Goal: Task Accomplishment & Management: Use online tool/utility

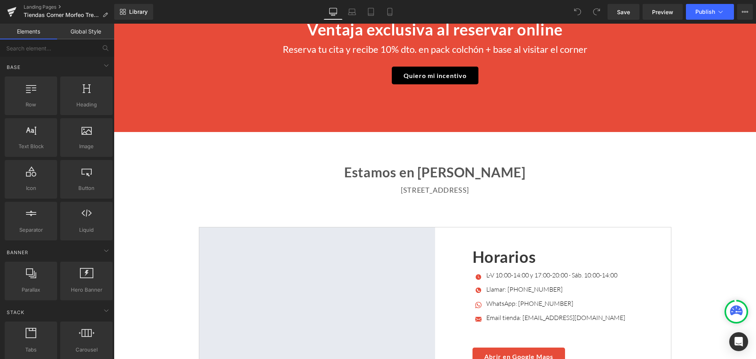
scroll to position [1732, 0]
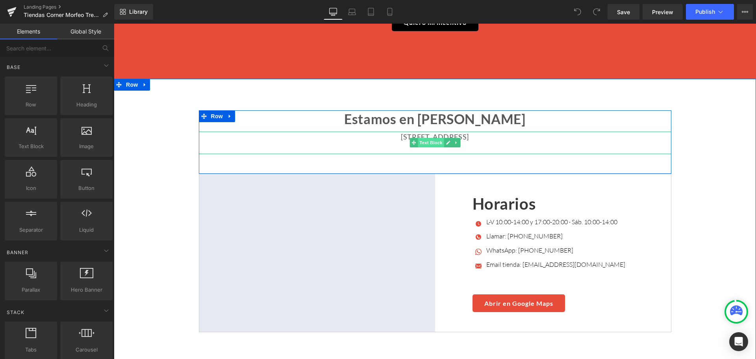
click at [420, 138] on span "Text Block" at bounding box center [431, 142] width 26 height 9
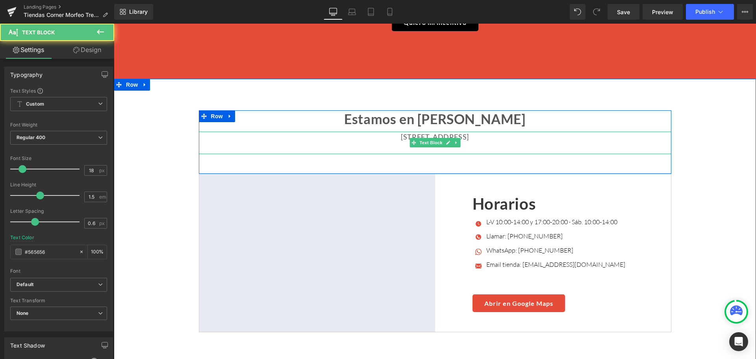
click at [311, 131] on p "[STREET_ADDRESS]" at bounding box center [435, 136] width 472 height 11
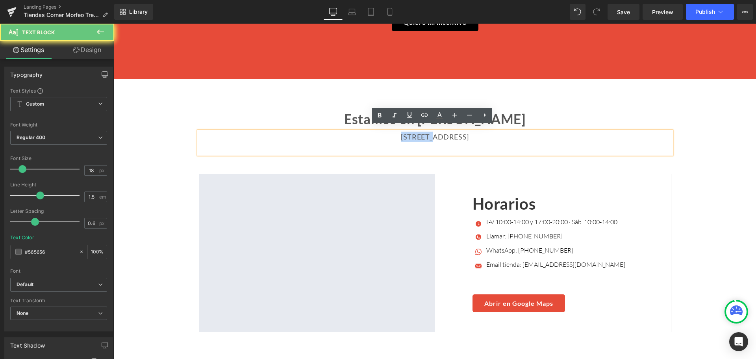
click at [311, 131] on p "[STREET_ADDRESS]" at bounding box center [435, 136] width 472 height 11
copy p "[STREET_ADDRESS]"
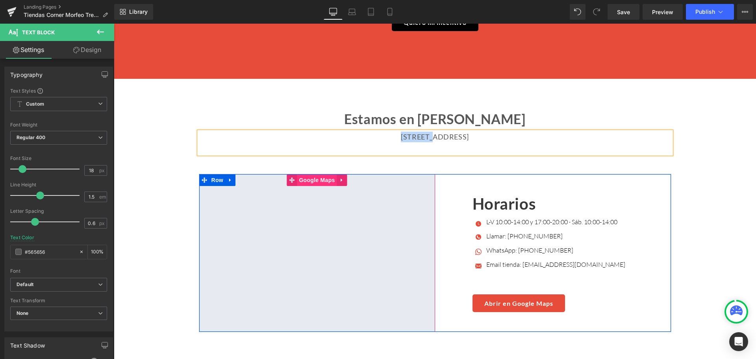
click at [333, 175] on span "Google Maps" at bounding box center [317, 180] width 40 height 12
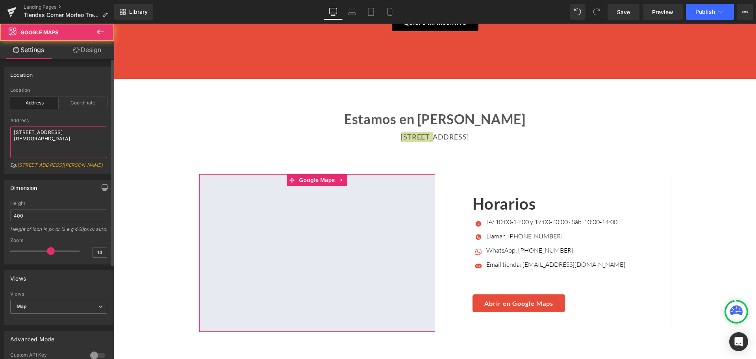
click at [67, 135] on textarea "[STREET_ADDRESS][DEMOGRAPHIC_DATA]" at bounding box center [58, 141] width 97 height 31
paste textarea "[PERSON_NAME][STREET_ADDRESS]"
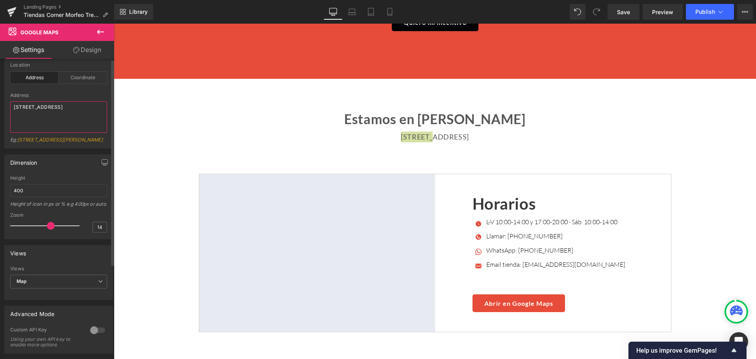
scroll to position [39, 0]
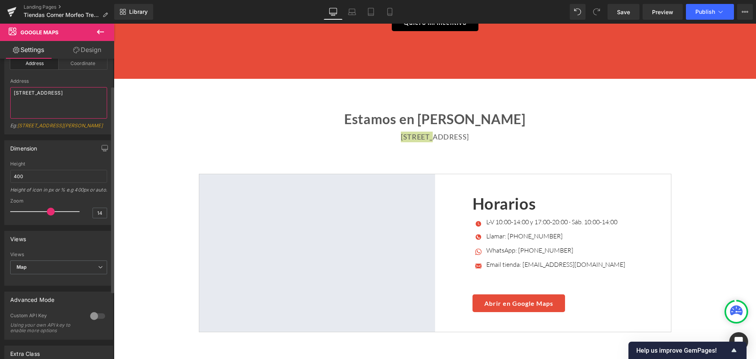
type textarea "[STREET_ADDRESS]"
drag, startPoint x: 49, startPoint y: 223, endPoint x: 59, endPoint y: 223, distance: 10.2
click at [59, 215] on span at bounding box center [61, 211] width 8 height 8
drag, startPoint x: 59, startPoint y: 223, endPoint x: 51, endPoint y: 223, distance: 8.3
click at [51, 215] on span at bounding box center [54, 211] width 8 height 8
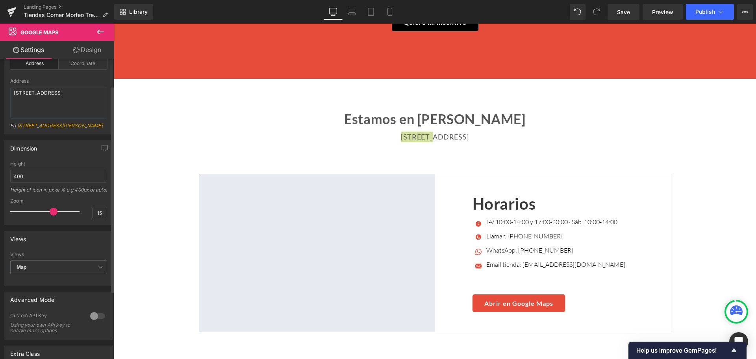
type input "16"
click at [54, 215] on span at bounding box center [56, 211] width 8 height 8
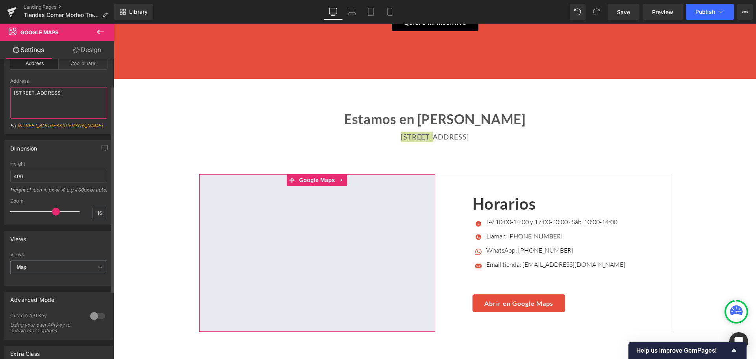
click at [64, 100] on textarea "[STREET_ADDRESS]" at bounding box center [58, 102] width 97 height 31
paste textarea "Colchonerías Atrapasueños, SL"
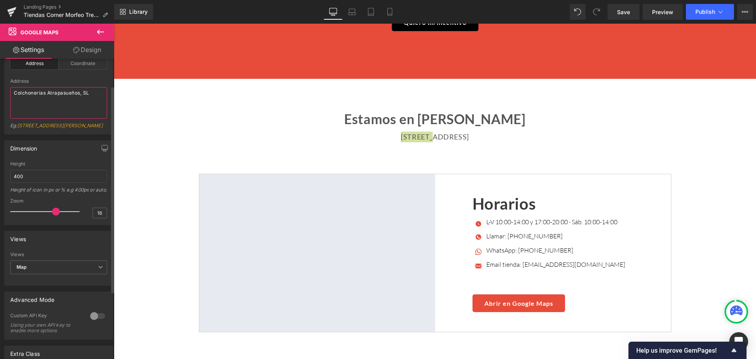
click at [66, 103] on textarea "Colchonerías Atrapasueños, SL" at bounding box center [58, 102] width 97 height 31
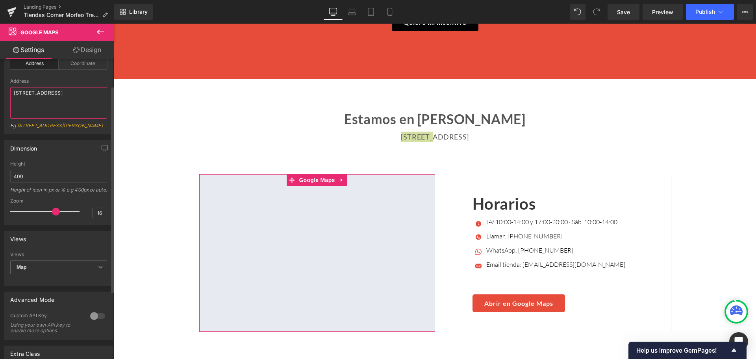
click at [66, 113] on textarea "[STREET_ADDRESS]" at bounding box center [58, 102] width 97 height 31
paste textarea
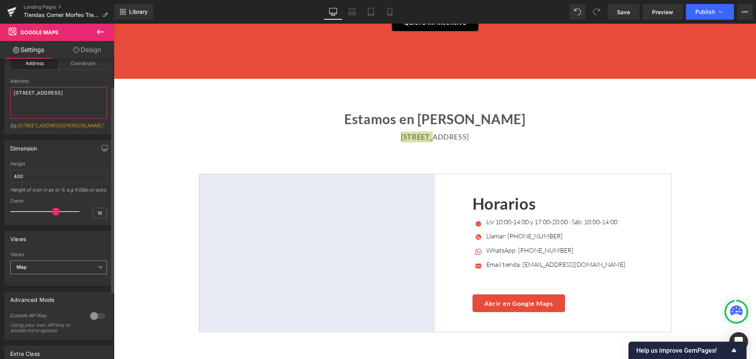
type textarea "[STREET_ADDRESS]"
click at [85, 274] on span "Map" at bounding box center [58, 267] width 97 height 14
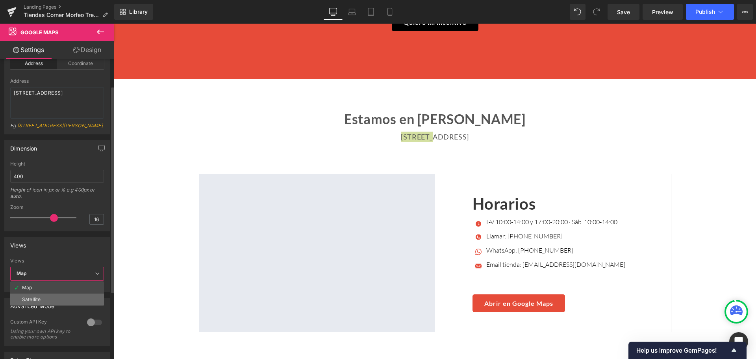
click at [61, 303] on li "Satellite" at bounding box center [57, 299] width 94 height 12
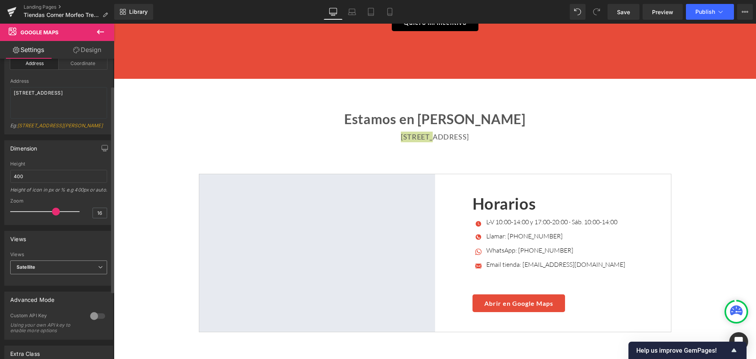
click at [64, 274] on span "Satellite" at bounding box center [58, 267] width 97 height 14
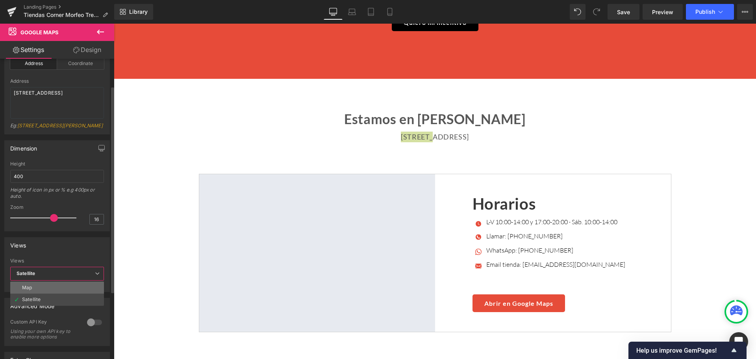
click at [55, 290] on li "Map" at bounding box center [57, 287] width 94 height 12
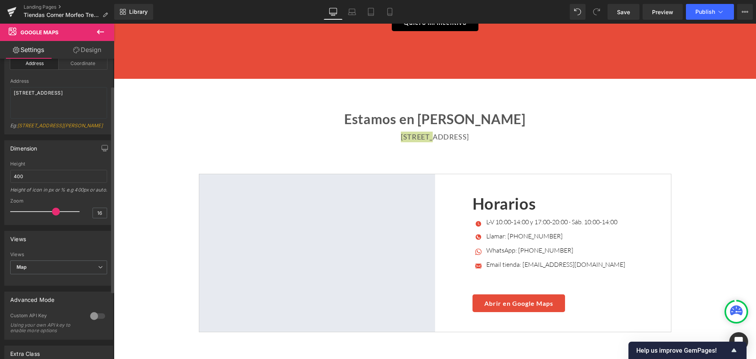
type input "15"
click at [52, 215] on span at bounding box center [54, 211] width 8 height 8
click at [696, 11] on span "Publish" at bounding box center [705, 12] width 20 height 6
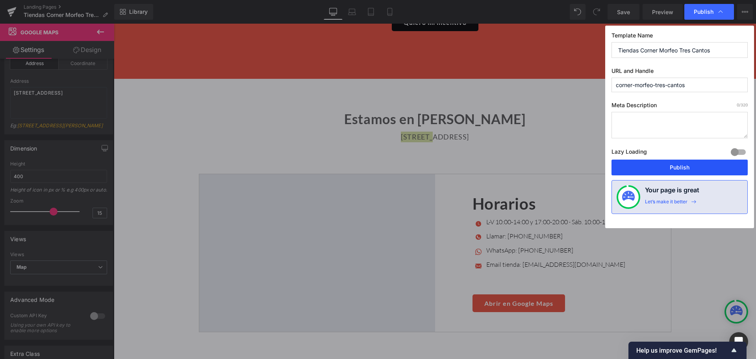
click at [652, 169] on button "Publish" at bounding box center [679, 167] width 136 height 16
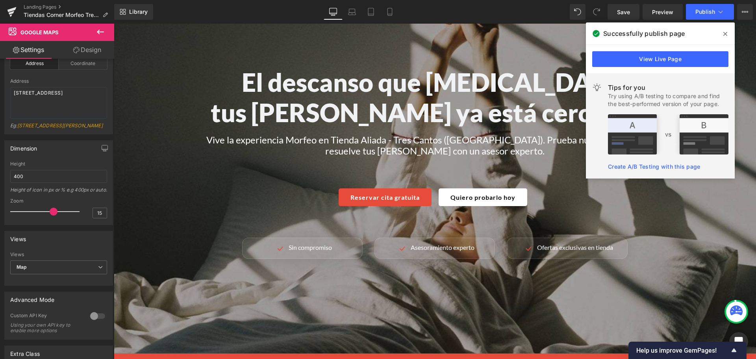
scroll to position [39, 0]
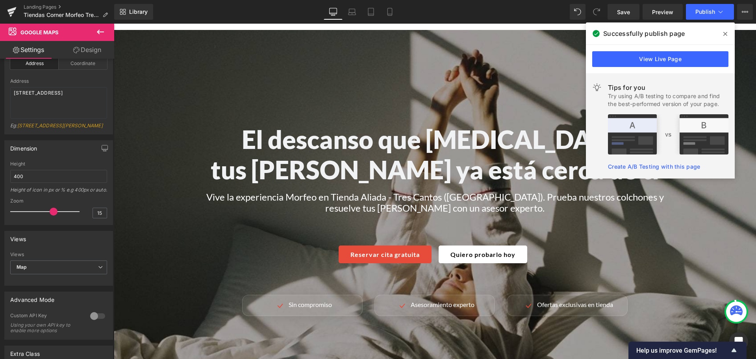
click at [417, 93] on div "El descanso que [MEDICAL_DATA] tus [PERSON_NAME] ya está cerca de ti Heading Vi…" at bounding box center [435, 220] width 642 height 380
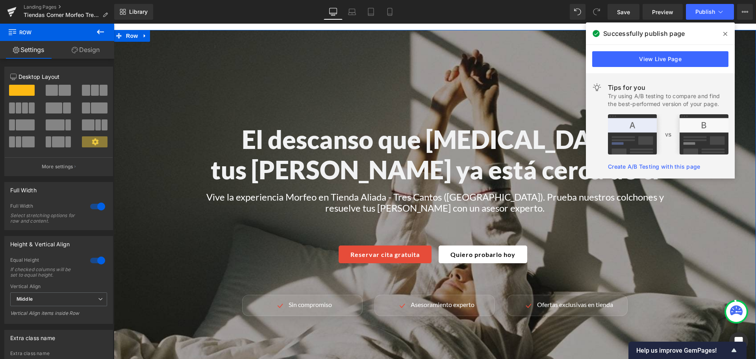
click at [80, 44] on link "Design" at bounding box center [85, 50] width 57 height 18
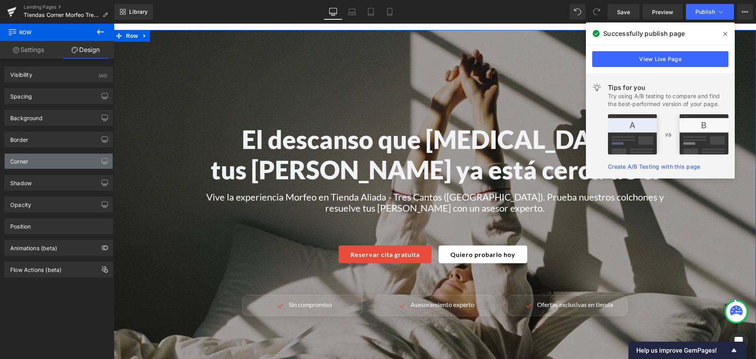
type input "[URL][DOMAIN_NAME]"
drag, startPoint x: 55, startPoint y: 119, endPoint x: 58, endPoint y: 127, distance: 8.3
click at [55, 119] on div "Background" at bounding box center [59, 117] width 108 height 15
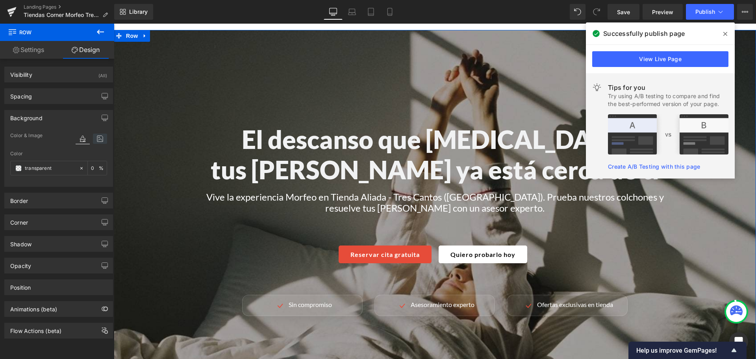
click at [93, 138] on icon at bounding box center [100, 138] width 14 height 10
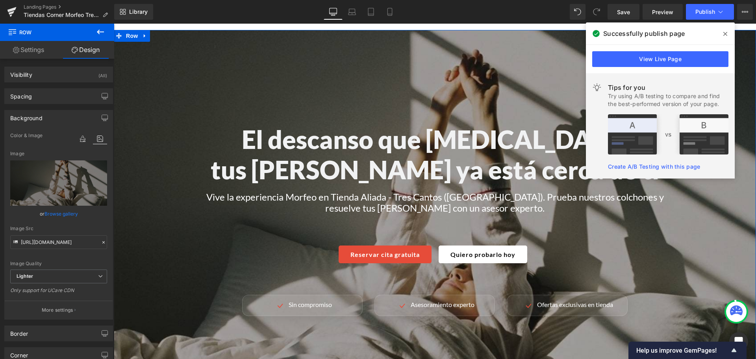
click at [58, 211] on link "Browse gallery" at bounding box center [60, 214] width 33 height 14
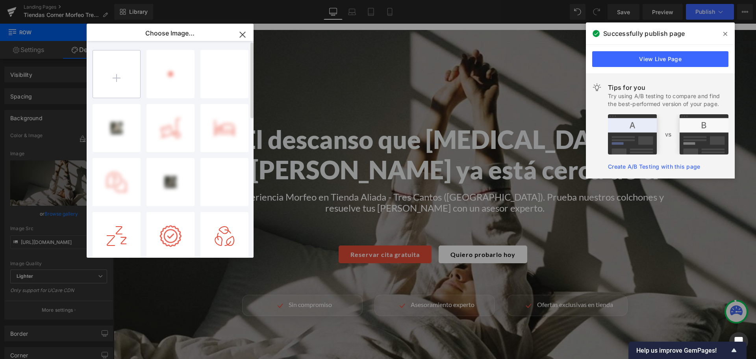
click at [127, 88] on input "file" at bounding box center [116, 73] width 47 height 47
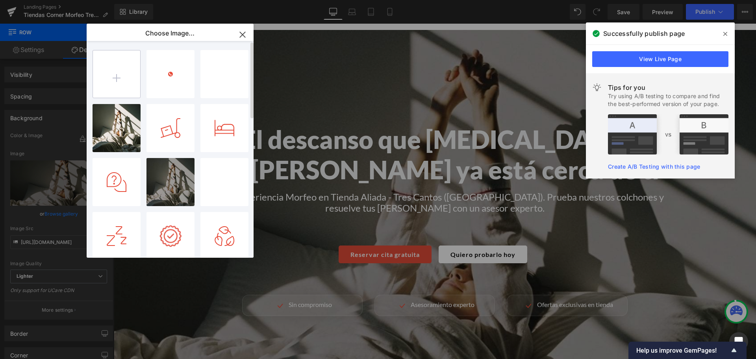
click at [137, 60] on input "file" at bounding box center [116, 73] width 47 height 47
type input "C:\fakepath\Background-min.jpg"
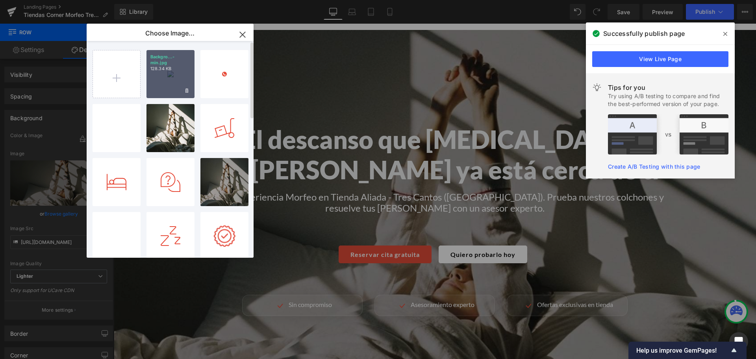
drag, startPoint x: 181, startPoint y: 71, endPoint x: 68, endPoint y: 48, distance: 115.4
click at [181, 71] on p "128.34 KB" at bounding box center [170, 69] width 40 height 6
type input "[URL][DOMAIN_NAME]"
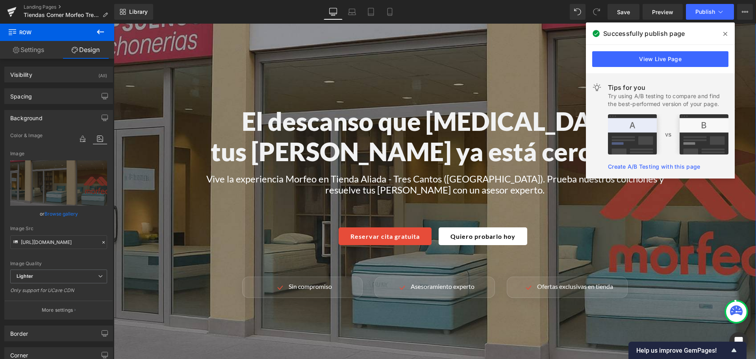
scroll to position [118, 0]
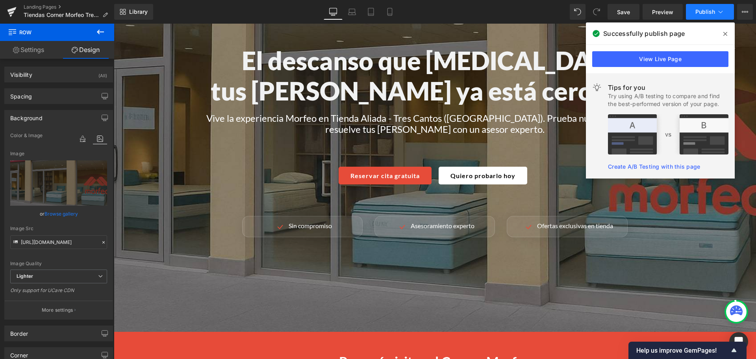
click at [708, 15] on span "Publish" at bounding box center [705, 12] width 20 height 6
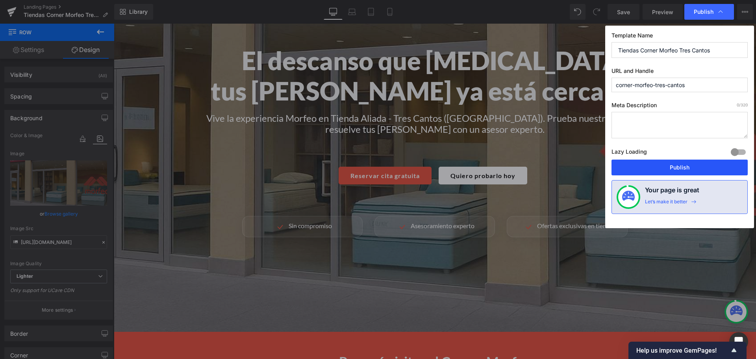
drag, startPoint x: 682, startPoint y: 165, endPoint x: 259, endPoint y: 118, distance: 425.3
click at [682, 165] on button "Publish" at bounding box center [679, 167] width 136 height 16
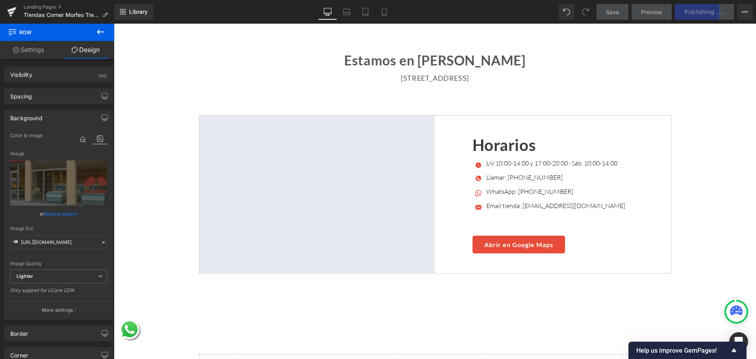
scroll to position [1850, 0]
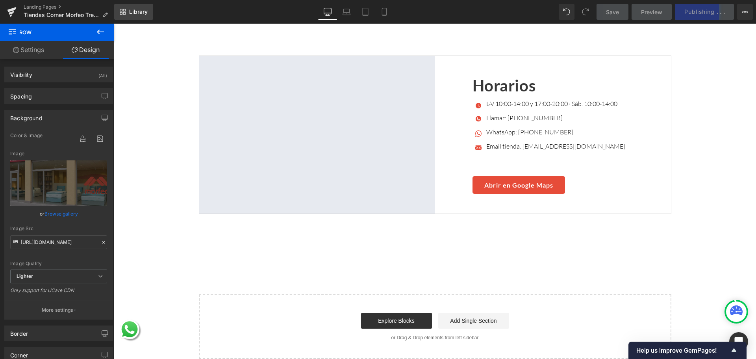
click at [125, 11] on icon at bounding box center [123, 12] width 6 height 6
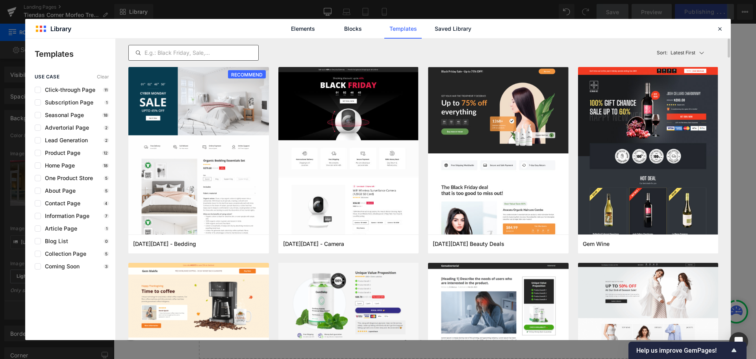
click at [215, 51] on input "text" at bounding box center [193, 52] width 129 height 9
click at [442, 26] on link "Saved Library" at bounding box center [452, 29] width 37 height 20
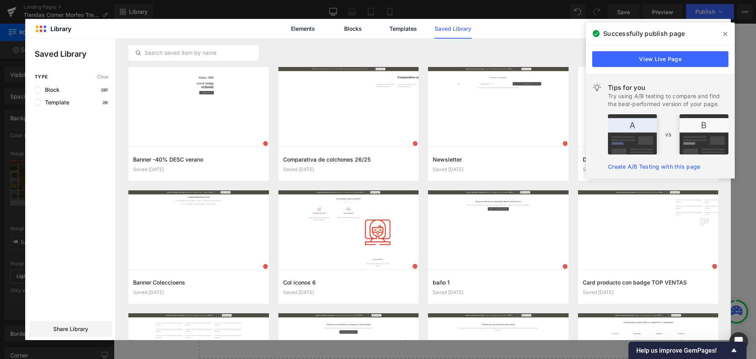
click at [724, 37] on icon at bounding box center [725, 34] width 4 height 6
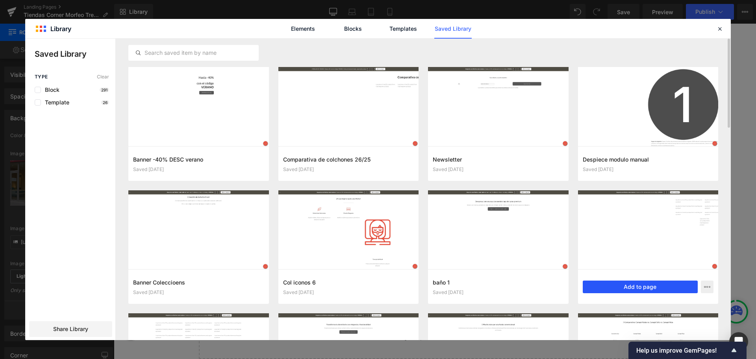
click at [643, 292] on button "Add to page" at bounding box center [639, 286] width 115 height 13
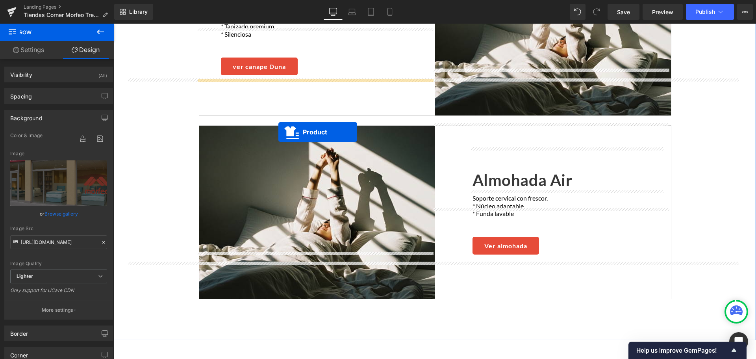
scroll to position [973, 0]
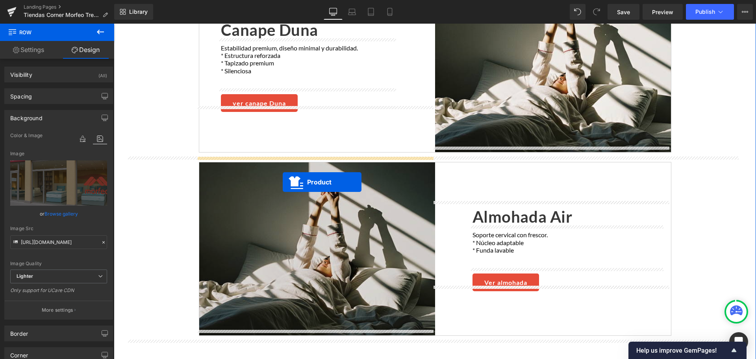
drag, startPoint x: 248, startPoint y: 207, endPoint x: 283, endPoint y: 182, distance: 42.3
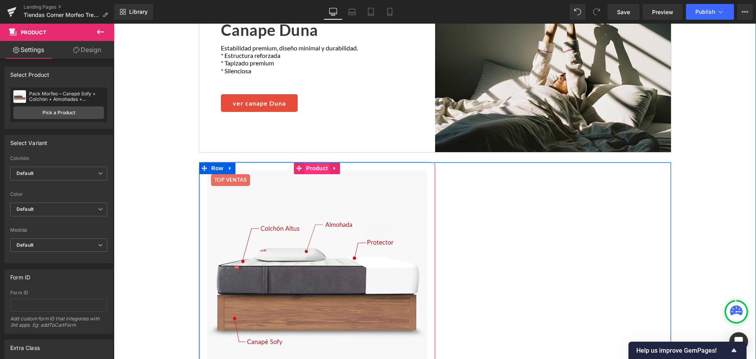
click at [314, 162] on span "Product" at bounding box center [317, 168] width 26 height 12
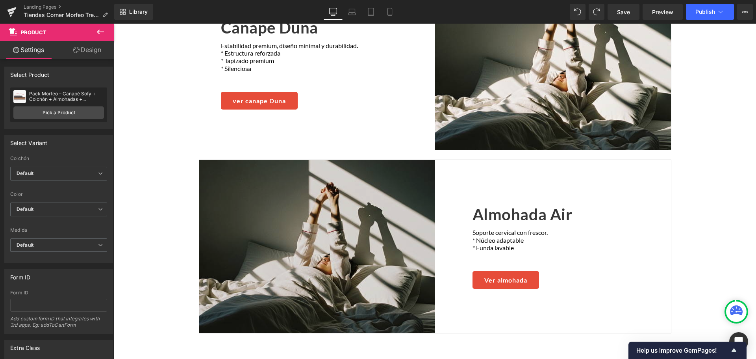
scroll to position [961, 0]
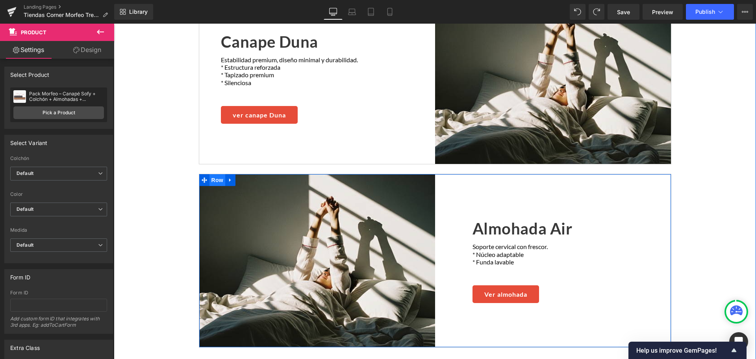
click at [214, 174] on span "Row" at bounding box center [217, 180] width 16 height 12
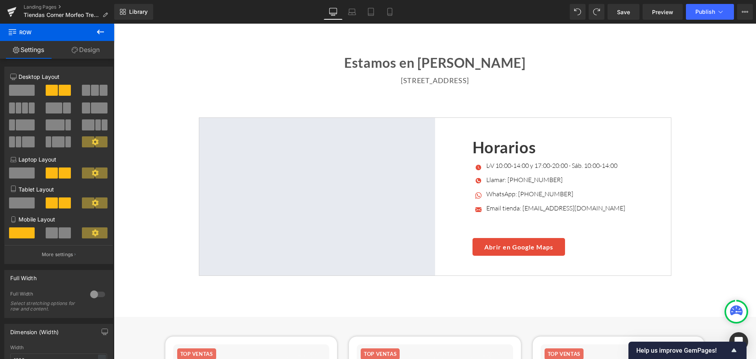
scroll to position [1906, 0]
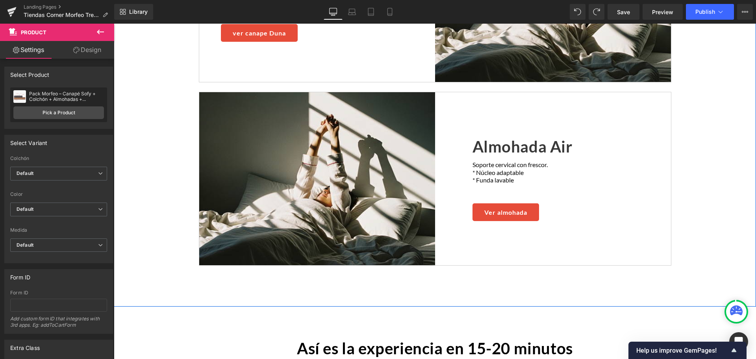
scroll to position [1040, 0]
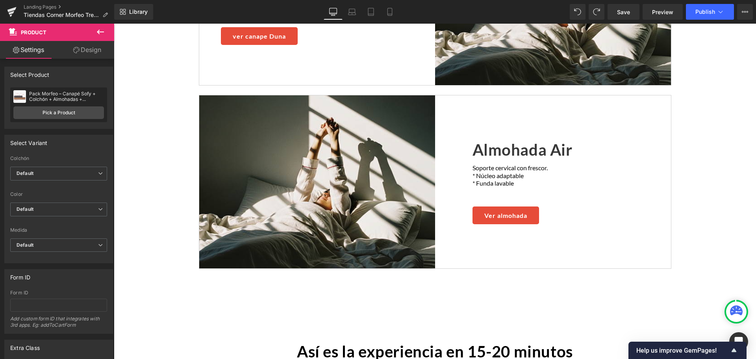
click at [102, 33] on icon at bounding box center [100, 31] width 9 height 9
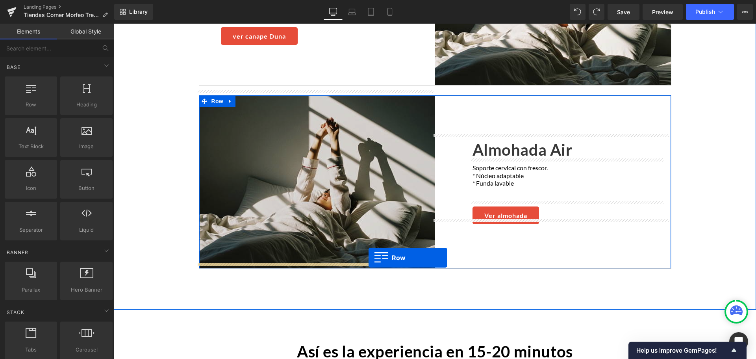
drag, startPoint x: 167, startPoint y: 123, endPoint x: 368, endPoint y: 257, distance: 242.0
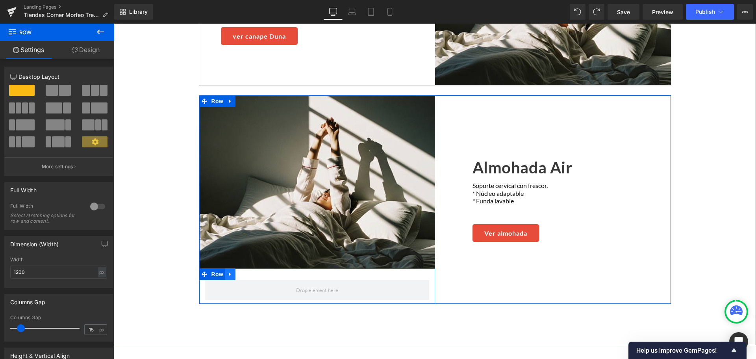
click at [228, 271] on icon at bounding box center [230, 274] width 6 height 6
click at [251, 269] on link at bounding box center [251, 274] width 10 height 12
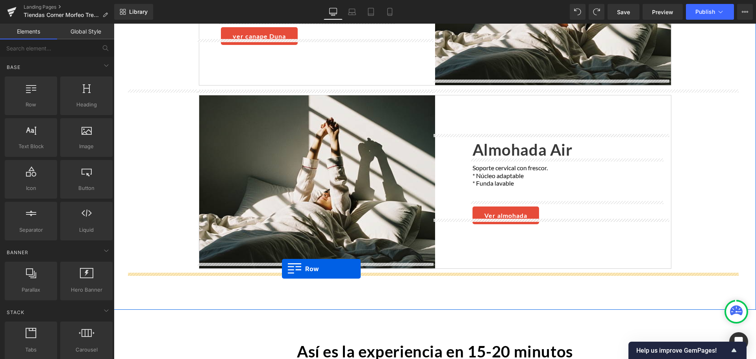
drag, startPoint x: 149, startPoint y: 118, endPoint x: 282, endPoint y: 268, distance: 200.7
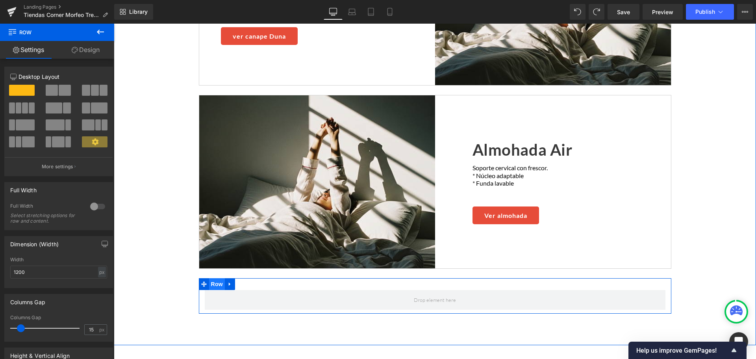
click at [211, 278] on span "Row" at bounding box center [217, 284] width 16 height 12
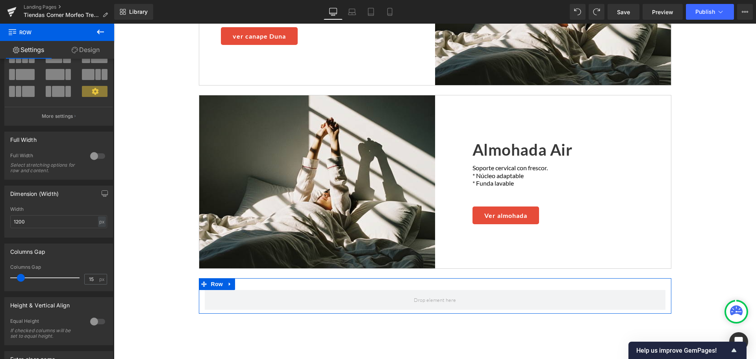
scroll to position [118, 0]
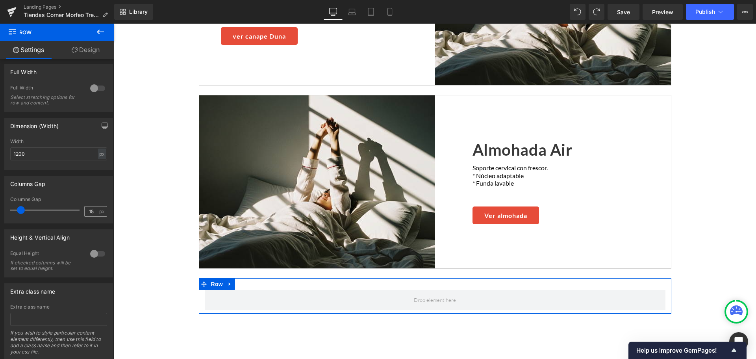
click at [97, 207] on div "15 px" at bounding box center [95, 211] width 23 height 11
click at [86, 214] on input "15" at bounding box center [92, 211] width 14 height 10
type input "0"
click at [92, 195] on div "Columns Gap 15px Columns Gap 0 px" at bounding box center [58, 200] width 109 height 48
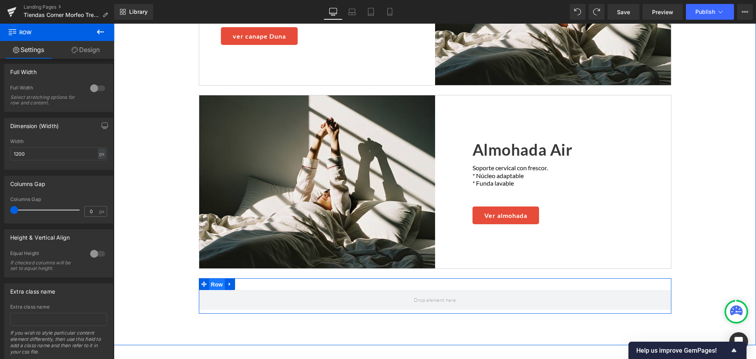
click at [213, 278] on span "Row" at bounding box center [217, 284] width 16 height 12
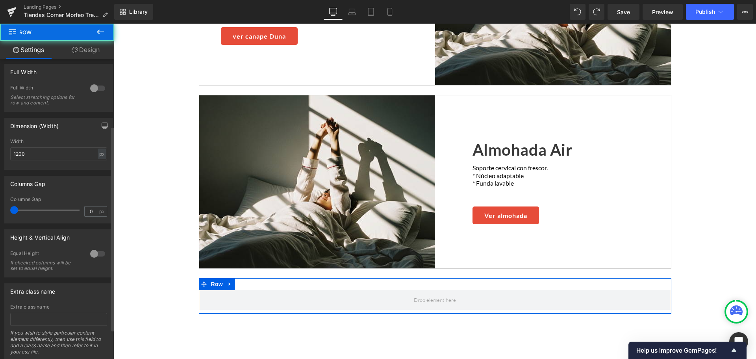
scroll to position [0, 0]
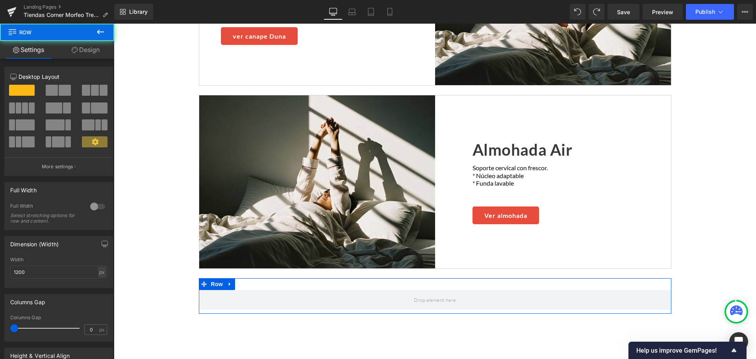
click at [89, 42] on link "Design" at bounding box center [85, 50] width 57 height 18
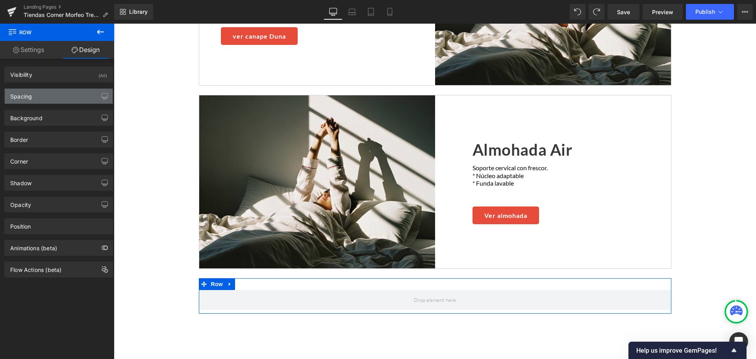
click at [44, 98] on div "Spacing" at bounding box center [59, 96] width 108 height 15
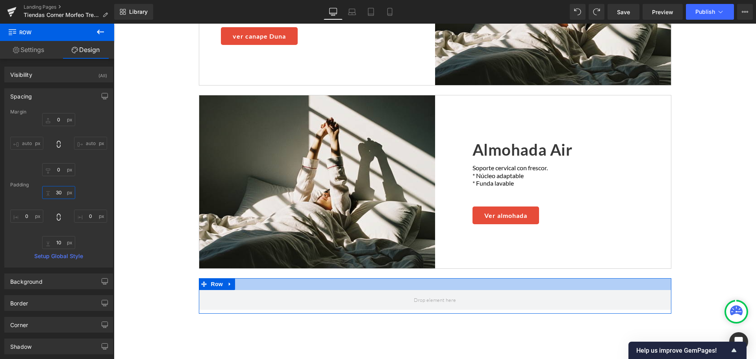
click at [64, 189] on input "30" at bounding box center [58, 192] width 33 height 13
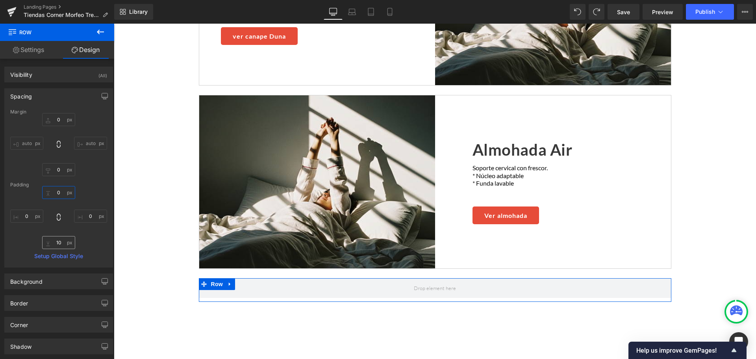
type input "0"
click at [59, 243] on input "10" at bounding box center [58, 242] width 33 height 13
type input "0"
click at [43, 48] on link "Settings" at bounding box center [28, 50] width 57 height 18
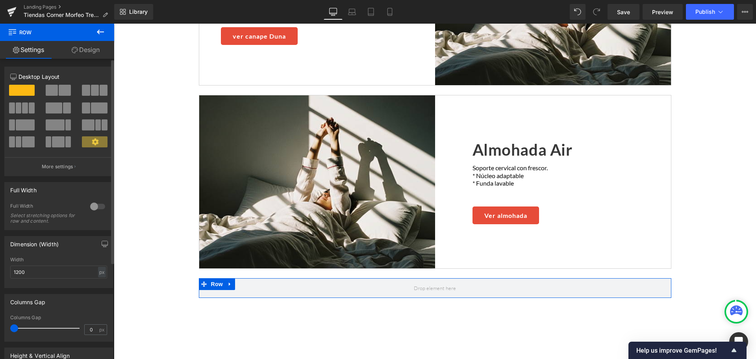
click at [66, 92] on span at bounding box center [65, 90] width 12 height 11
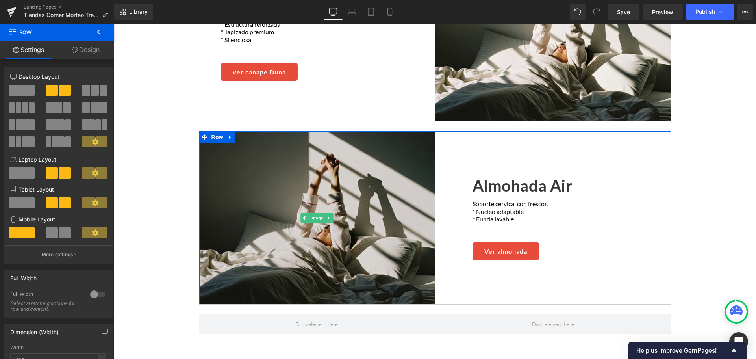
scroll to position [961, 0]
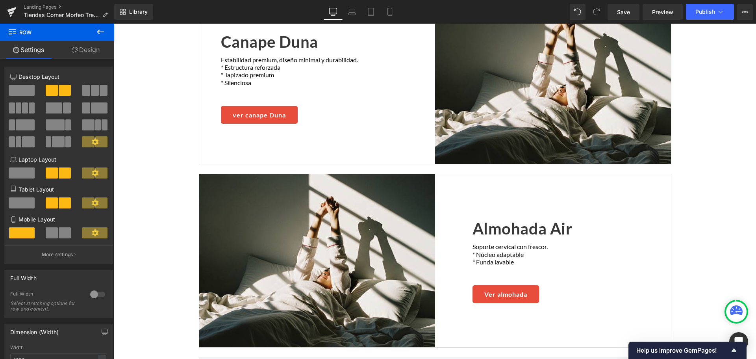
click at [98, 31] on icon at bounding box center [100, 32] width 7 height 5
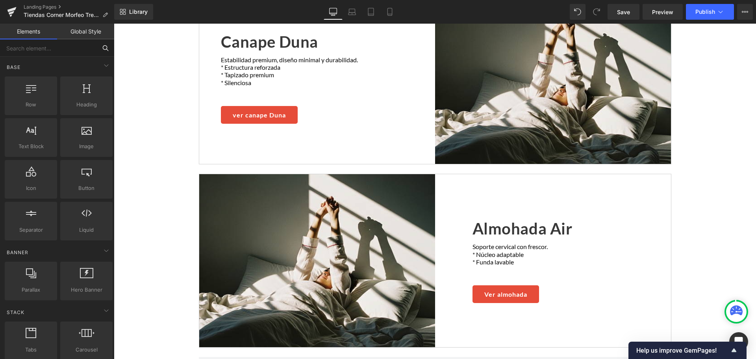
click at [56, 54] on input "text" at bounding box center [48, 47] width 97 height 17
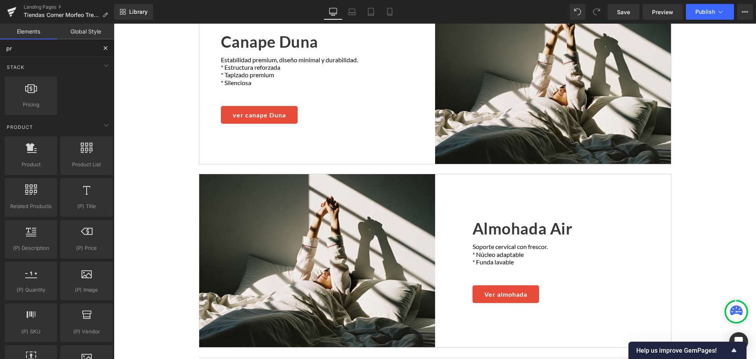
type input "pro"
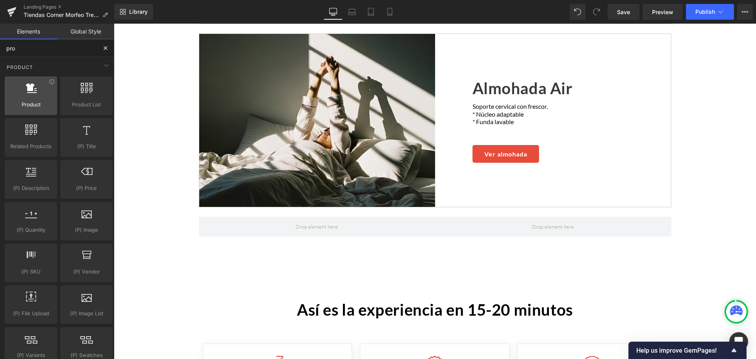
scroll to position [1198, 0]
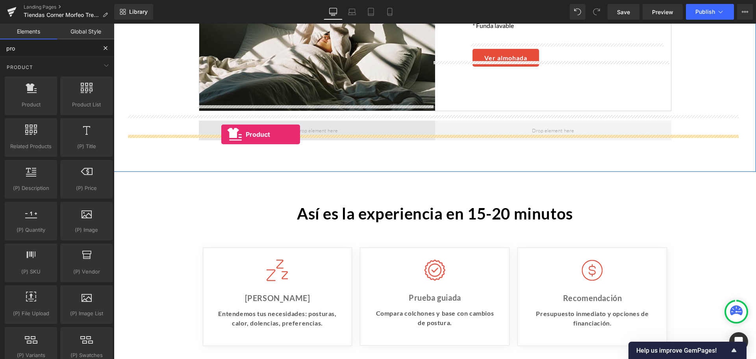
drag, startPoint x: 194, startPoint y: 131, endPoint x: 221, endPoint y: 134, distance: 27.7
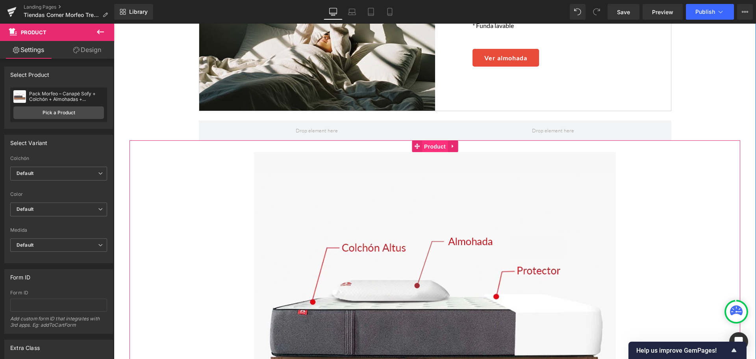
click at [429, 140] on span "Product" at bounding box center [435, 146] width 26 height 12
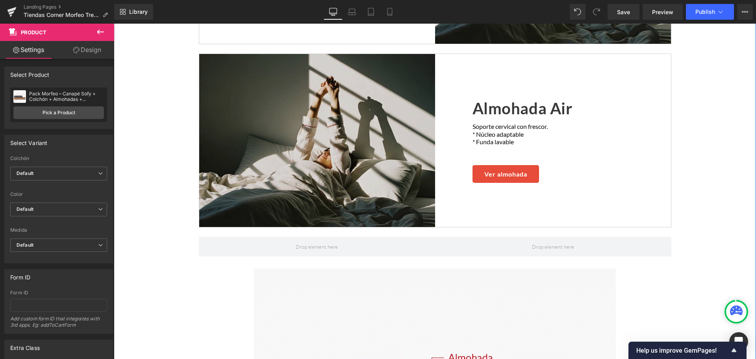
scroll to position [1079, 0]
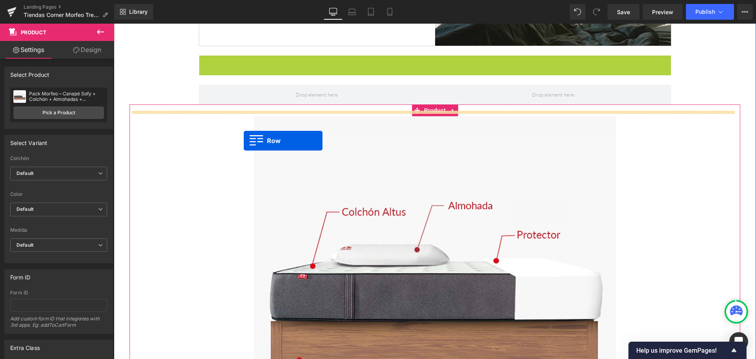
drag, startPoint x: 217, startPoint y: 57, endPoint x: 244, endPoint y: 140, distance: 87.2
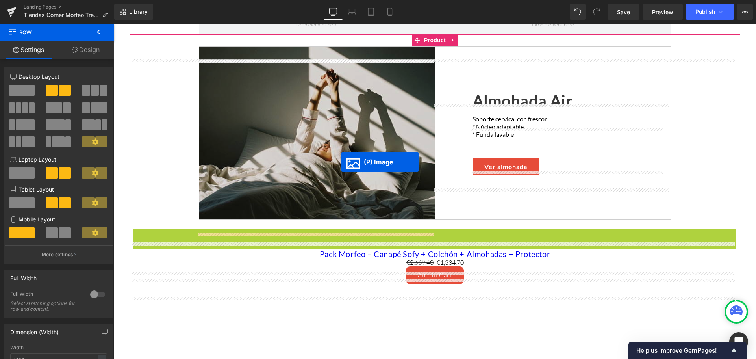
scroll to position [1060, 0]
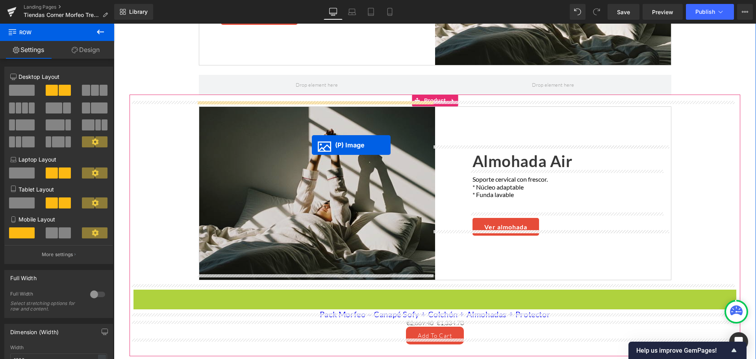
drag, startPoint x: 435, startPoint y: 128, endPoint x: 311, endPoint y: 145, distance: 125.1
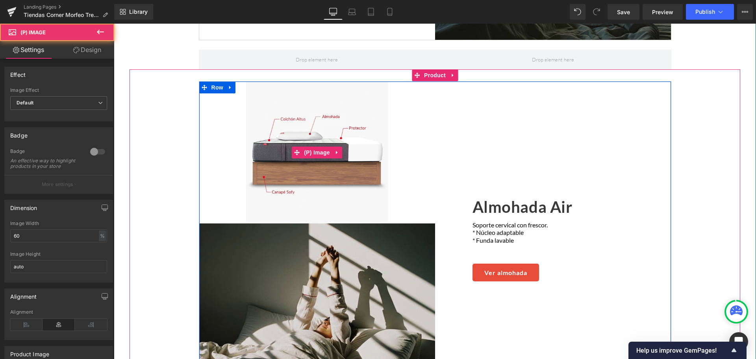
scroll to position [1100, 0]
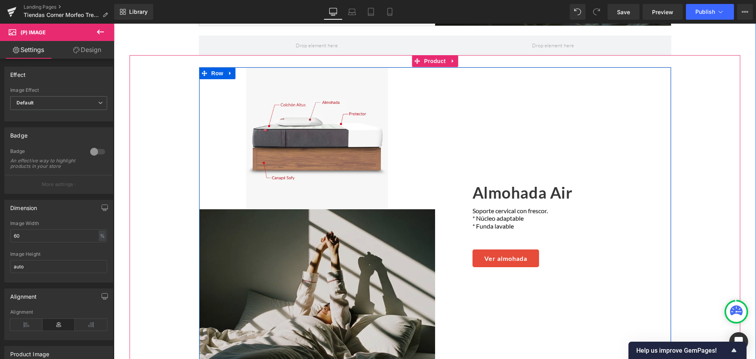
click at [336, 226] on img at bounding box center [317, 295] width 236 height 173
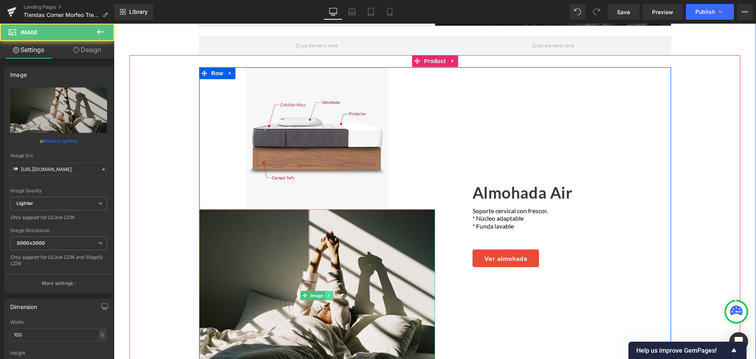
click at [328, 293] on icon at bounding box center [329, 295] width 4 height 5
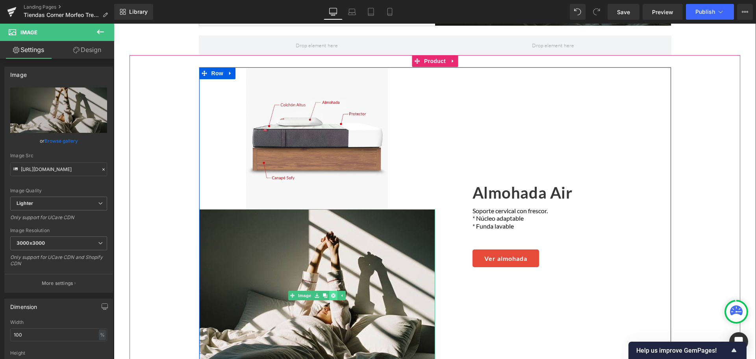
click at [329, 290] on link at bounding box center [333, 294] width 8 height 9
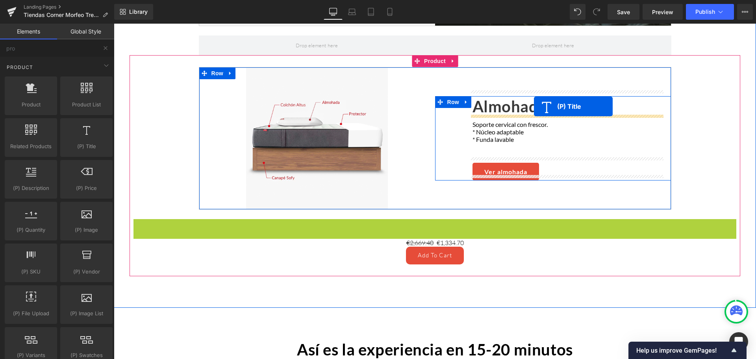
drag, startPoint x: 436, startPoint y: 217, endPoint x: 534, endPoint y: 106, distance: 148.1
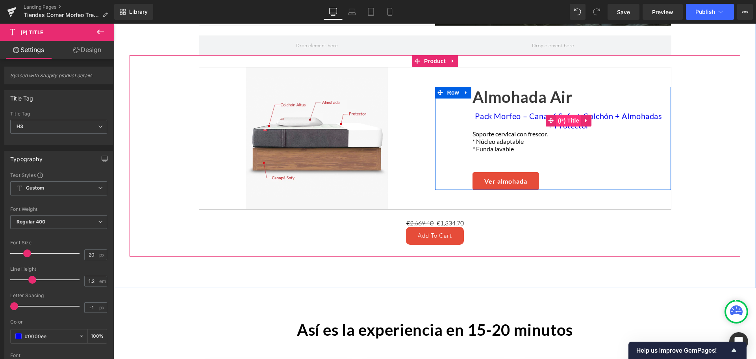
click at [557, 115] on span "(P) Title" at bounding box center [568, 121] width 25 height 12
click at [564, 112] on div "Pack Morfeo – Canapé Sofy + Colchón + Almohadas + Protector (P) Title" at bounding box center [568, 120] width 192 height 19
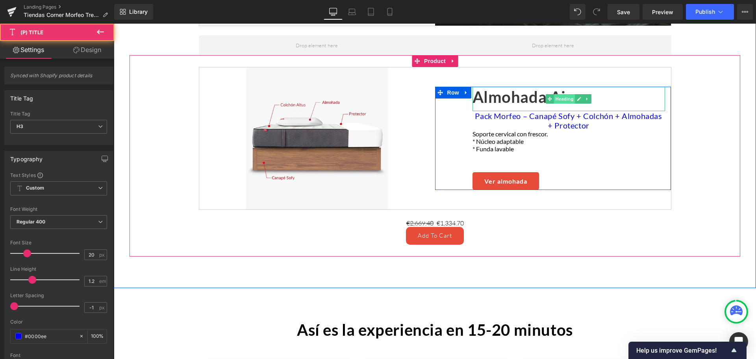
click at [555, 94] on span "Heading" at bounding box center [564, 98] width 21 height 9
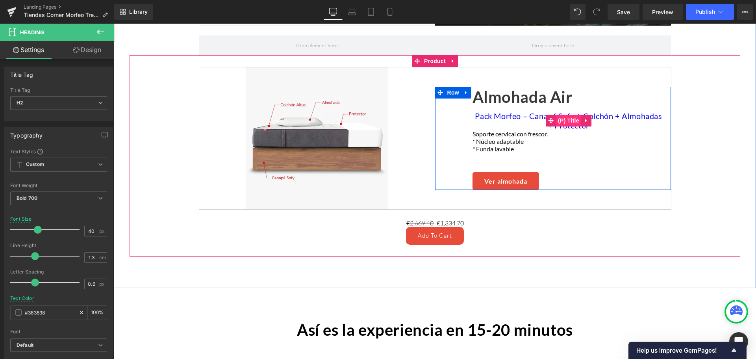
click at [559, 115] on span "(P) Title" at bounding box center [568, 121] width 25 height 12
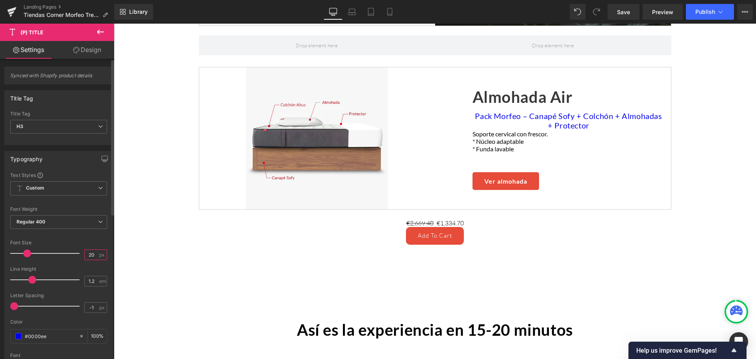
click at [85, 253] on input "20" at bounding box center [92, 255] width 14 height 10
type input "40"
click at [43, 331] on div "#0000ee" at bounding box center [45, 336] width 68 height 14
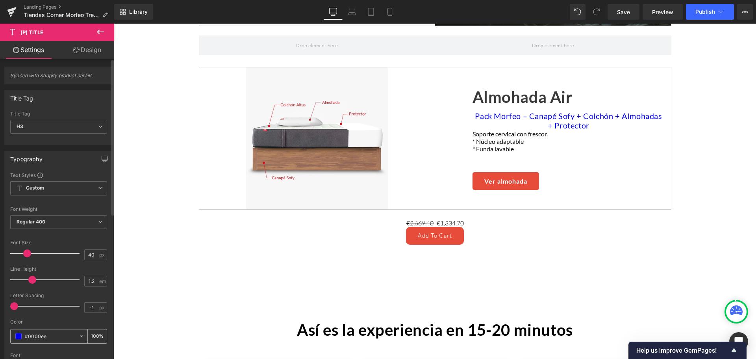
click at [43, 335] on input "#0000ee" at bounding box center [50, 335] width 50 height 9
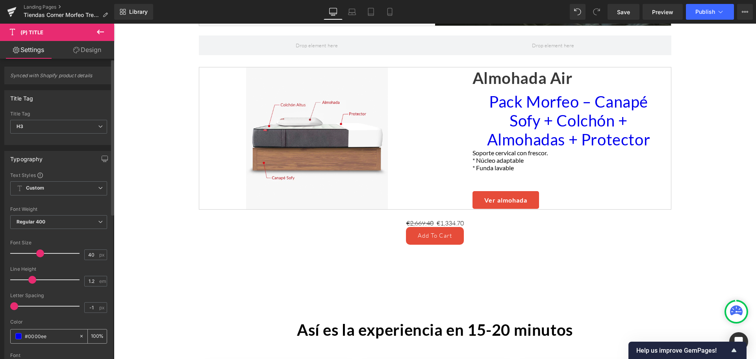
click at [43, 335] on input "#0000ee" at bounding box center [50, 335] width 50 height 9
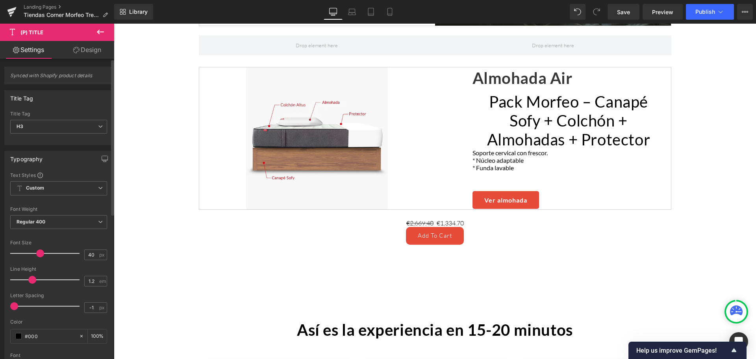
type input "#000"
click at [52, 318] on div at bounding box center [58, 316] width 97 height 5
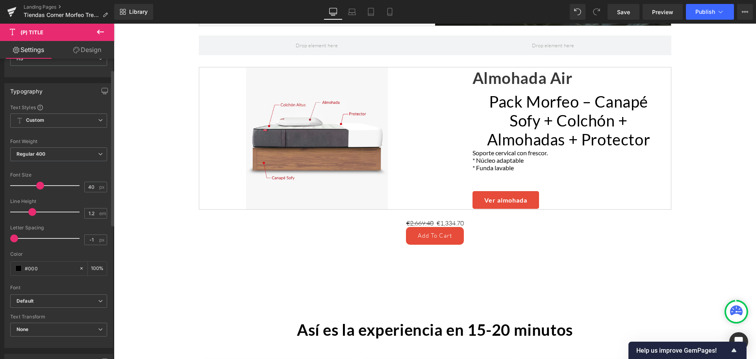
scroll to position [157, 0]
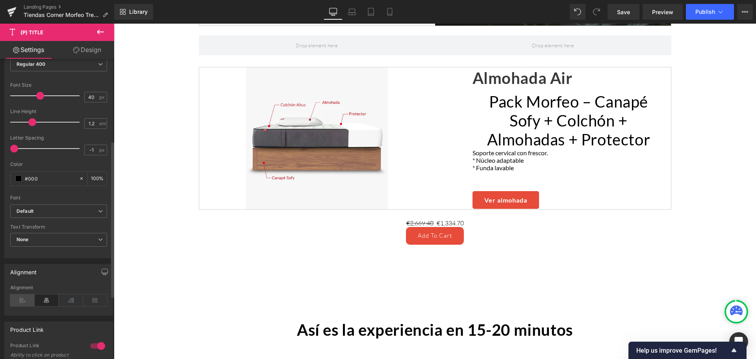
click at [25, 303] on icon at bounding box center [22, 300] width 24 height 12
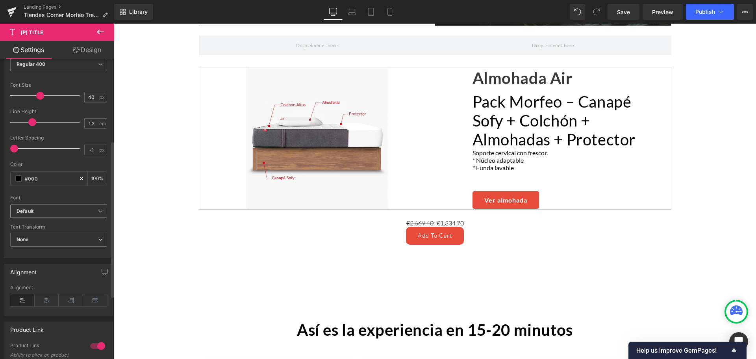
click at [53, 211] on b "Default" at bounding box center [57, 211] width 81 height 7
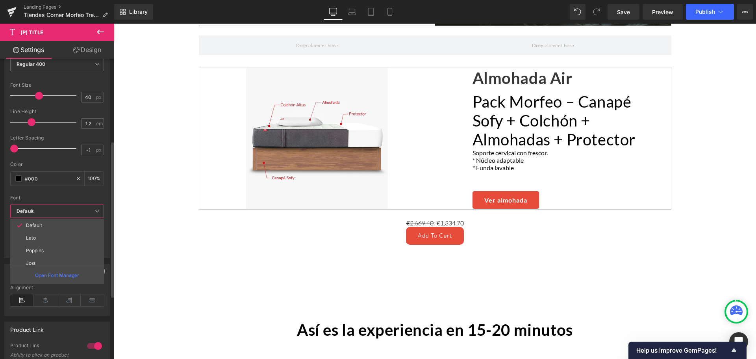
click at [54, 211] on b "Default" at bounding box center [56, 211] width 78 height 7
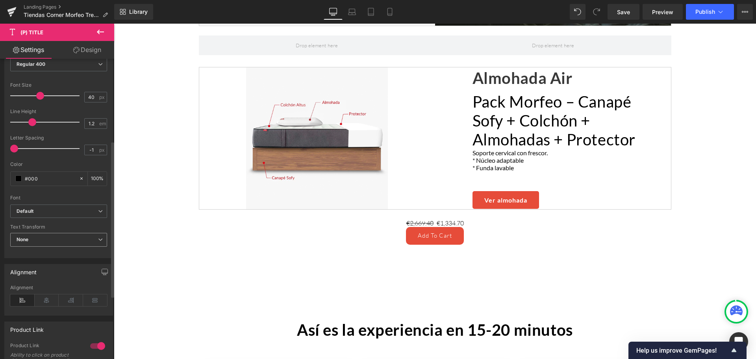
click at [42, 237] on span "None" at bounding box center [58, 240] width 97 height 14
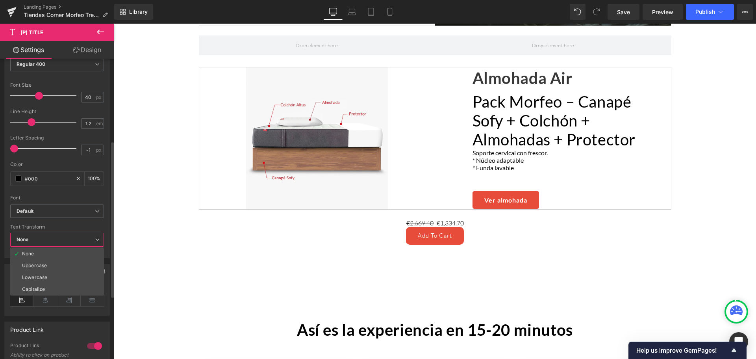
click at [56, 229] on div "Text Transform" at bounding box center [57, 227] width 94 height 6
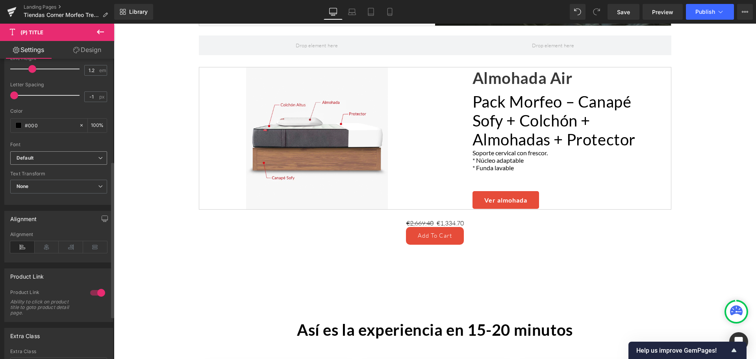
scroll to position [197, 0]
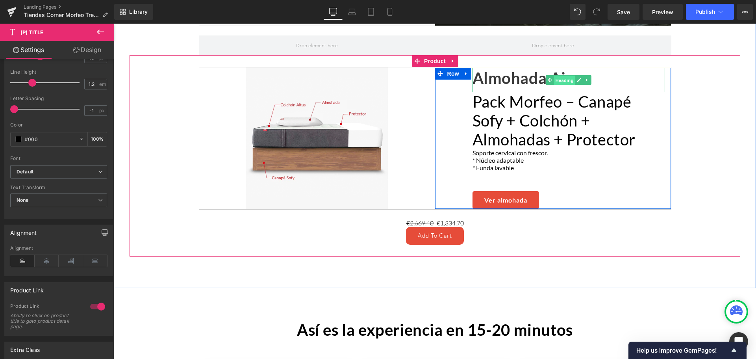
click at [555, 76] on span "Heading" at bounding box center [564, 80] width 21 height 9
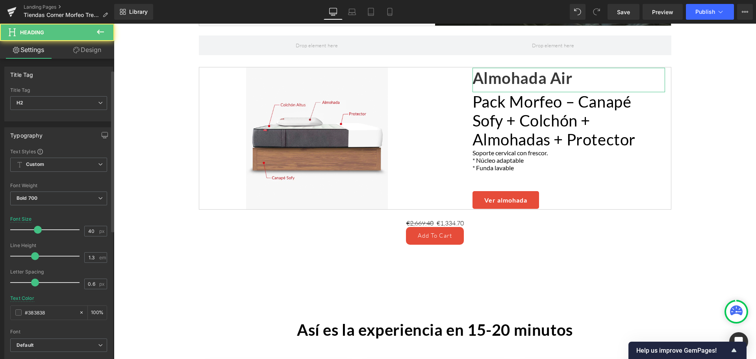
scroll to position [39, 0]
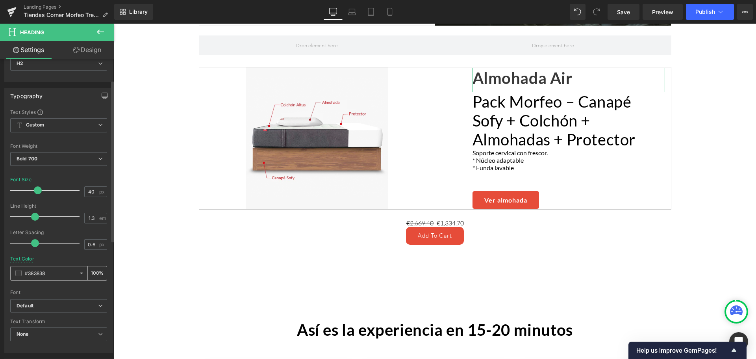
click at [49, 274] on input "#383838" at bounding box center [50, 272] width 50 height 9
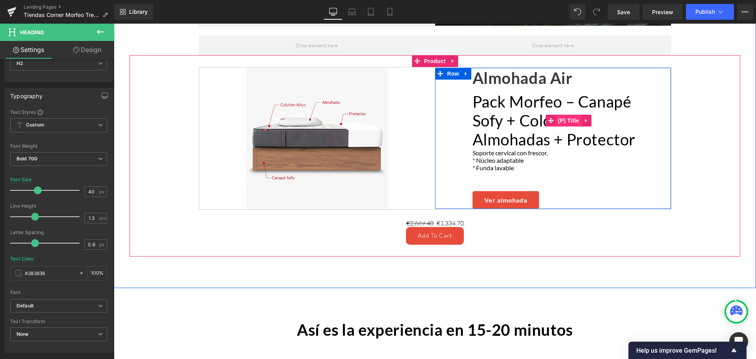
click at [566, 115] on span "(P) Title" at bounding box center [568, 121] width 25 height 12
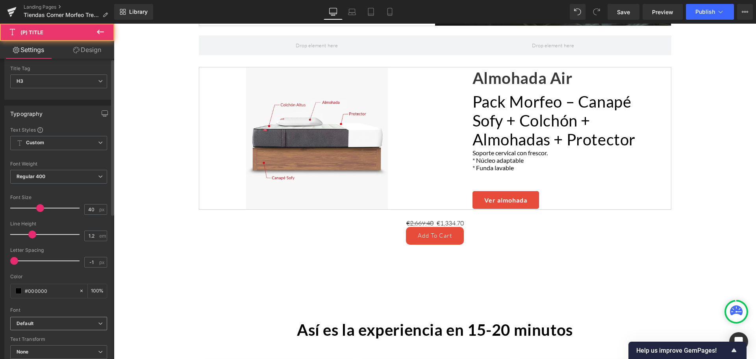
scroll to position [118, 0]
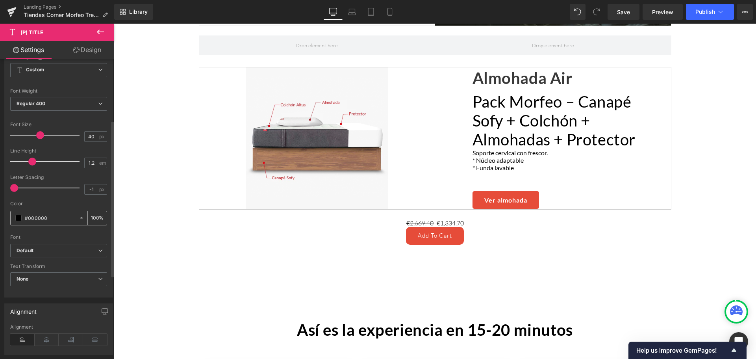
click at [49, 220] on input "#000000" at bounding box center [50, 217] width 50 height 9
paste input "383838"
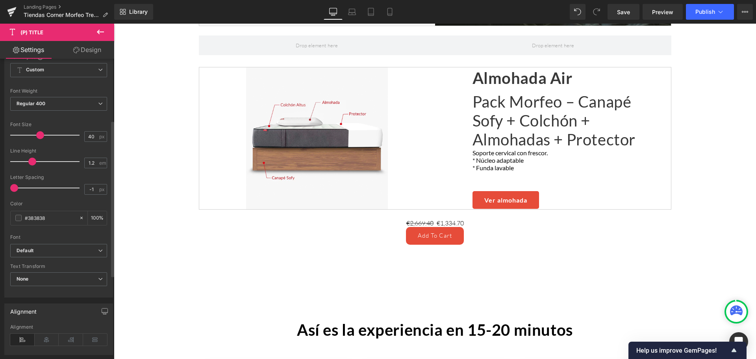
type input "#383838"
click at [61, 205] on div "Color" at bounding box center [58, 204] width 97 height 6
click at [47, 274] on span "None" at bounding box center [58, 279] width 97 height 14
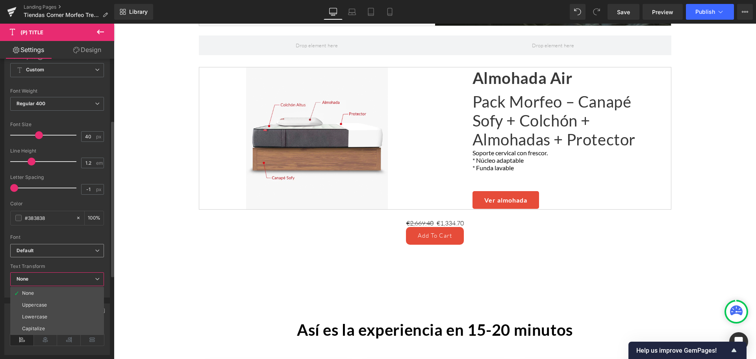
click at [60, 253] on b "Default" at bounding box center [56, 250] width 78 height 7
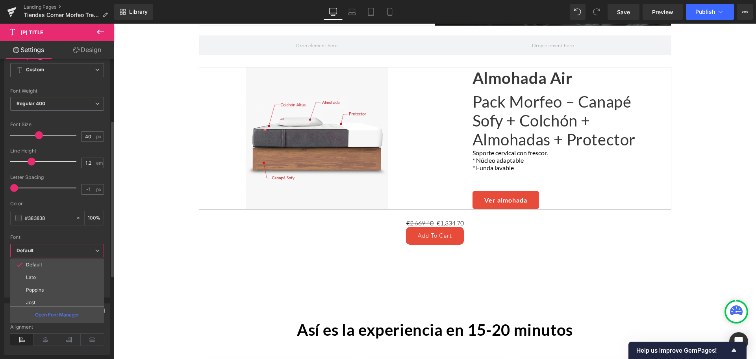
click at [67, 236] on div "Font" at bounding box center [57, 237] width 94 height 6
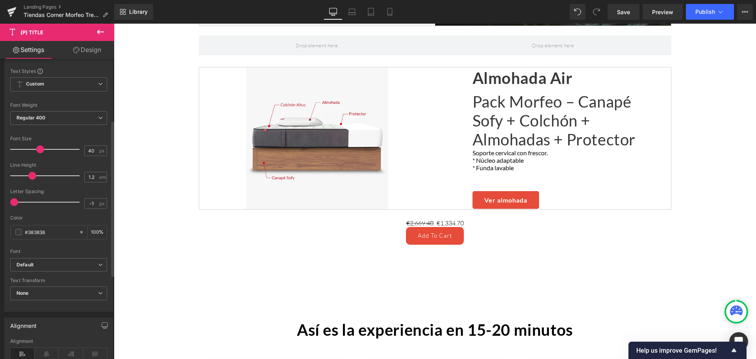
scroll to position [79, 0]
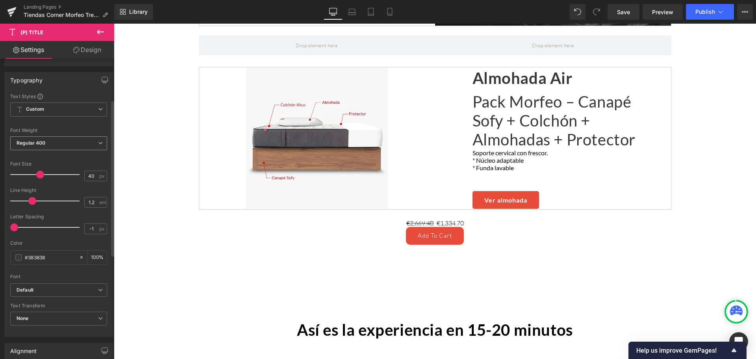
click at [76, 141] on span "Regular 400" at bounding box center [58, 143] width 97 height 14
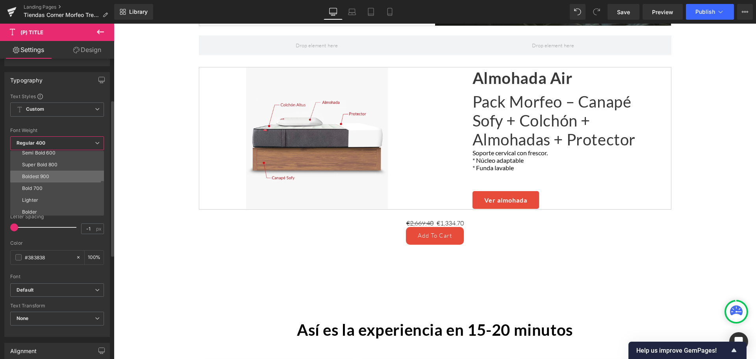
scroll to position [65, 0]
click at [60, 182] on li "Bold 700" at bounding box center [58, 186] width 97 height 12
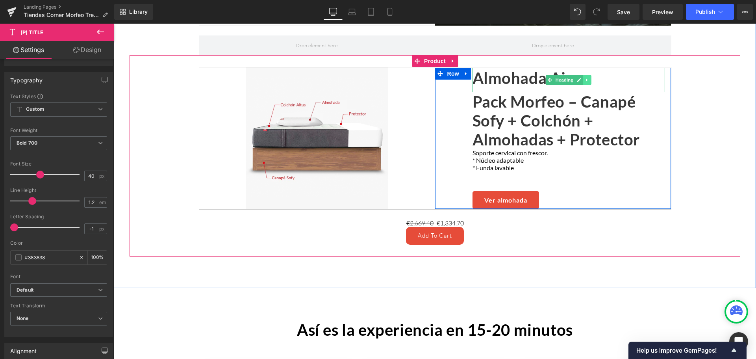
click at [585, 78] on icon at bounding box center [587, 80] width 4 height 5
click at [589, 78] on icon at bounding box center [591, 80] width 4 height 4
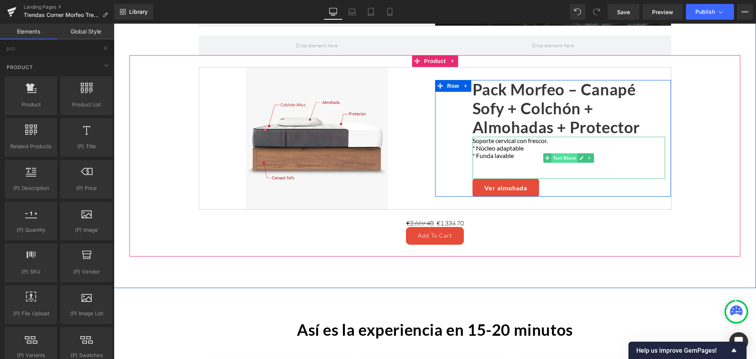
click at [562, 153] on span "Text Block" at bounding box center [564, 157] width 26 height 9
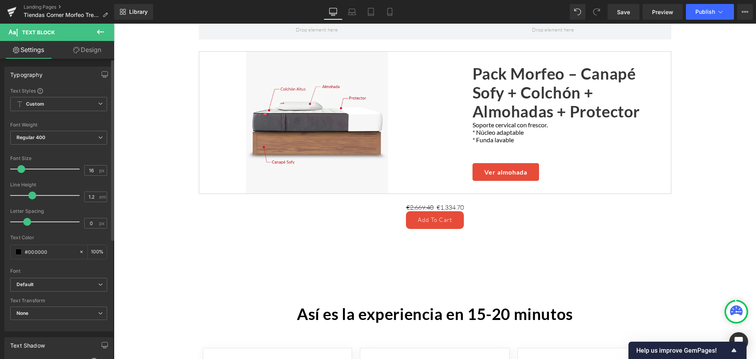
scroll to position [1100, 0]
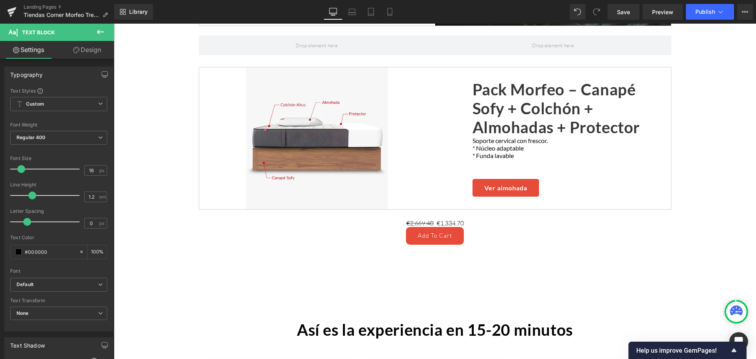
click at [100, 33] on icon at bounding box center [100, 31] width 9 height 9
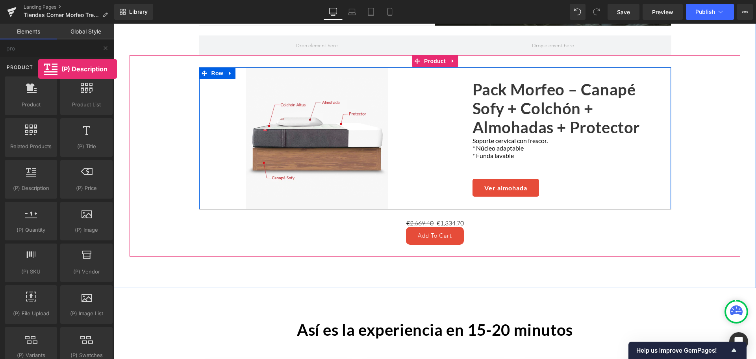
drag, startPoint x: 43, startPoint y: 187, endPoint x: 38, endPoint y: 69, distance: 118.2
click at [38, 69] on div "Product Product products, goods, sells Product List products, lists, collection…" at bounding box center [58, 254] width 111 height 394
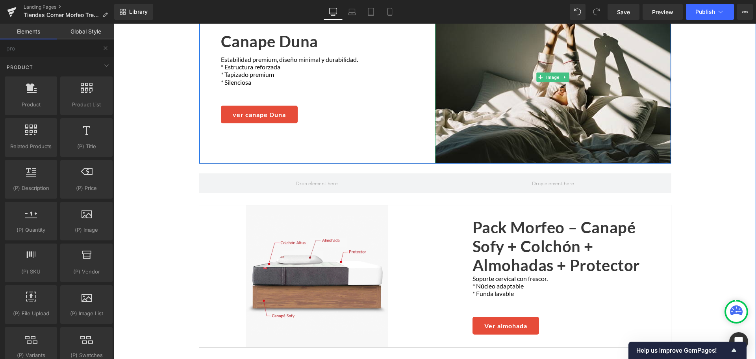
scroll to position [1021, 0]
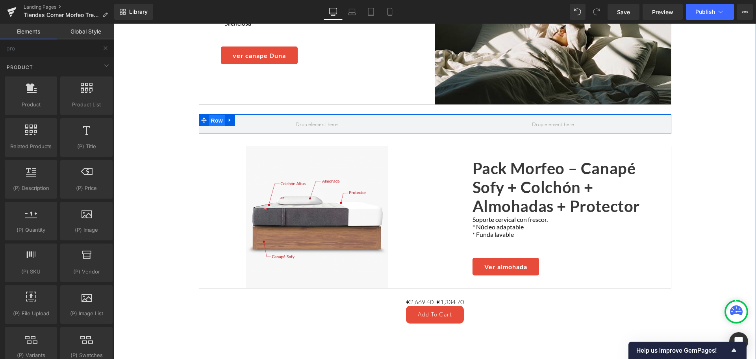
click at [216, 115] on span "Row" at bounding box center [217, 121] width 16 height 12
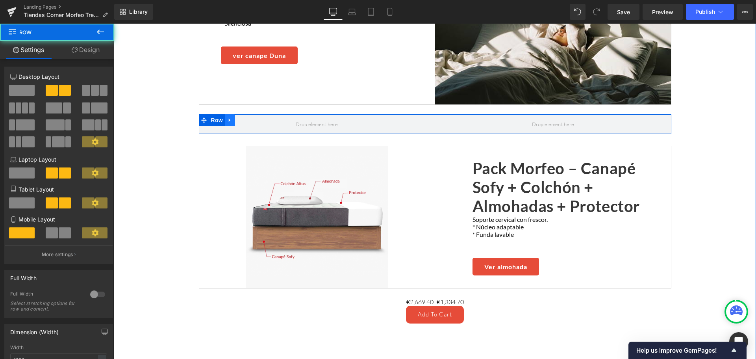
click at [229, 118] on icon at bounding box center [230, 120] width 2 height 4
click at [248, 117] on icon at bounding box center [251, 120] width 6 height 6
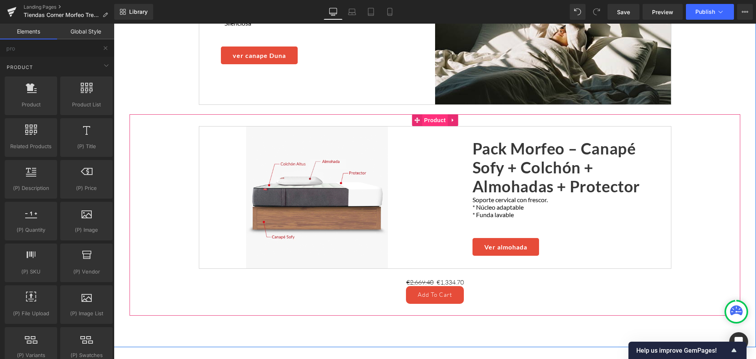
click at [435, 116] on span "Product" at bounding box center [435, 120] width 26 height 12
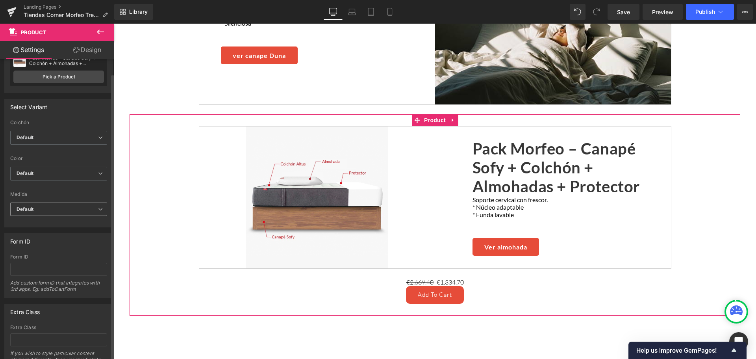
scroll to position [80, 0]
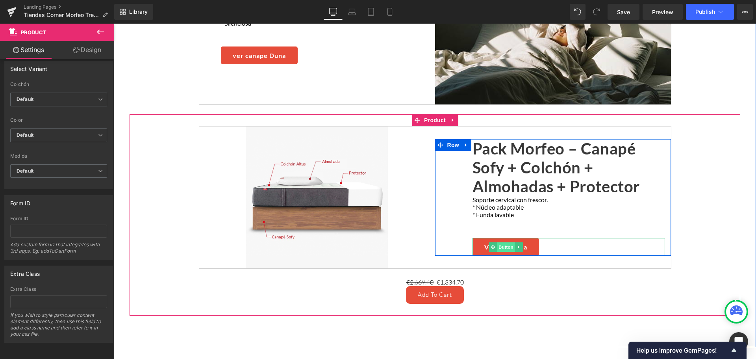
click at [497, 242] on span "Button" at bounding box center [506, 246] width 18 height 9
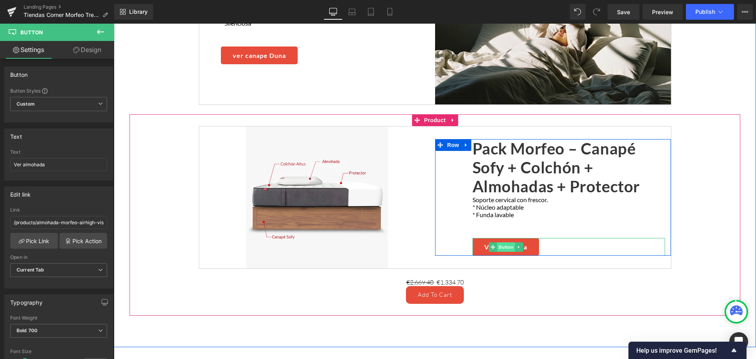
click at [504, 242] on span "Button" at bounding box center [506, 246] width 18 height 9
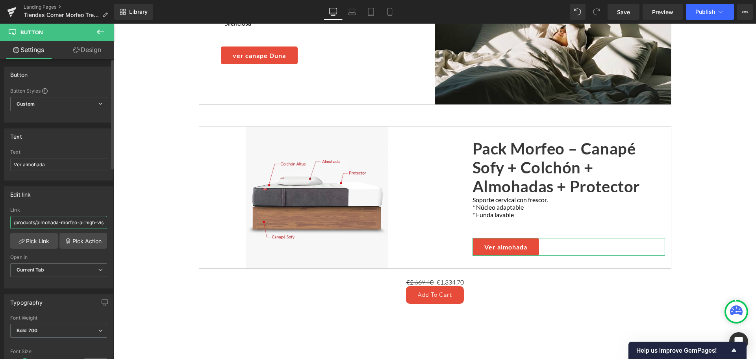
scroll to position [0, 8]
drag, startPoint x: 68, startPoint y: 226, endPoint x: 107, endPoint y: 225, distance: 39.4
click at [107, 225] on div "/products/almohada-morfeo-airhigh-visco Link /products/almohada-morfeo-airhigh-…" at bounding box center [59, 247] width 108 height 81
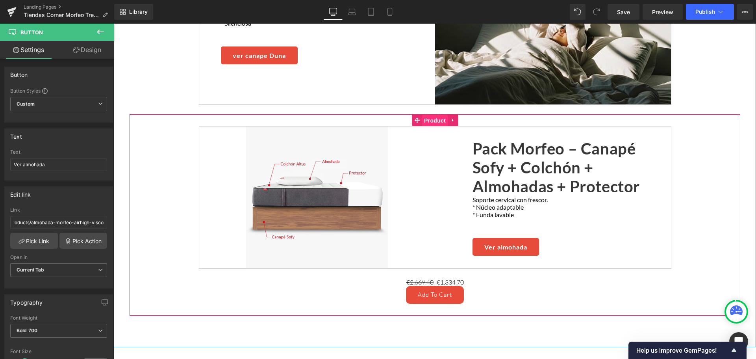
click at [435, 118] on span "Product" at bounding box center [435, 121] width 26 height 12
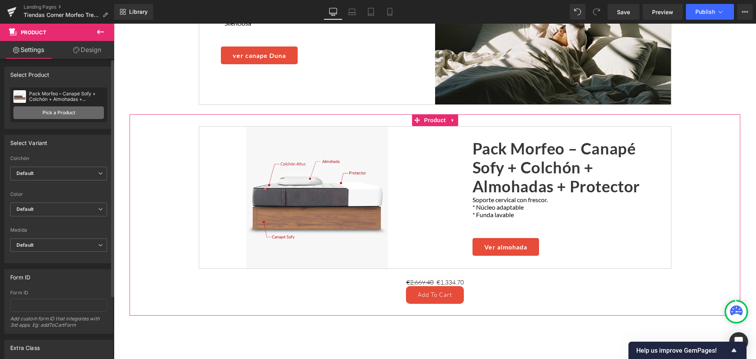
click at [60, 113] on link "Pick a Product" at bounding box center [58, 112] width 91 height 13
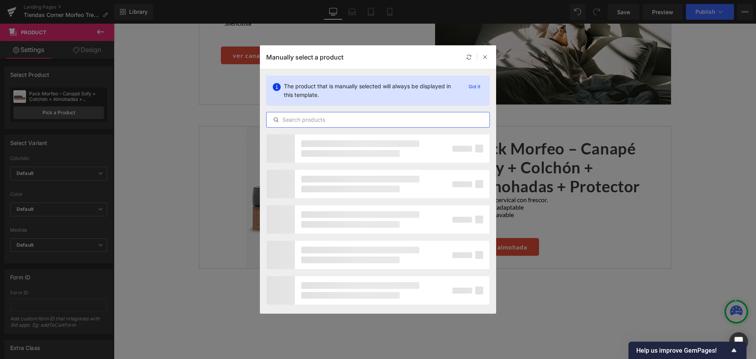
click at [324, 116] on input "text" at bounding box center [377, 119] width 223 height 9
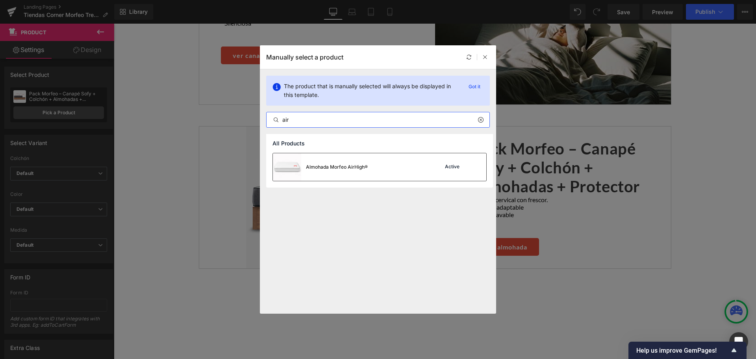
type input "air"
click at [339, 163] on div "Almohada Morfeo AirHigh®" at bounding box center [320, 167] width 95 height 28
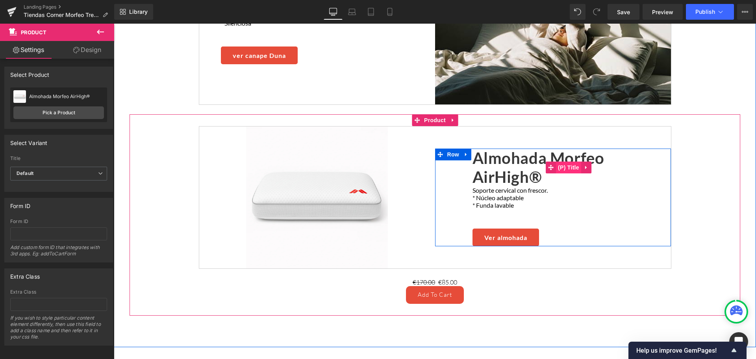
click at [562, 161] on span "(P) Title" at bounding box center [568, 167] width 25 height 12
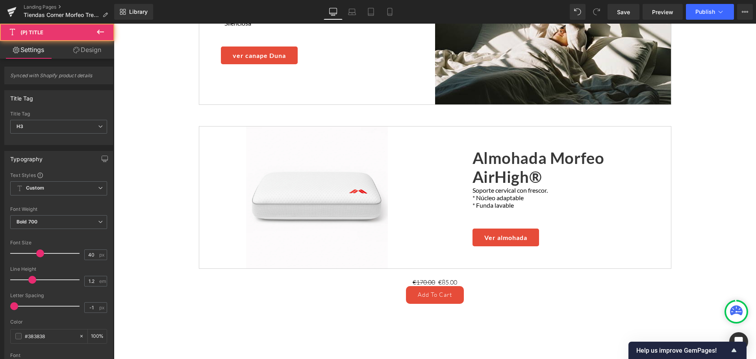
click at [79, 50] on link "Design" at bounding box center [87, 50] width 57 height 18
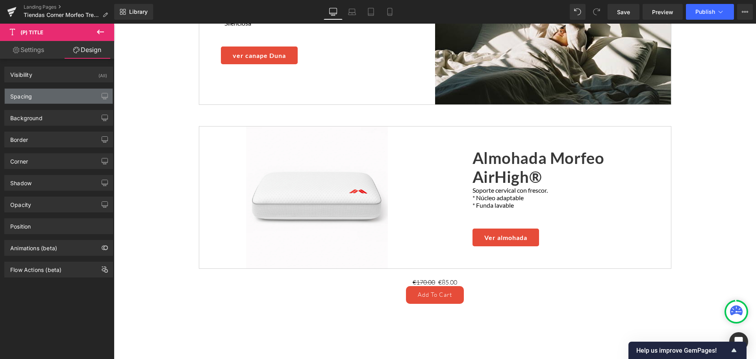
click at [36, 90] on div "Spacing" at bounding box center [59, 96] width 108 height 15
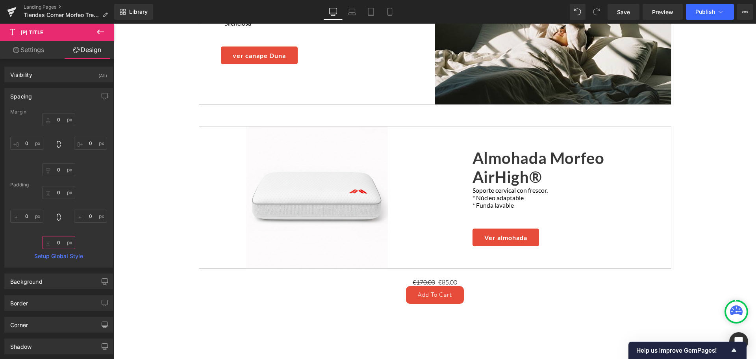
click at [53, 240] on input "0" at bounding box center [58, 242] width 33 height 13
type input "10"
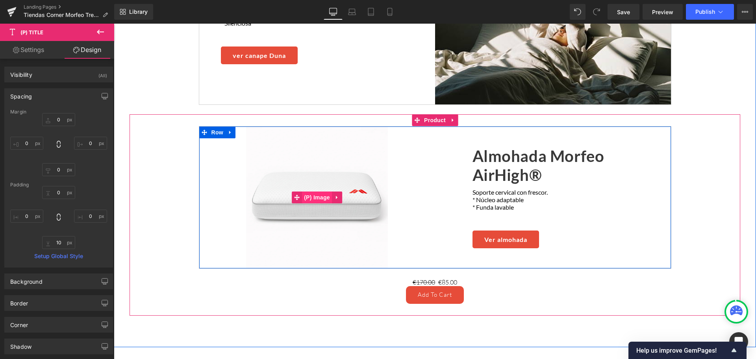
click at [318, 191] on span "(P) Image" at bounding box center [317, 197] width 30 height 12
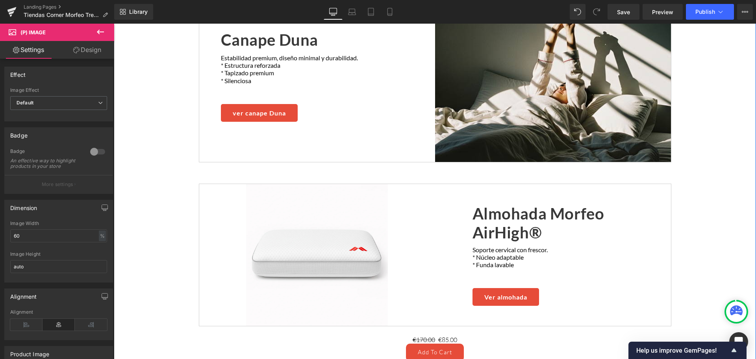
scroll to position [1021, 0]
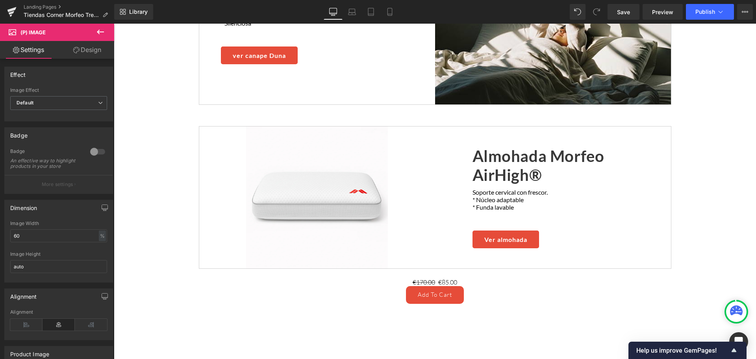
click at [91, 51] on link "Design" at bounding box center [87, 50] width 57 height 18
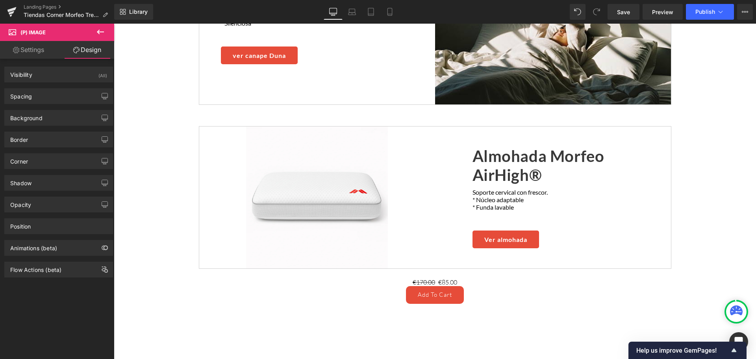
click at [35, 56] on link "Settings" at bounding box center [28, 50] width 57 height 18
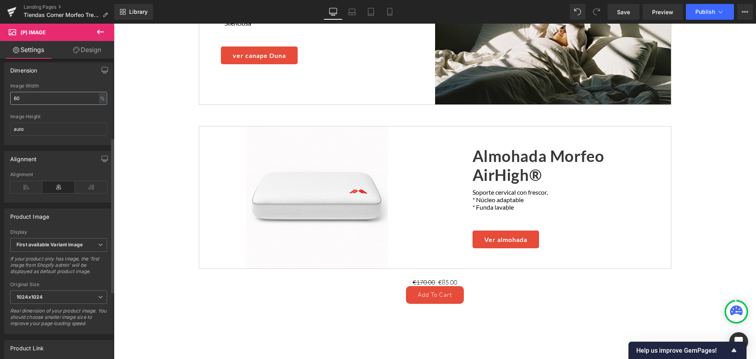
scroll to position [118, 0]
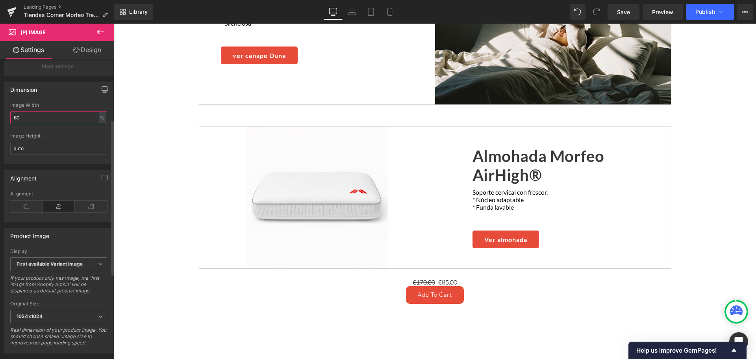
click at [27, 121] on input "60" at bounding box center [58, 117] width 97 height 13
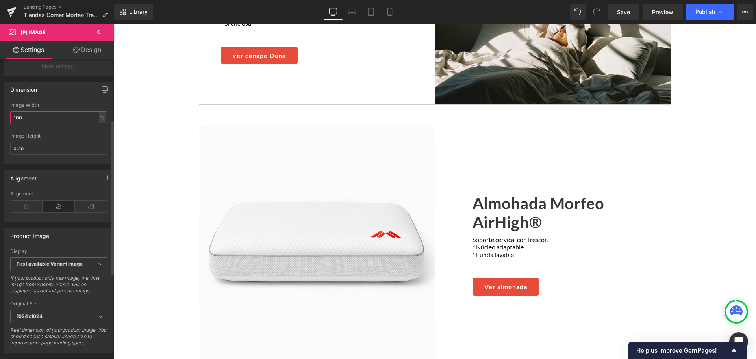
type input "100"
click at [57, 133] on div at bounding box center [58, 130] width 97 height 5
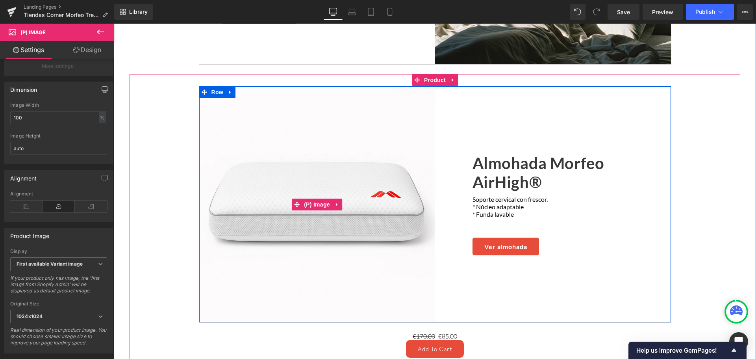
scroll to position [1100, 0]
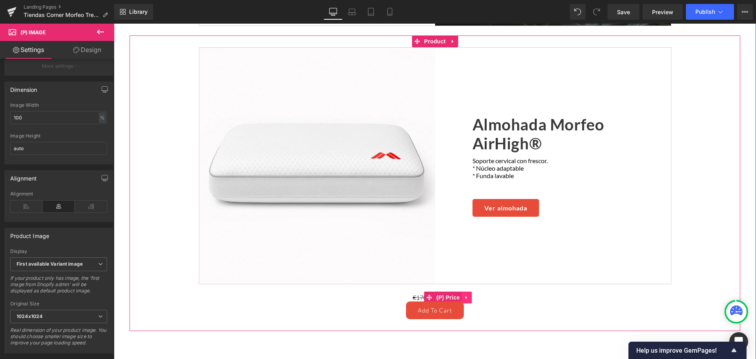
click at [466, 296] on icon at bounding box center [467, 298] width 2 height 4
drag, startPoint x: 469, startPoint y: 291, endPoint x: 475, endPoint y: 281, distance: 11.5
click at [469, 294] on icon at bounding box center [472, 297] width 6 height 6
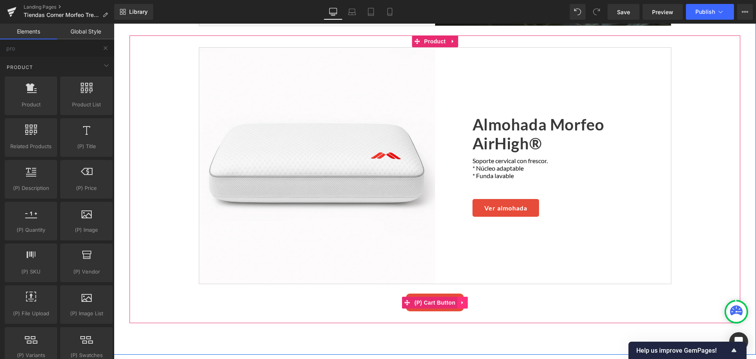
click at [461, 299] on icon at bounding box center [463, 302] width 6 height 6
click at [466, 299] on icon at bounding box center [468, 302] width 6 height 6
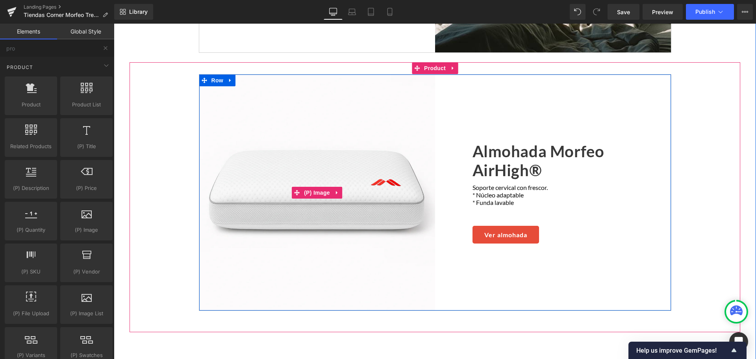
scroll to position [1060, 0]
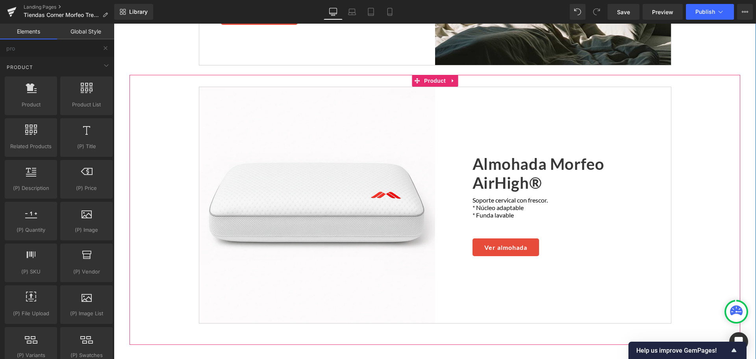
click at [279, 185] on img at bounding box center [317, 205] width 236 height 236
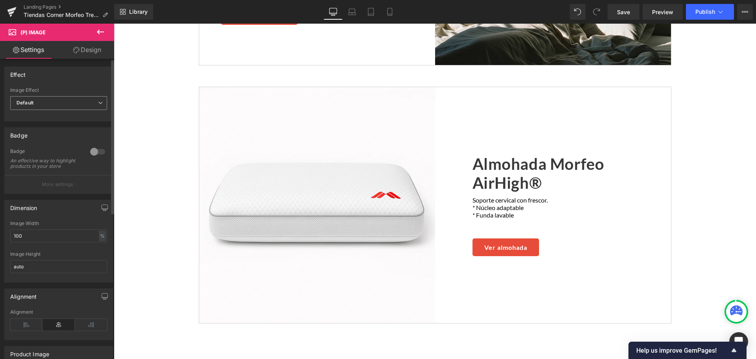
click at [69, 102] on span "Default" at bounding box center [58, 103] width 97 height 14
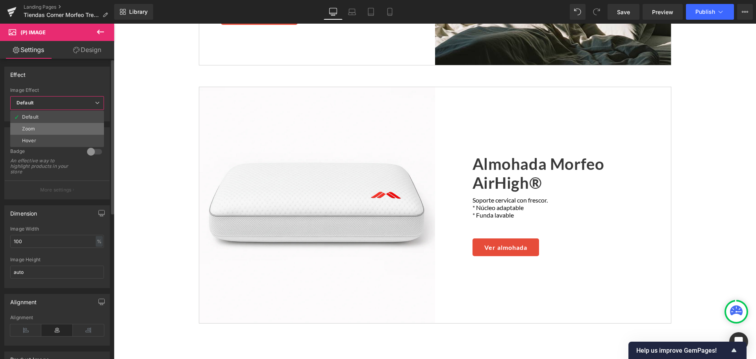
click at [43, 129] on li "Zoom" at bounding box center [57, 129] width 94 height 12
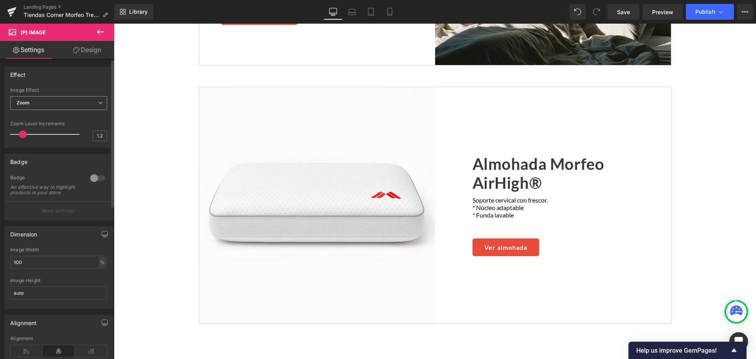
click at [60, 100] on span "Zoom" at bounding box center [58, 103] width 97 height 14
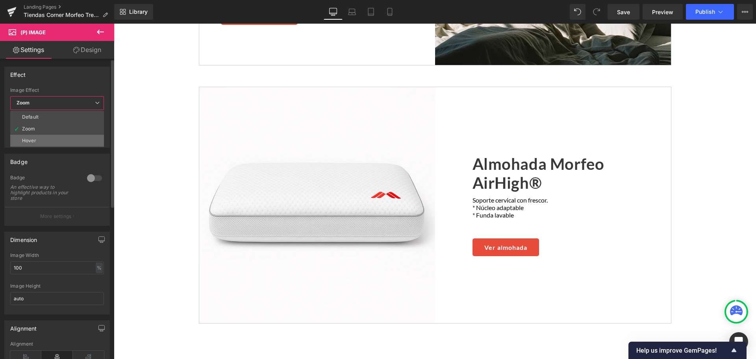
click at [45, 138] on li "Hover" at bounding box center [57, 141] width 94 height 12
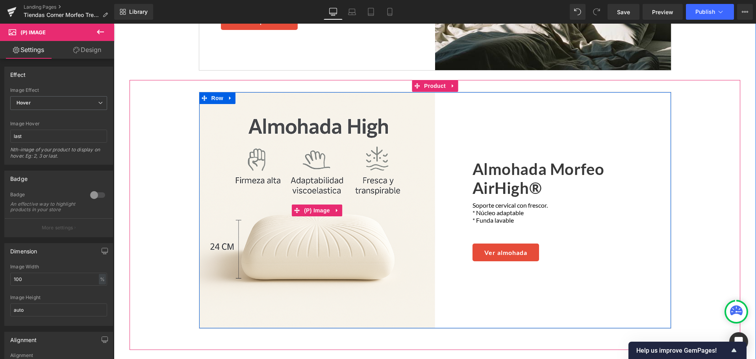
scroll to position [982, 0]
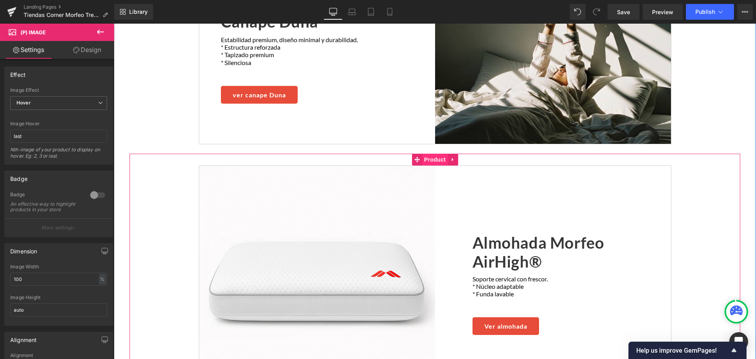
click at [434, 155] on span "Product" at bounding box center [435, 159] width 26 height 12
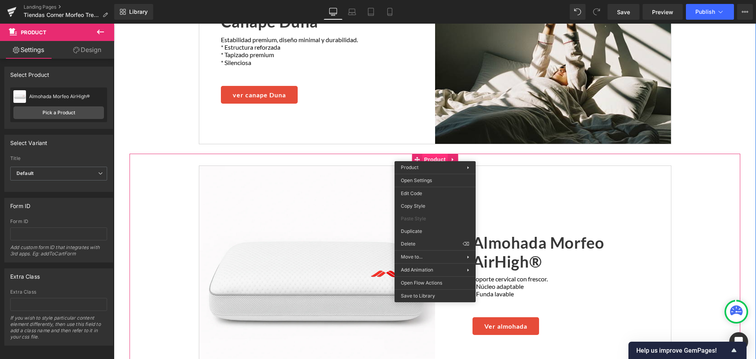
click at [433, 153] on div "Sale Off (P) Image Almohada Morfeo AirHigh® (P) Title Soporte cervical con fres…" at bounding box center [434, 288] width 610 height 270
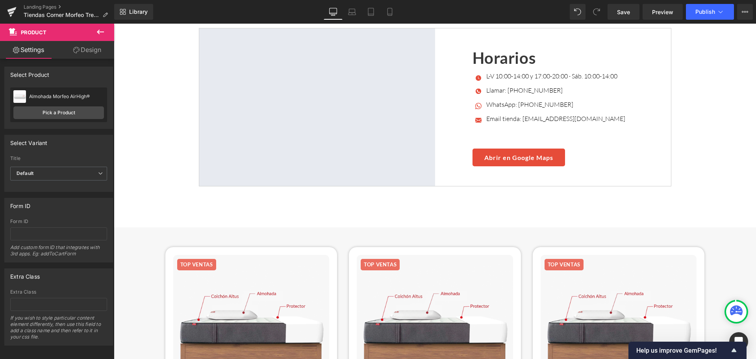
scroll to position [1965, 0]
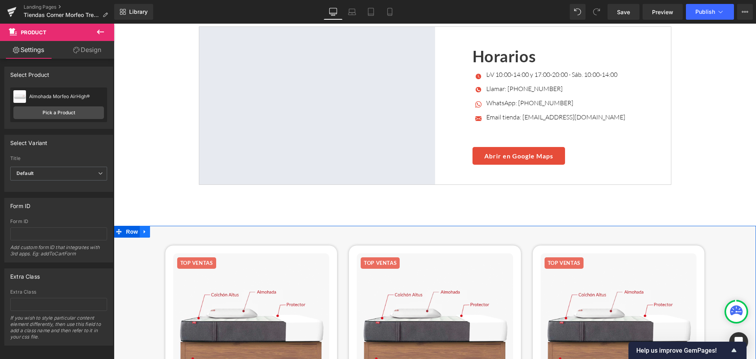
click at [144, 230] on link at bounding box center [145, 232] width 10 height 12
click at [163, 229] on icon at bounding box center [166, 232] width 6 height 6
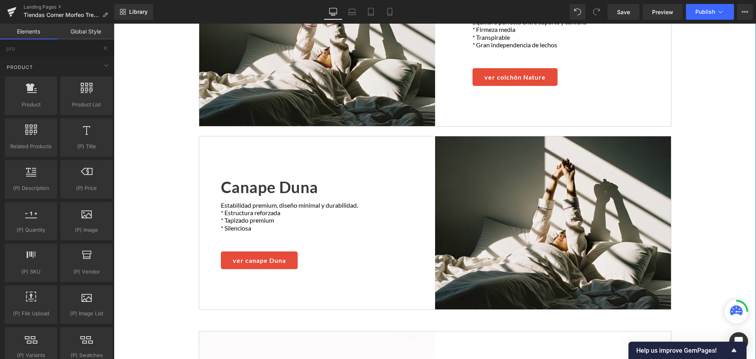
scroll to position [903, 0]
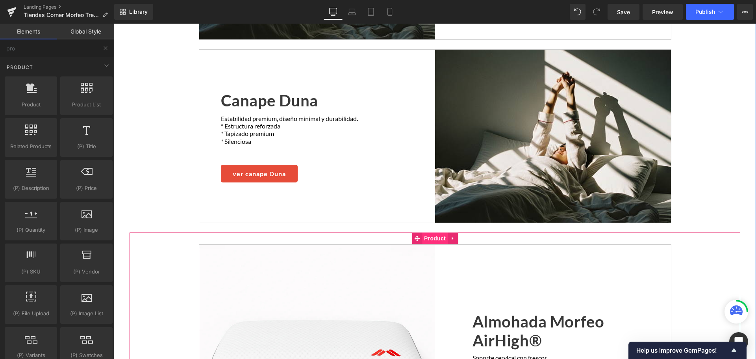
click at [440, 232] on span "Product" at bounding box center [435, 238] width 26 height 12
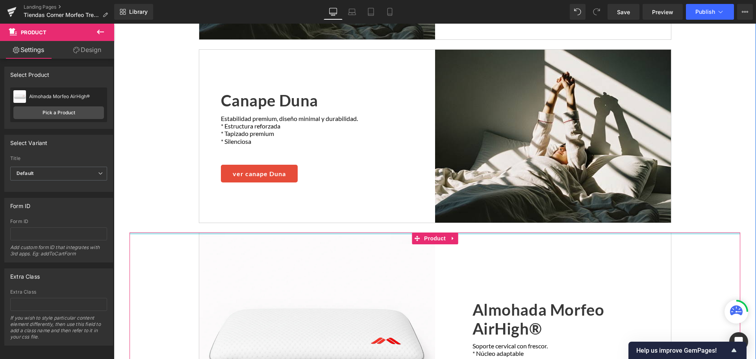
drag, startPoint x: 347, startPoint y: 236, endPoint x: 202, endPoint y: 237, distance: 145.2
click at [352, 213] on div "Lo que podrás probar Heading Seleccionados para que sientas la diferencia Text …" at bounding box center [434, 146] width 610 height 687
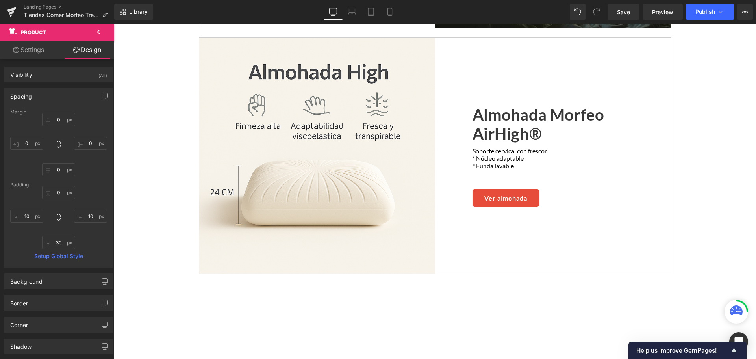
scroll to position [1100, 0]
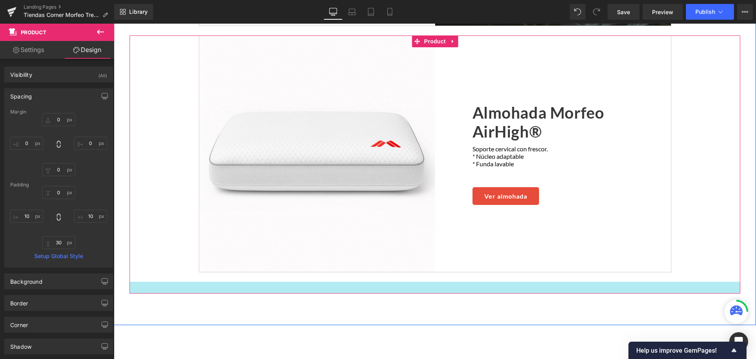
click at [224, 281] on div at bounding box center [434, 287] width 610 height 12
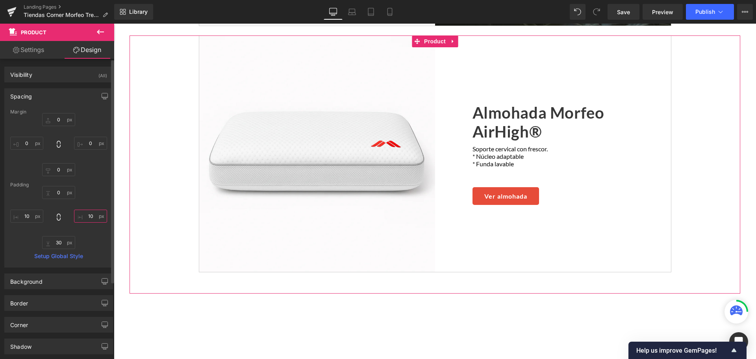
click at [82, 212] on input "text" at bounding box center [90, 215] width 33 height 13
type input "0"
click at [24, 214] on input "text" at bounding box center [26, 215] width 33 height 13
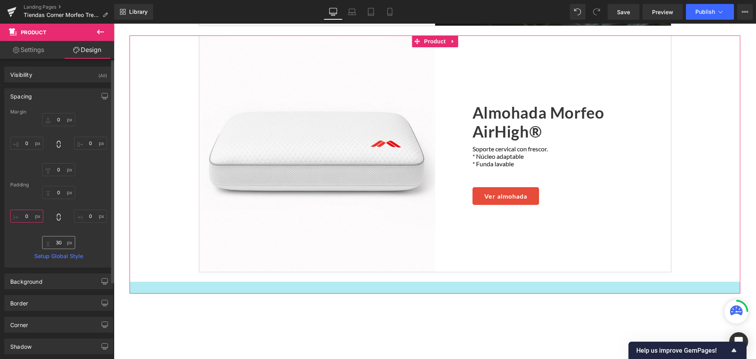
type input "0"
click at [57, 242] on input "text" at bounding box center [58, 242] width 33 height 13
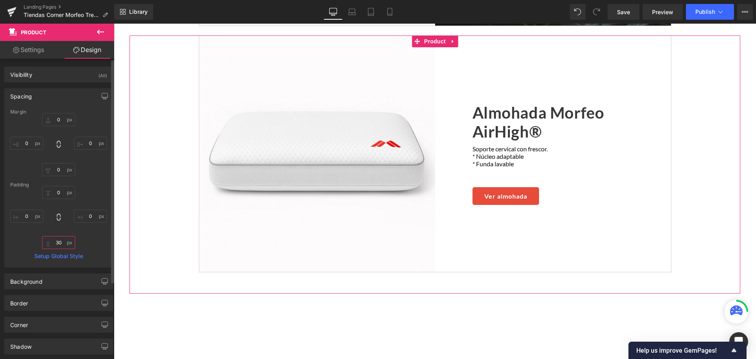
click at [57, 242] on input "text" at bounding box center [58, 242] width 33 height 13
type input "0"
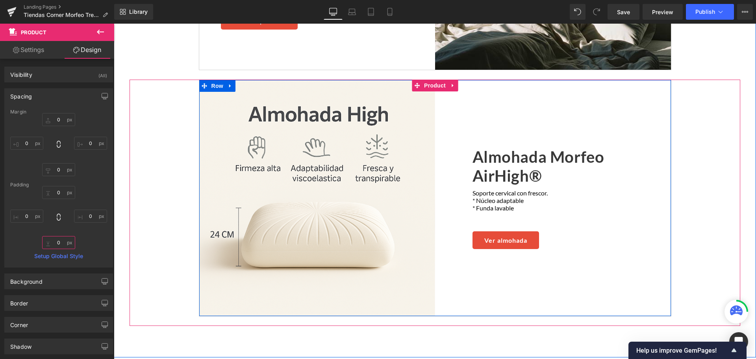
scroll to position [982, 0]
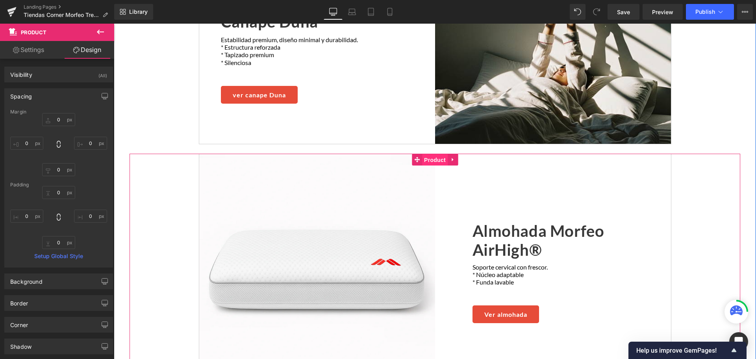
click at [425, 155] on span "Product" at bounding box center [435, 160] width 26 height 12
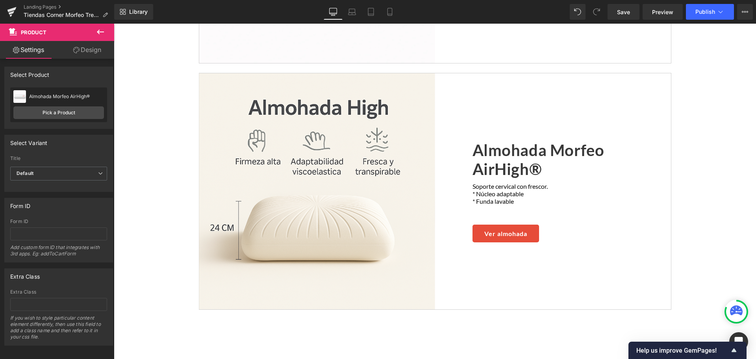
scroll to position [1320, 0]
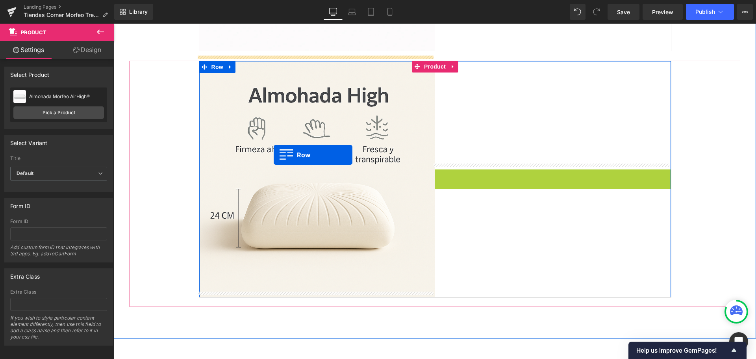
drag, startPoint x: 453, startPoint y: 128, endPoint x: 273, endPoint y: 155, distance: 182.3
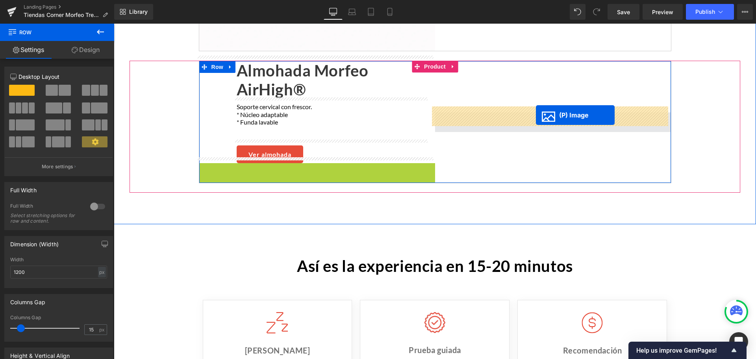
drag, startPoint x: 456, startPoint y: 227, endPoint x: 536, endPoint y: 115, distance: 137.8
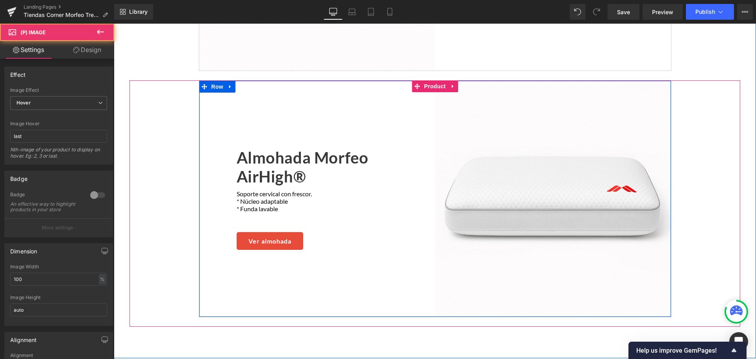
scroll to position [1281, 0]
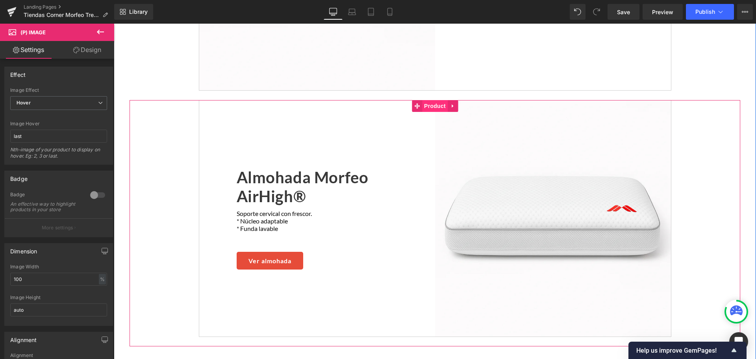
click at [438, 100] on span "Product" at bounding box center [435, 106] width 26 height 12
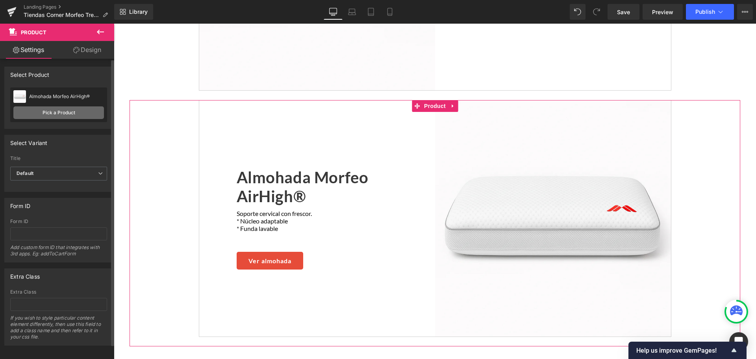
click at [78, 118] on link "Pick a Product" at bounding box center [58, 112] width 91 height 13
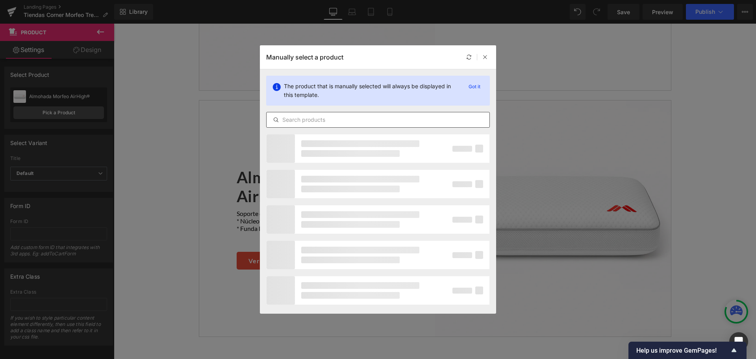
click at [366, 124] on div at bounding box center [378, 120] width 224 height 16
click at [368, 119] on input "text" at bounding box center [377, 119] width 223 height 9
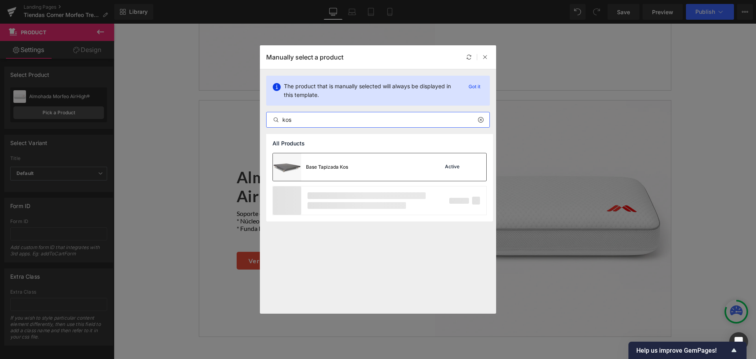
type input "kos"
drag, startPoint x: 363, startPoint y: 166, endPoint x: 306, endPoint y: 187, distance: 60.5
click at [363, 166] on div "Base Tapizada Kos Active" at bounding box center [379, 167] width 213 height 28
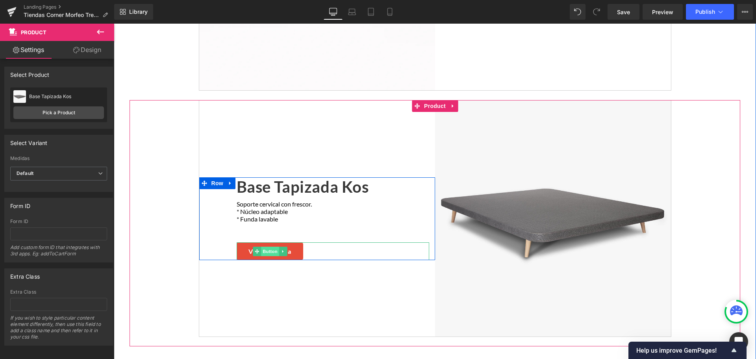
click at [268, 246] on span "Button" at bounding box center [270, 250] width 18 height 9
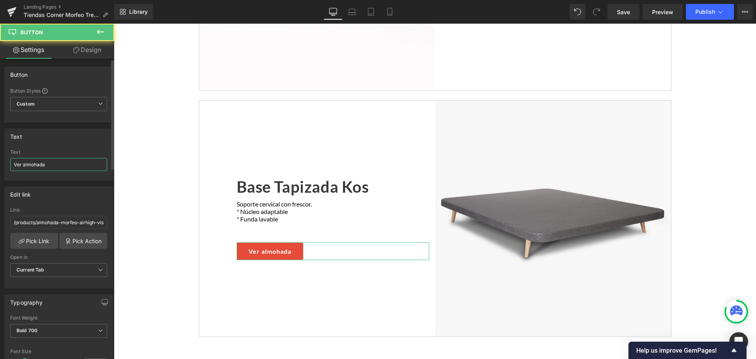
click at [41, 170] on input "Ver almohada" at bounding box center [58, 164] width 97 height 13
click at [41, 169] on input "Ver almohada" at bounding box center [58, 164] width 97 height 13
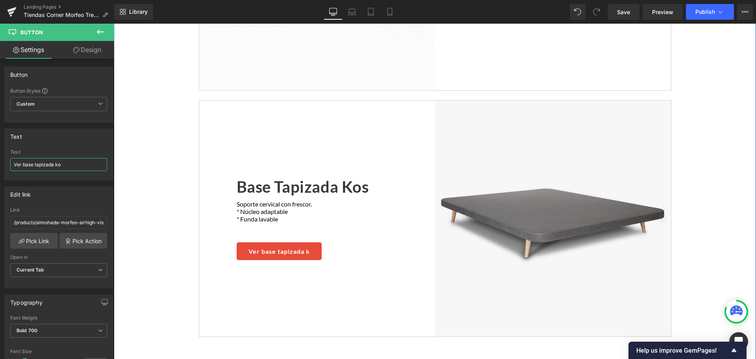
type input "Ver base tapizada kos"
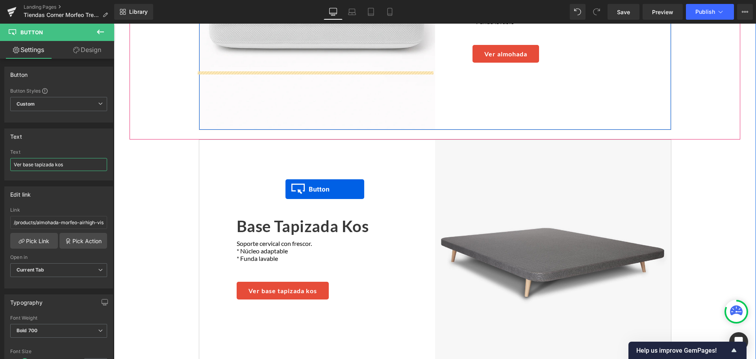
scroll to position [1319, 0]
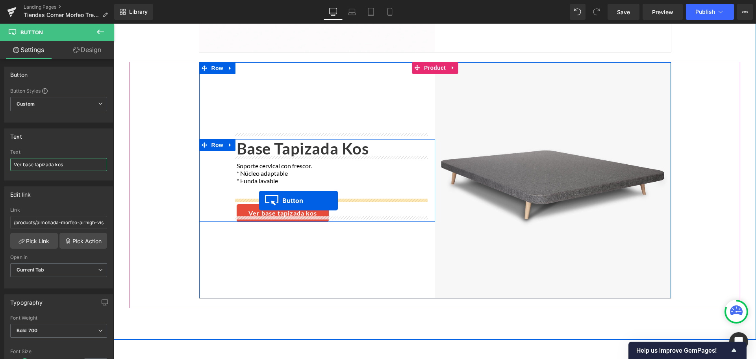
drag, startPoint x: 253, startPoint y: 145, endPoint x: 259, endPoint y: 200, distance: 55.8
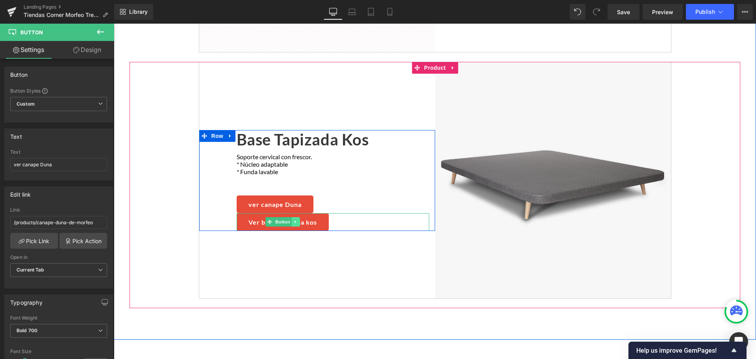
click at [294, 220] on icon at bounding box center [294, 221] width 1 height 3
click at [298, 220] on icon at bounding box center [300, 222] width 4 height 4
click at [260, 197] on div at bounding box center [333, 196] width 192 height 2
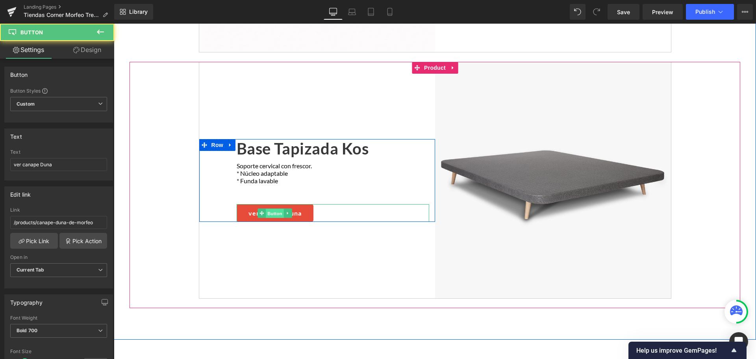
click at [267, 208] on span "Button" at bounding box center [275, 212] width 18 height 9
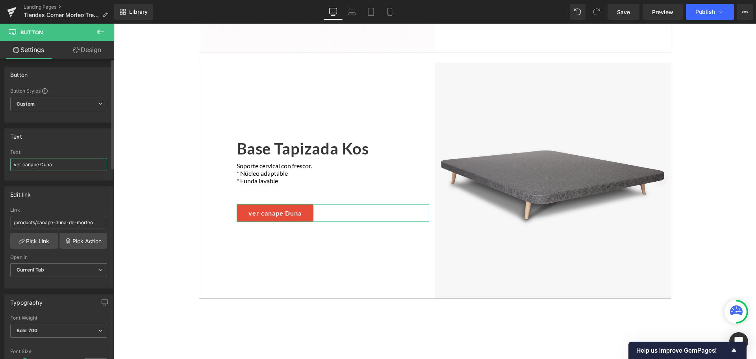
drag, startPoint x: 15, startPoint y: 165, endPoint x: 7, endPoint y: 165, distance: 7.9
click at [7, 165] on div "ver canape Duna Text ver canape Duna" at bounding box center [59, 164] width 108 height 31
type input "Ver canape Duna"
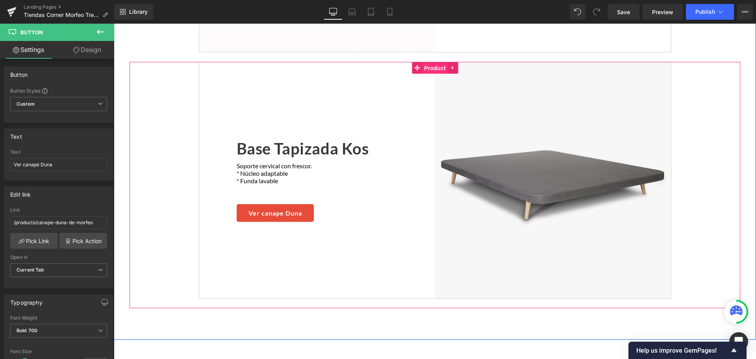
click at [428, 62] on span "Product" at bounding box center [435, 68] width 26 height 12
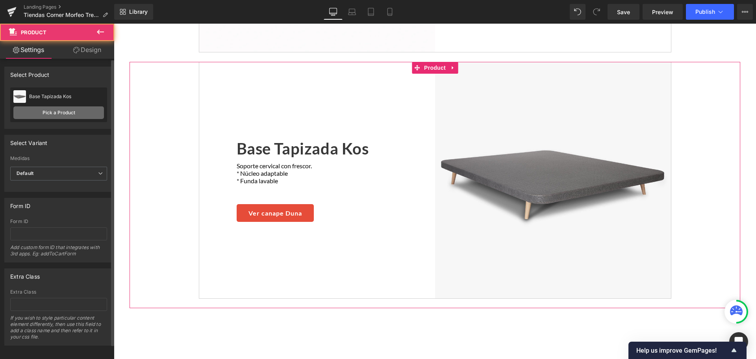
click at [60, 116] on link "Pick a Product" at bounding box center [58, 112] width 91 height 13
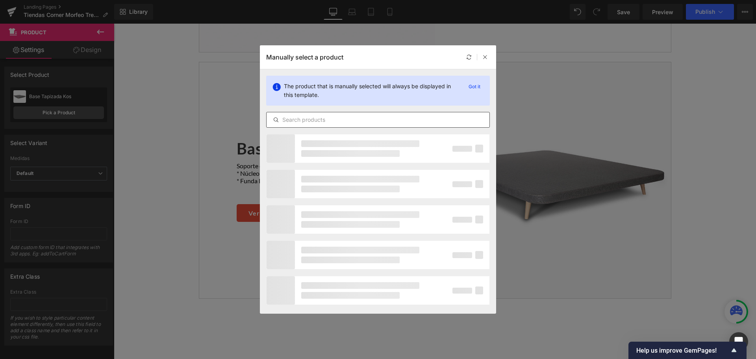
click at [310, 122] on input "text" at bounding box center [377, 119] width 223 height 9
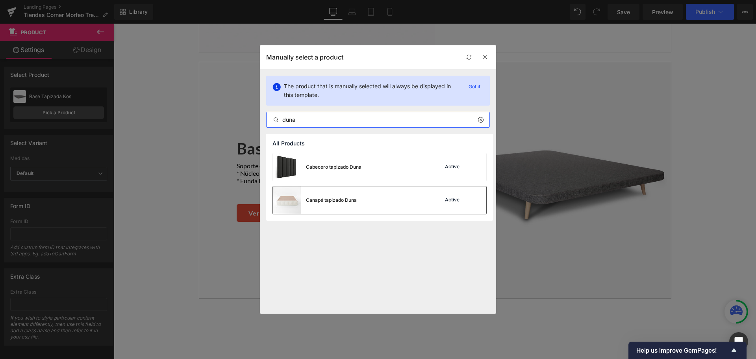
type input "duna"
click at [409, 210] on div "Canapé tapizado Duna Active" at bounding box center [379, 200] width 213 height 28
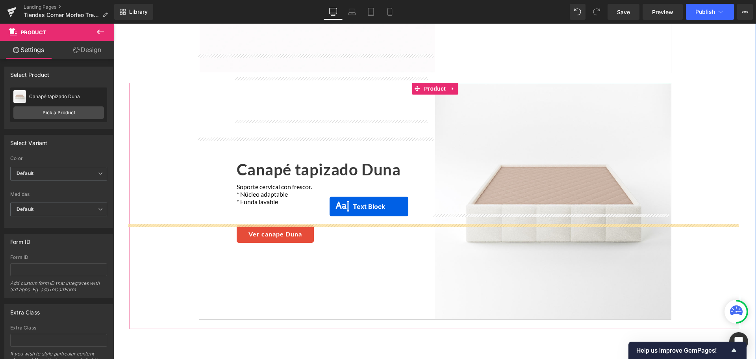
scroll to position [1398, 0]
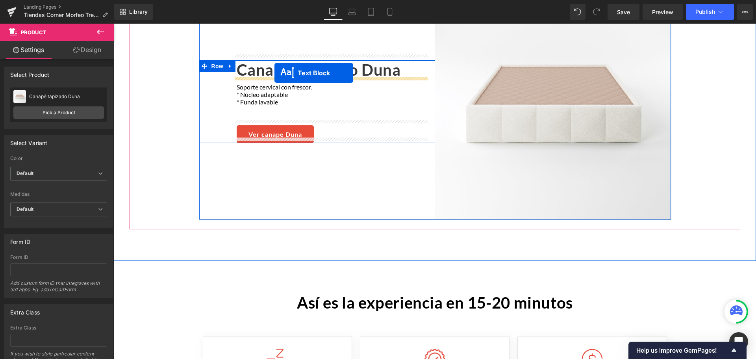
drag, startPoint x: 299, startPoint y: 197, endPoint x: 274, endPoint y: 73, distance: 126.5
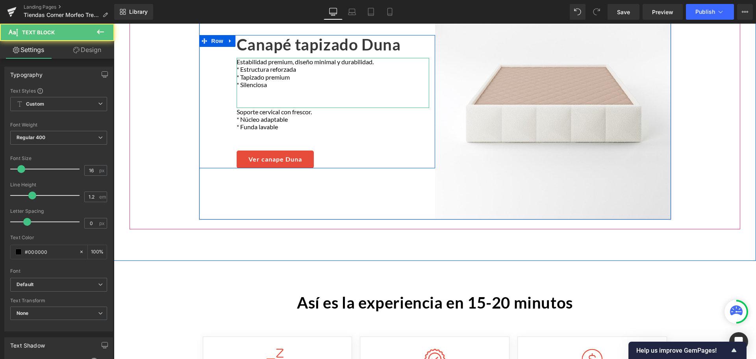
scroll to position [1373, 0]
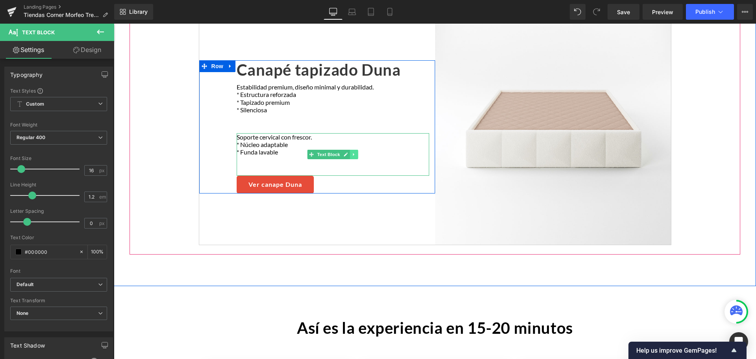
click at [351, 152] on icon at bounding box center [353, 154] width 4 height 5
click at [356, 152] on icon at bounding box center [358, 154] width 4 height 4
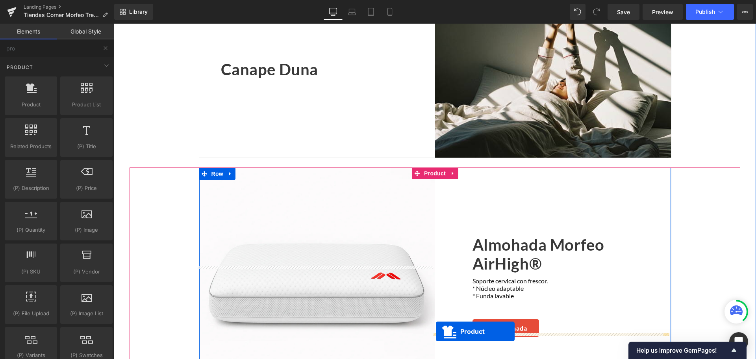
scroll to position [861, 0]
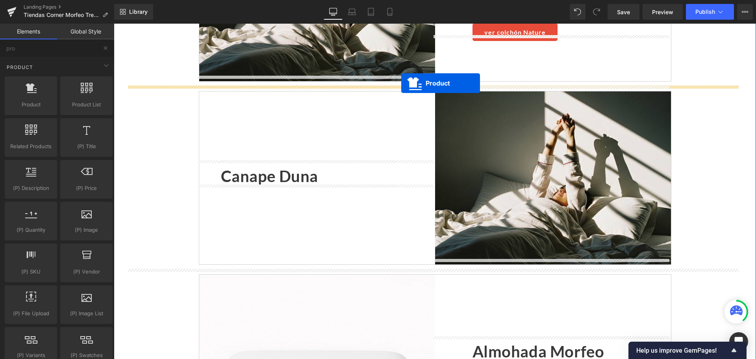
drag, startPoint x: 437, startPoint y: 164, endPoint x: 401, endPoint y: 83, distance: 88.3
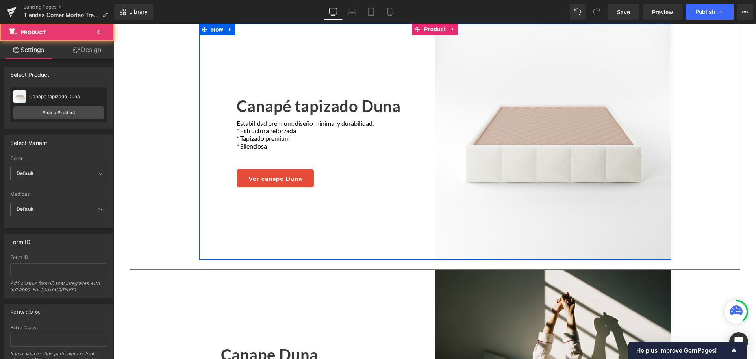
scroll to position [979, 0]
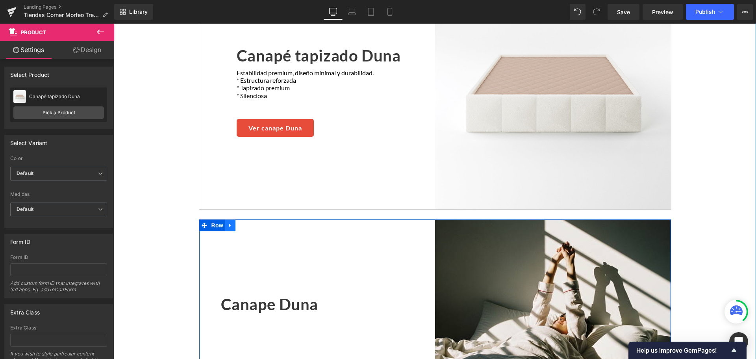
click at [227, 222] on icon at bounding box center [230, 225] width 6 height 6
click at [248, 222] on icon at bounding box center [251, 225] width 6 height 6
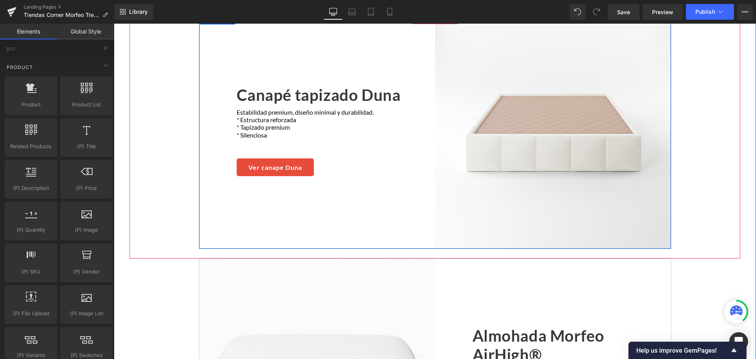
scroll to position [1137, 0]
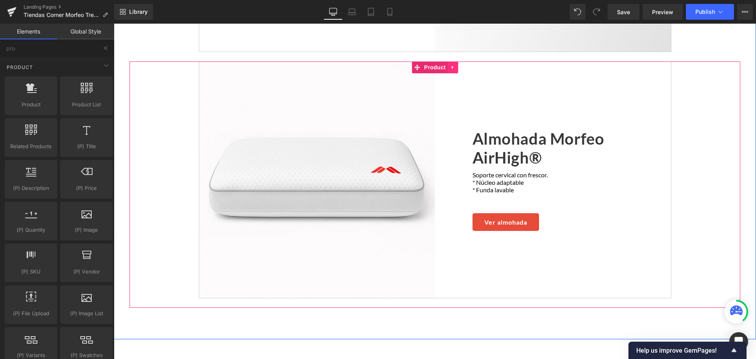
click at [451, 66] on icon at bounding box center [452, 68] width 2 height 4
click at [447, 65] on icon at bounding box center [448, 68] width 6 height 6
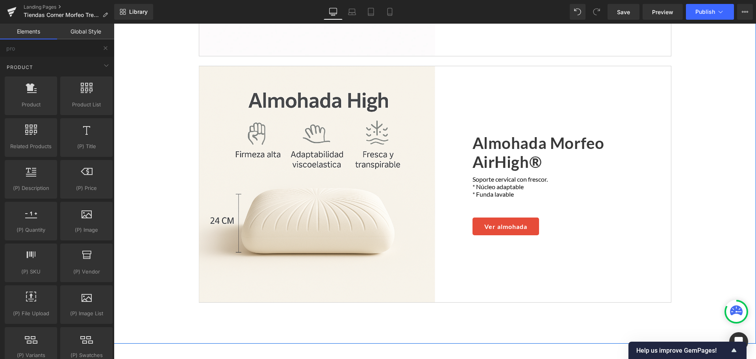
scroll to position [1383, 0]
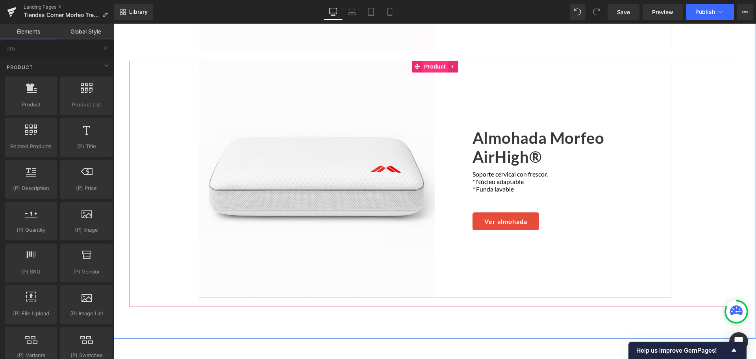
click at [429, 61] on span "Product" at bounding box center [435, 67] width 26 height 12
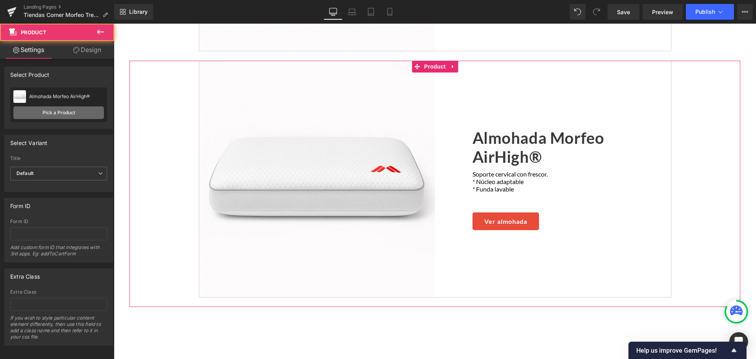
click at [30, 115] on link "Pick a Product" at bounding box center [58, 112] width 91 height 13
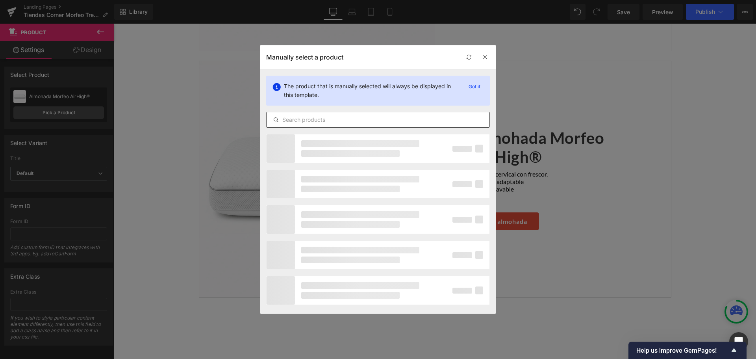
click at [338, 119] on input "text" at bounding box center [377, 119] width 223 height 9
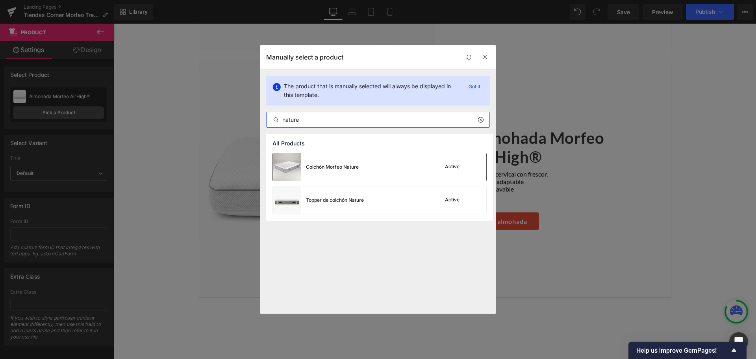
type input "nature"
click at [372, 170] on div "Colchón Morfeo Nature Active" at bounding box center [379, 167] width 213 height 28
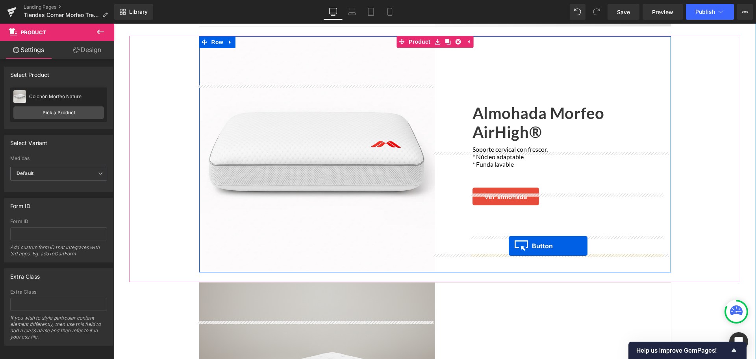
scroll to position [1265, 0]
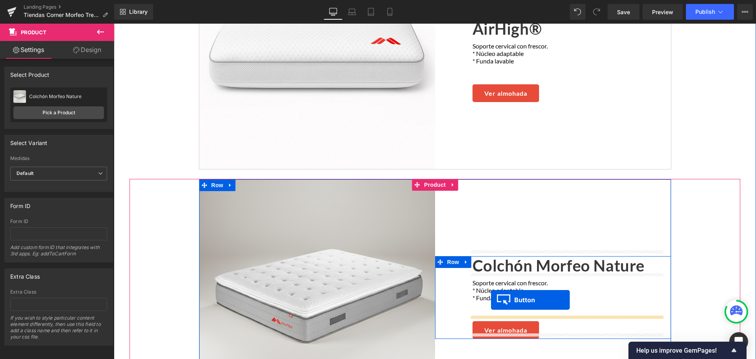
drag, startPoint x: 523, startPoint y: 142, endPoint x: 491, endPoint y: 299, distance: 160.2
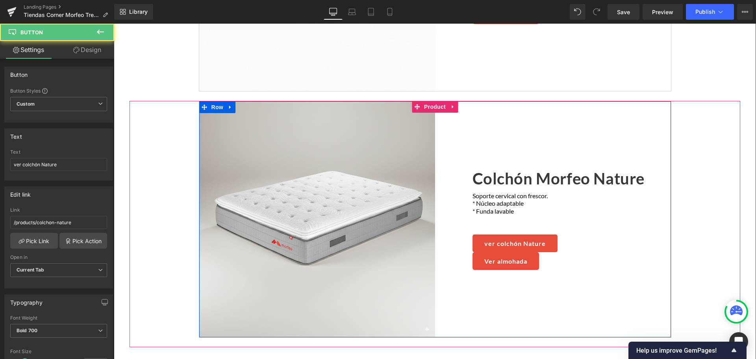
scroll to position [1344, 0]
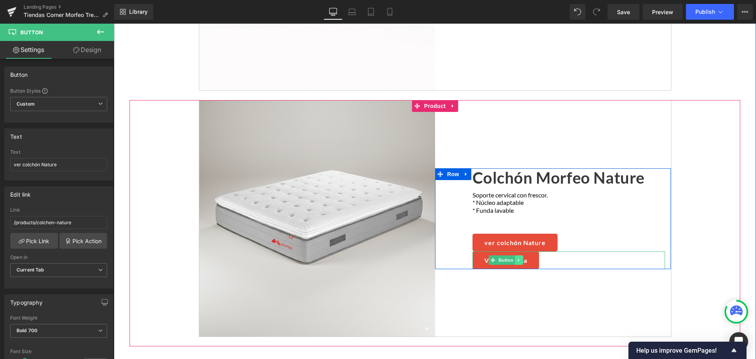
click at [516, 257] on icon at bounding box center [518, 259] width 4 height 5
click at [521, 258] on icon at bounding box center [523, 260] width 4 height 4
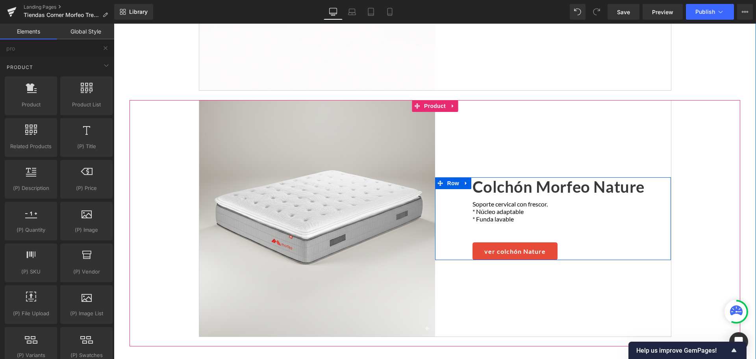
click at [490, 242] on link "ver colchón Nature" at bounding box center [514, 251] width 85 height 18
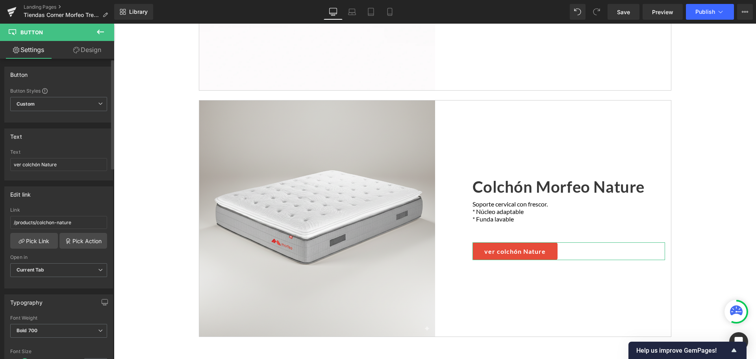
drag, startPoint x: 16, startPoint y: 165, endPoint x: 7, endPoint y: 164, distance: 8.7
click at [7, 164] on div "ver colchón Nature Text ver colchón Nature" at bounding box center [59, 164] width 108 height 31
type input "Ver colchón Nature"
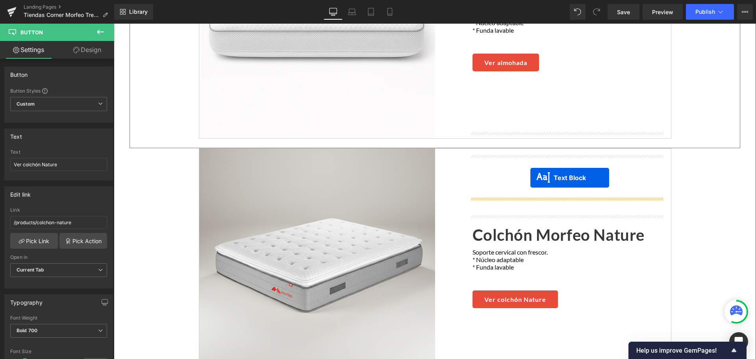
scroll to position [1383, 0]
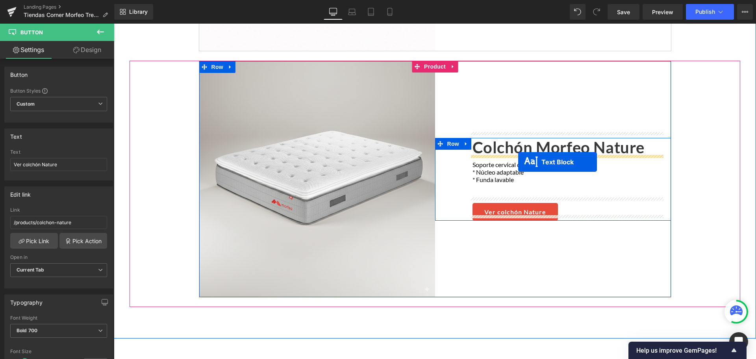
drag, startPoint x: 562, startPoint y: 187, endPoint x: 518, endPoint y: 162, distance: 50.6
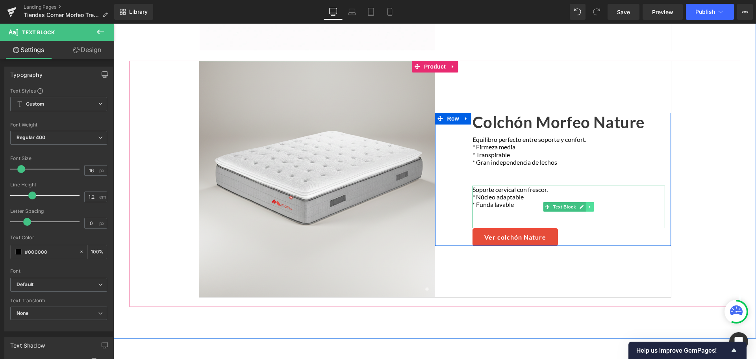
click at [588, 205] on icon at bounding box center [588, 206] width 1 height 3
click at [590, 202] on link at bounding box center [594, 206] width 8 height 9
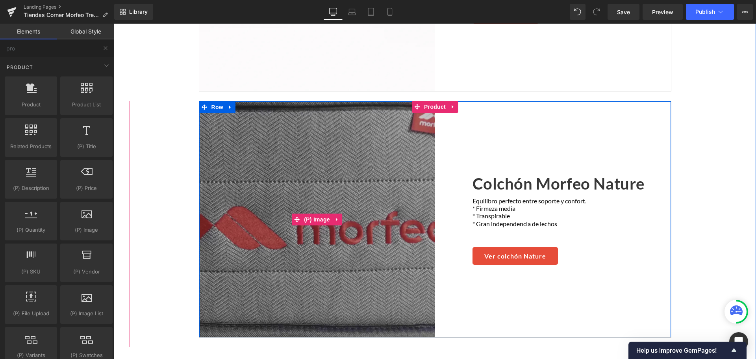
scroll to position [1305, 0]
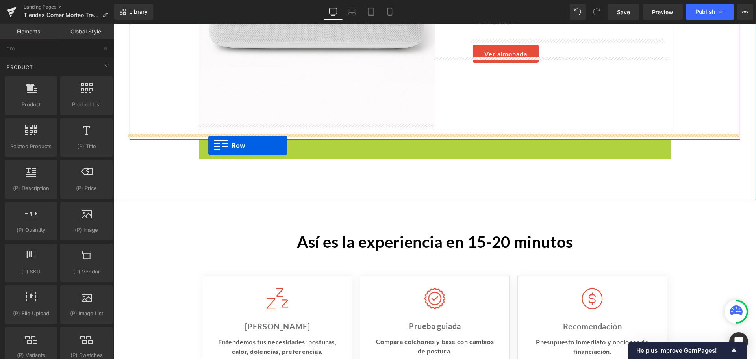
drag, startPoint x: 215, startPoint y: 139, endPoint x: 208, endPoint y: 145, distance: 9.2
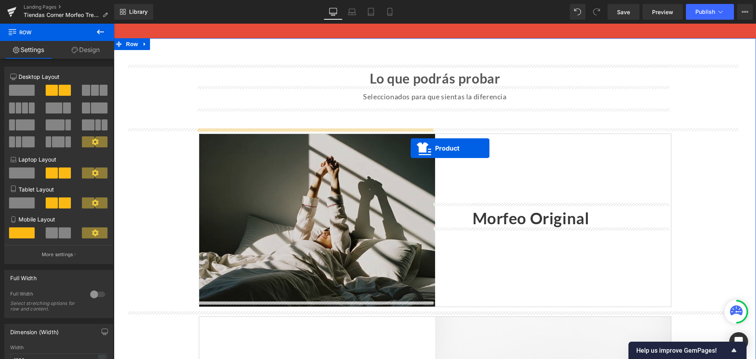
scroll to position [636, 0]
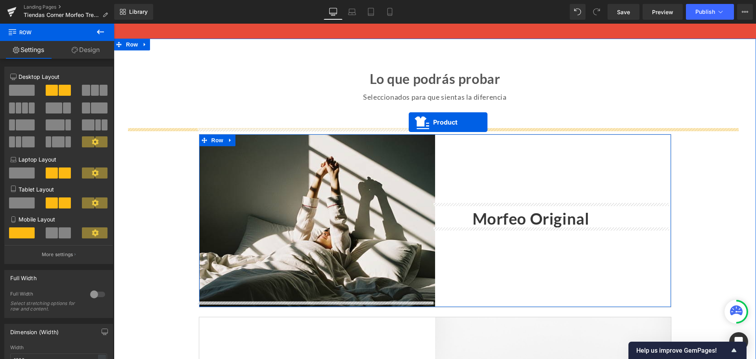
drag, startPoint x: 437, startPoint y: 139, endPoint x: 408, endPoint y: 122, distance: 33.2
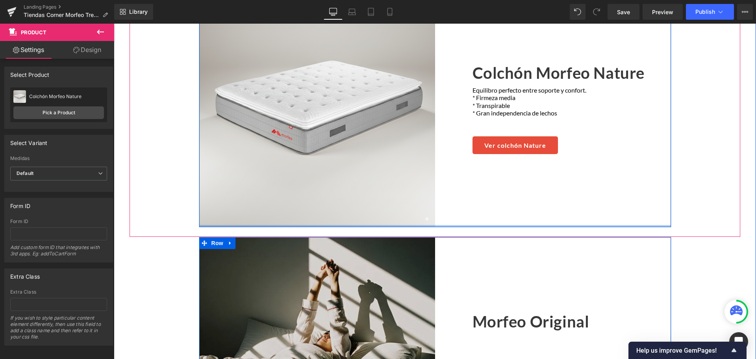
scroll to position [793, 0]
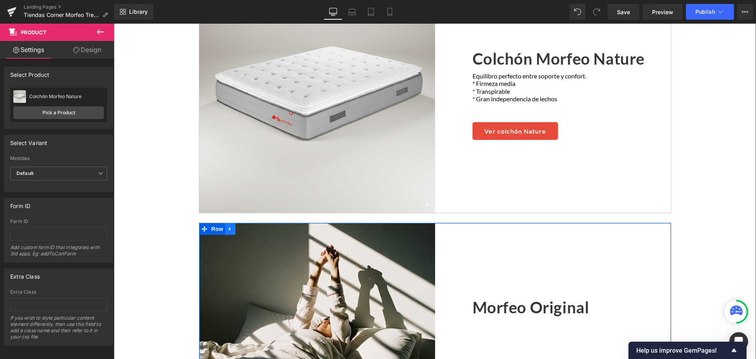
click at [229, 227] on icon at bounding box center [230, 229] width 2 height 4
click at [248, 226] on icon at bounding box center [251, 229] width 6 height 6
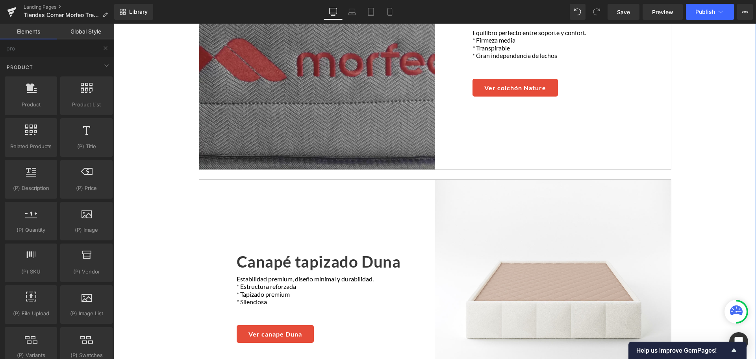
scroll to position [832, 0]
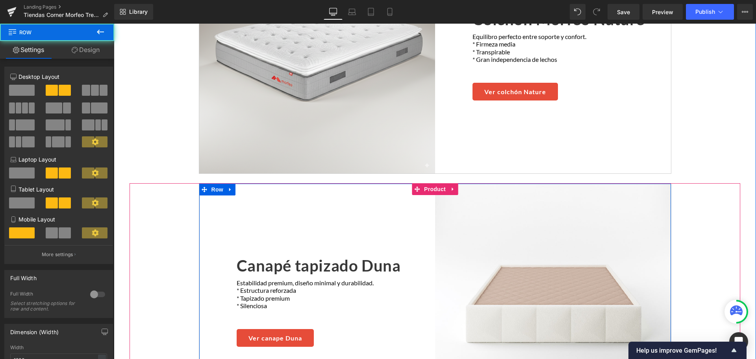
click at [251, 209] on div "Canapé tapizado Duna (P) Title Estabilidad premium, diseño minimal y durabilida…" at bounding box center [317, 301] width 236 height 236
click at [211, 185] on span "Row" at bounding box center [217, 189] width 16 height 12
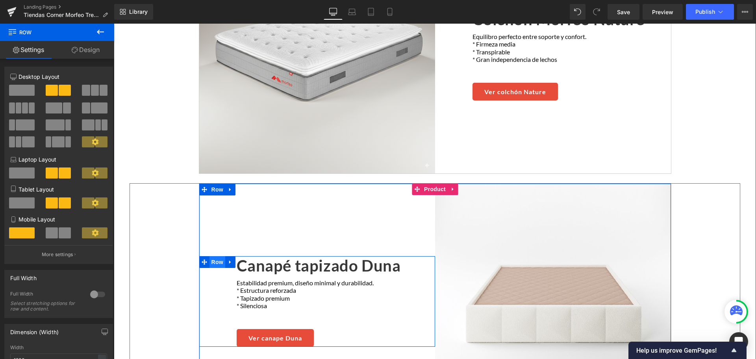
click at [209, 256] on span "Row" at bounding box center [217, 262] width 16 height 12
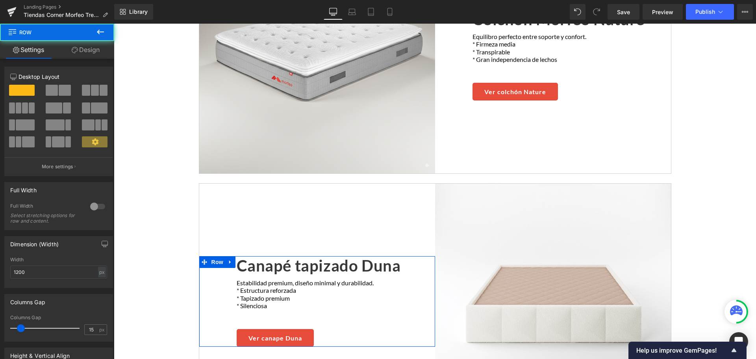
click at [105, 55] on link "Design" at bounding box center [85, 50] width 57 height 18
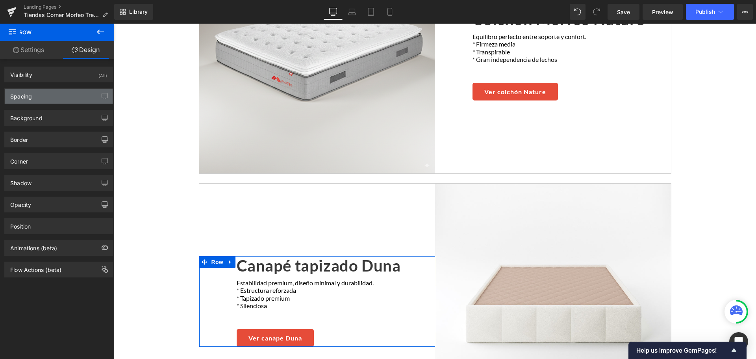
click at [46, 94] on div "Spacing" at bounding box center [59, 96] width 108 height 15
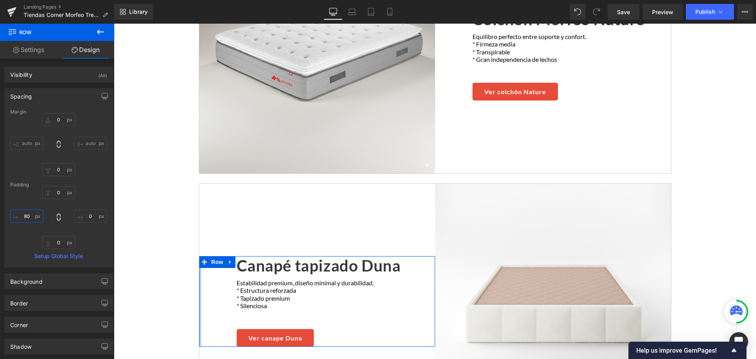
click at [25, 214] on input "80" at bounding box center [26, 215] width 33 height 13
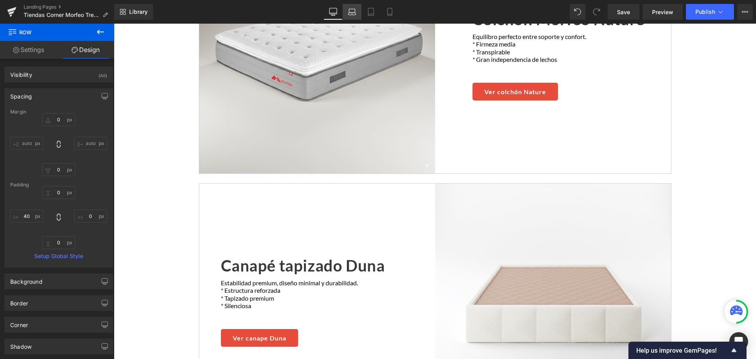
click at [353, 13] on icon at bounding box center [352, 12] width 8 height 8
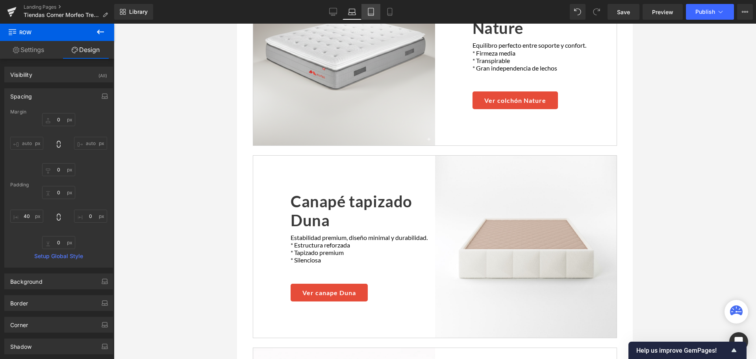
scroll to position [852, 0]
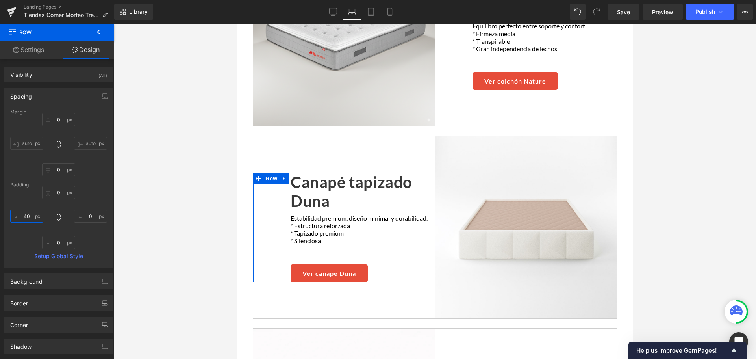
click at [24, 213] on input "40" at bounding box center [26, 215] width 33 height 13
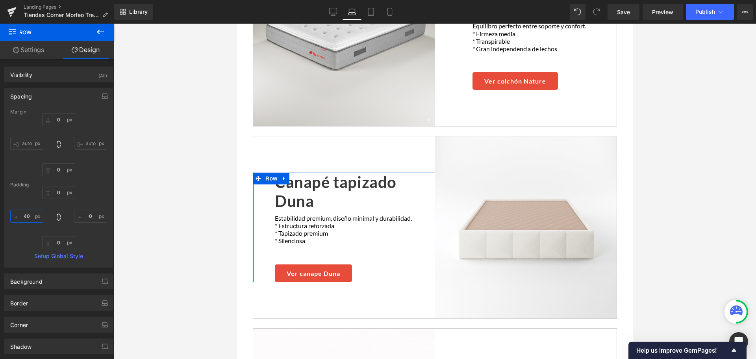
click at [26, 216] on input "40" at bounding box center [26, 215] width 33 height 13
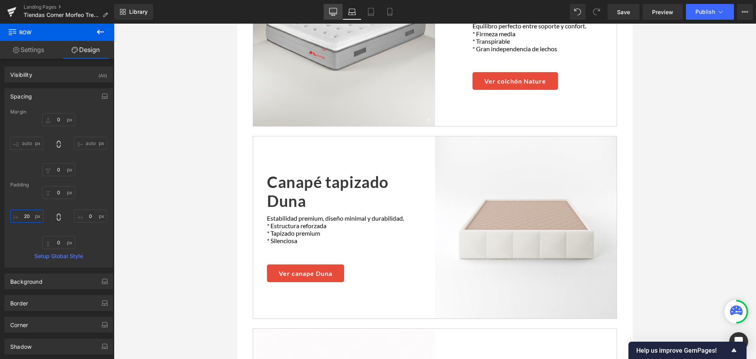
type input "20"
click at [335, 15] on icon at bounding box center [333, 12] width 8 height 8
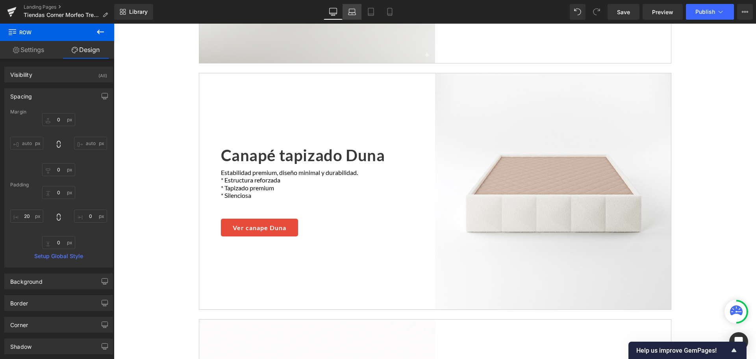
click at [352, 16] on link "Laptop" at bounding box center [351, 12] width 19 height 16
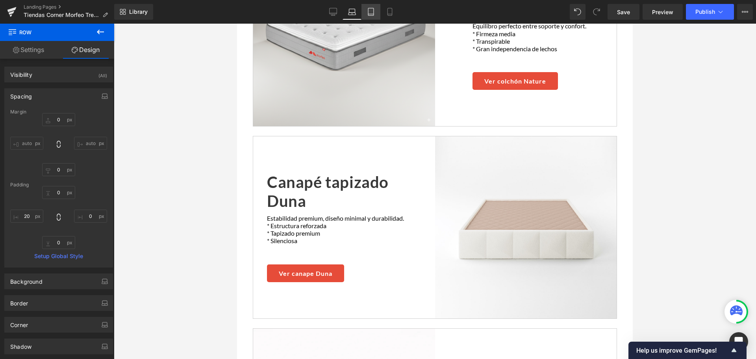
click at [374, 16] on link "Tablet" at bounding box center [370, 12] width 19 height 16
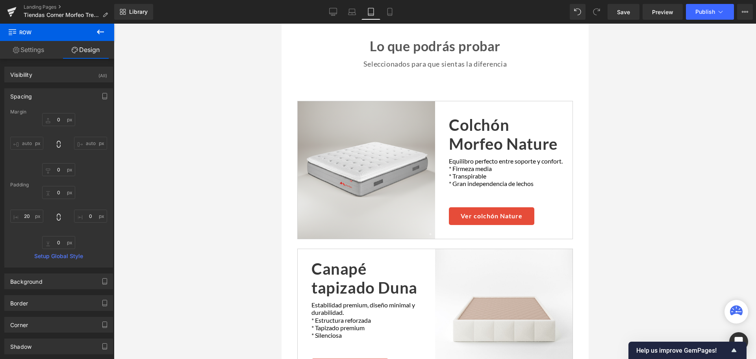
scroll to position [924, 0]
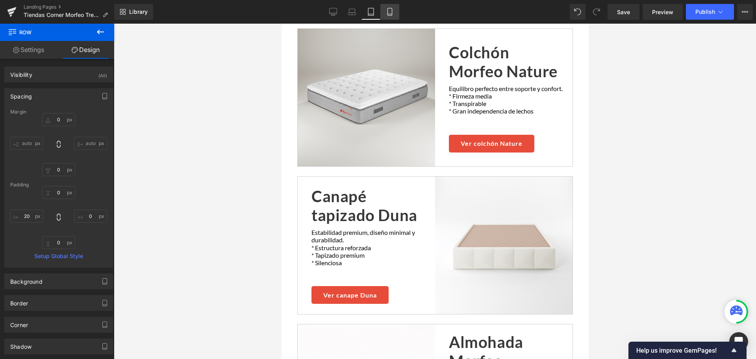
click at [386, 15] on icon at bounding box center [390, 12] width 8 height 8
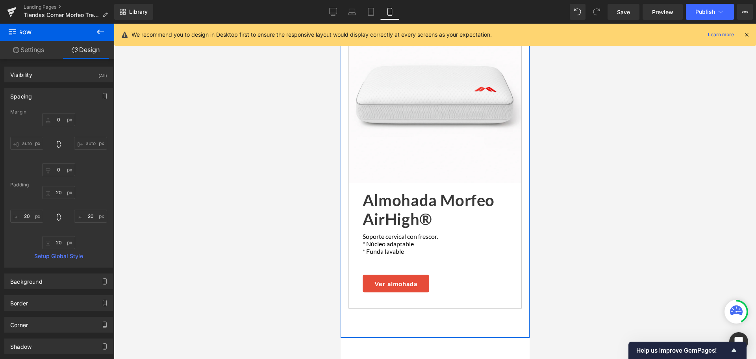
scroll to position [1708, 0]
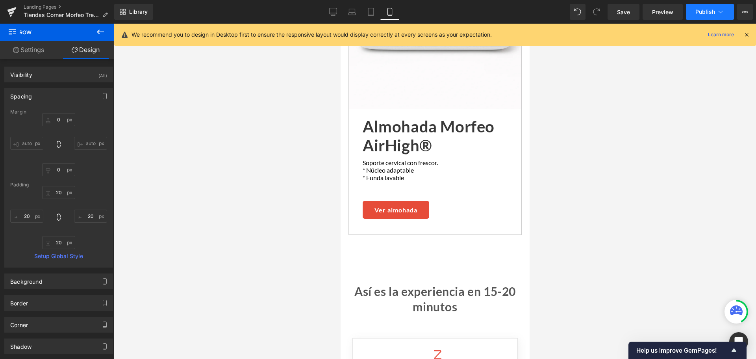
click at [699, 10] on span "Publish" at bounding box center [705, 12] width 20 height 6
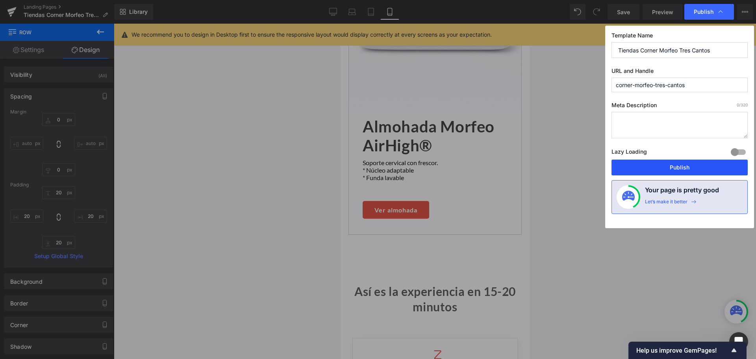
click at [684, 163] on button "Publish" at bounding box center [679, 167] width 136 height 16
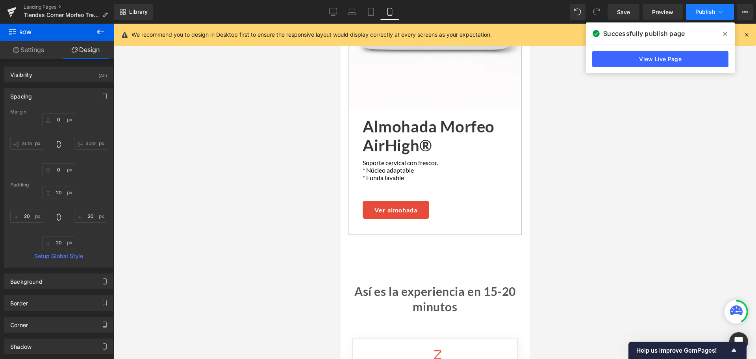
click at [716, 11] on button "Publish" at bounding box center [710, 12] width 48 height 16
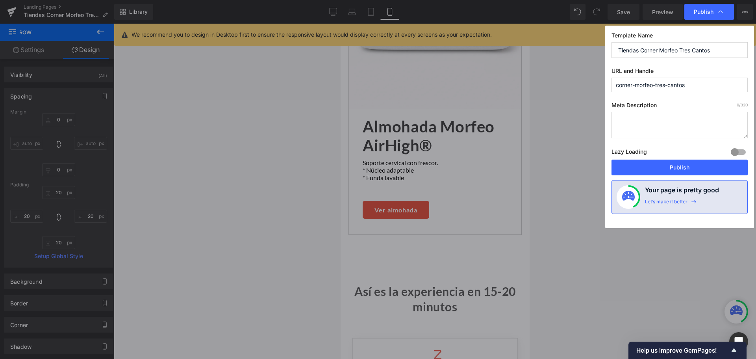
click at [739, 149] on div at bounding box center [737, 152] width 19 height 13
click at [734, 151] on div at bounding box center [737, 152] width 19 height 13
click at [717, 168] on button "Publish" at bounding box center [679, 167] width 136 height 16
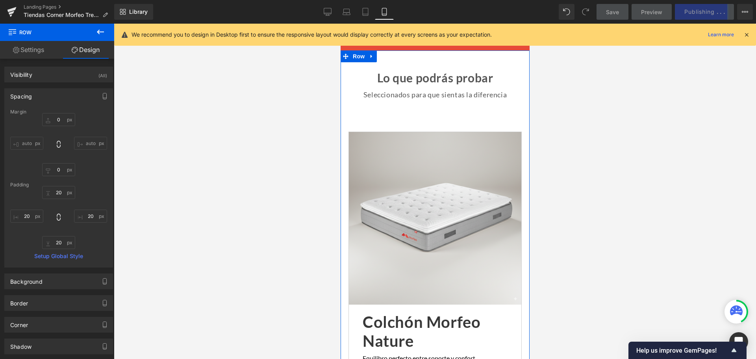
scroll to position [724, 0]
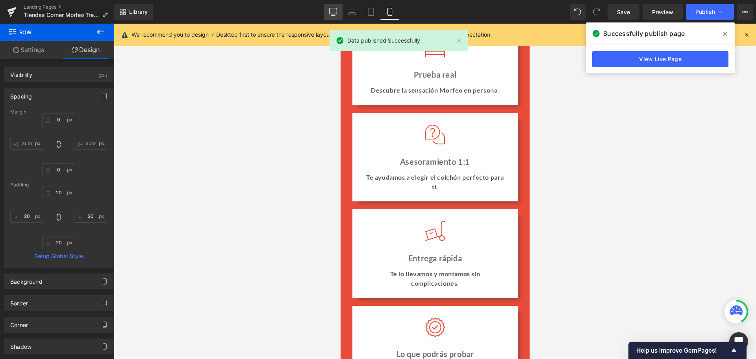
click at [334, 11] on icon at bounding box center [333, 12] width 8 height 8
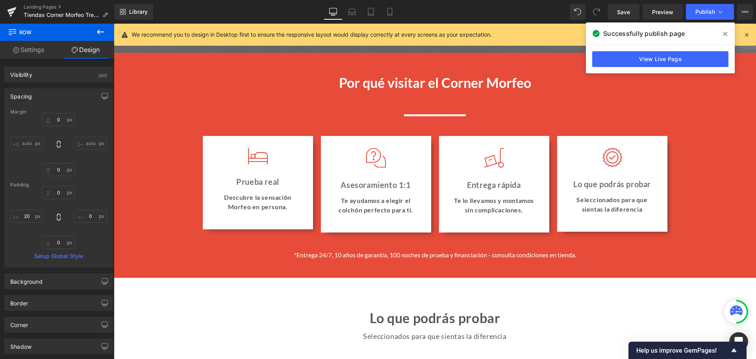
scroll to position [588, 0]
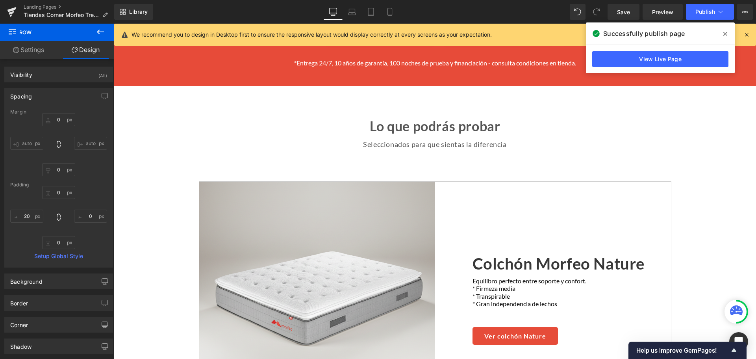
click at [96, 30] on icon at bounding box center [100, 31] width 9 height 9
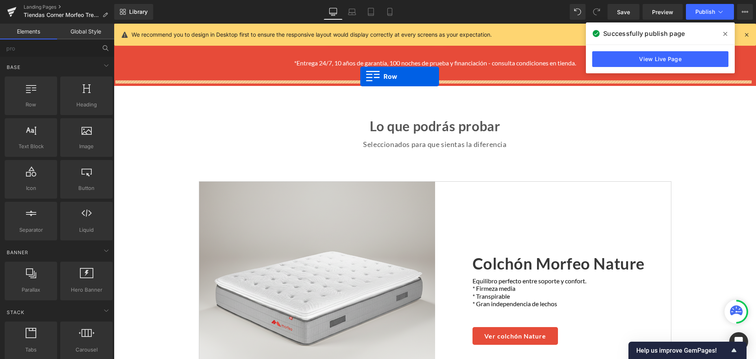
drag, startPoint x: 194, startPoint y: 129, endPoint x: 360, endPoint y: 76, distance: 174.2
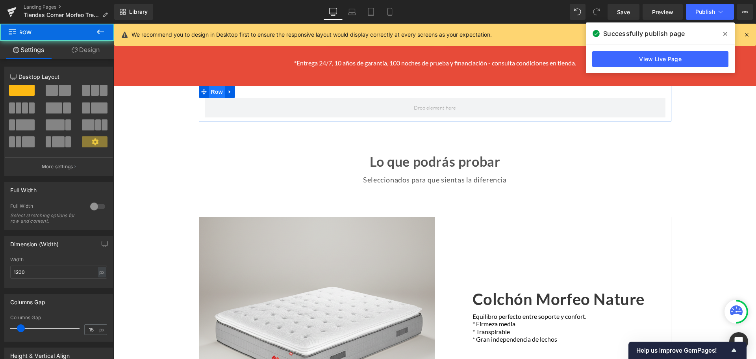
click at [217, 86] on span "Row" at bounding box center [217, 92] width 16 height 12
click at [90, 207] on div at bounding box center [97, 206] width 19 height 13
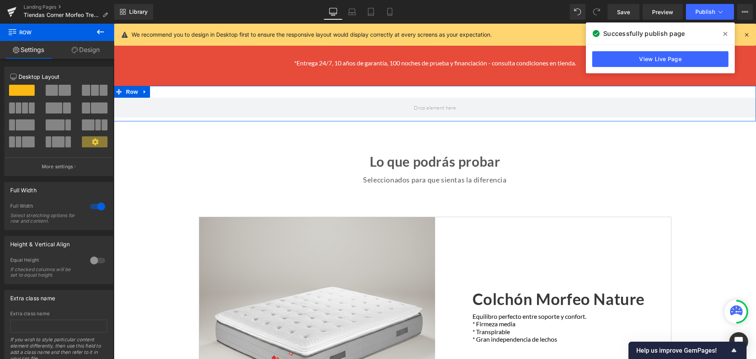
click at [85, 49] on link "Design" at bounding box center [85, 50] width 57 height 18
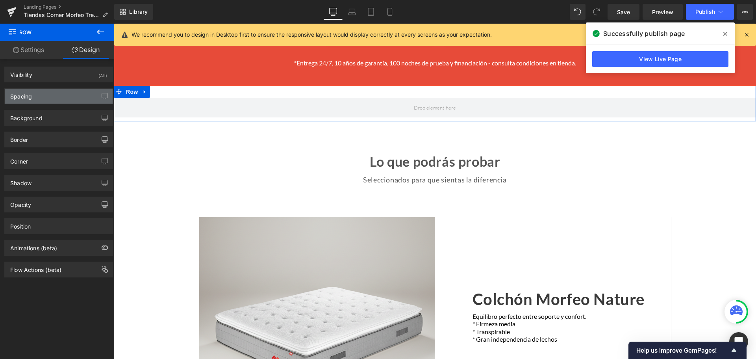
click at [53, 90] on div "Spacing" at bounding box center [59, 96] width 108 height 15
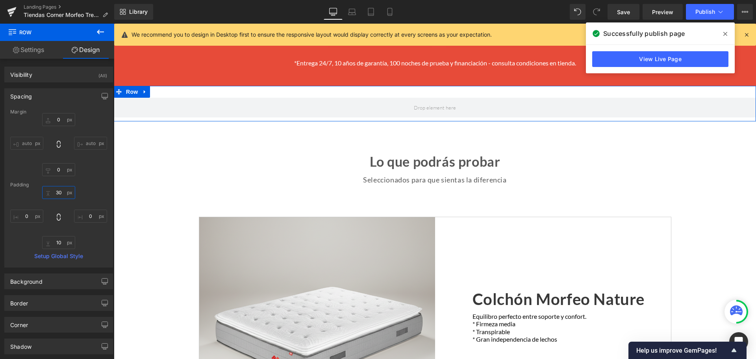
click at [48, 191] on input "30" at bounding box center [58, 192] width 33 height 13
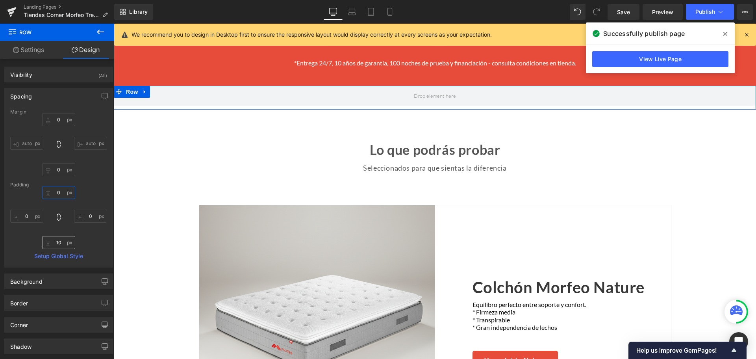
type input "0"
click at [64, 243] on input "10" at bounding box center [58, 242] width 33 height 13
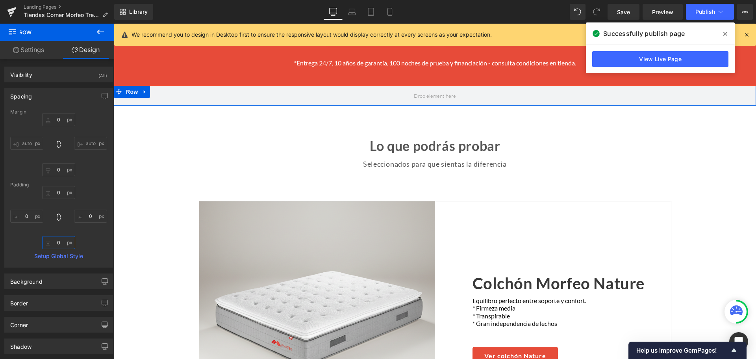
type input "0"
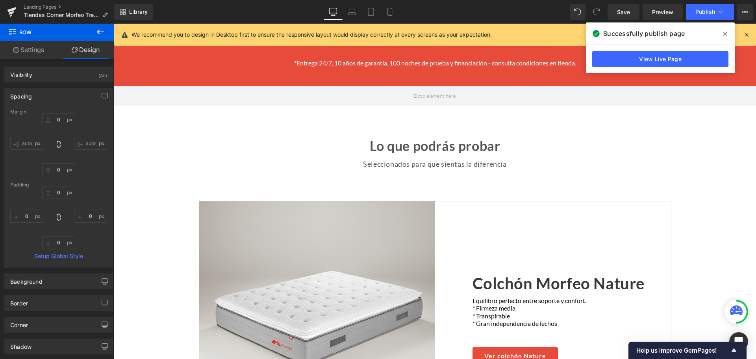
click at [99, 33] on icon at bounding box center [100, 32] width 7 height 5
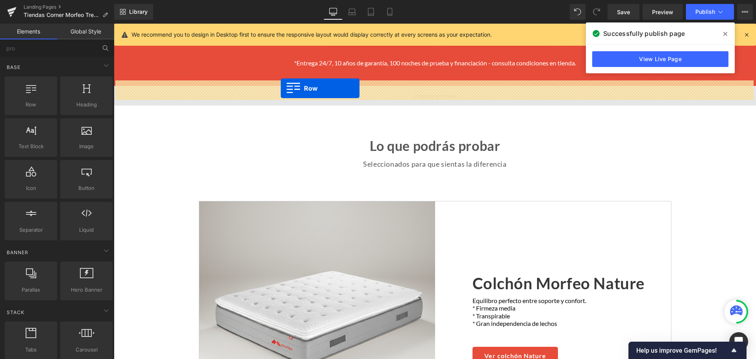
drag, startPoint x: 156, startPoint y: 115, endPoint x: 281, endPoint y: 88, distance: 127.6
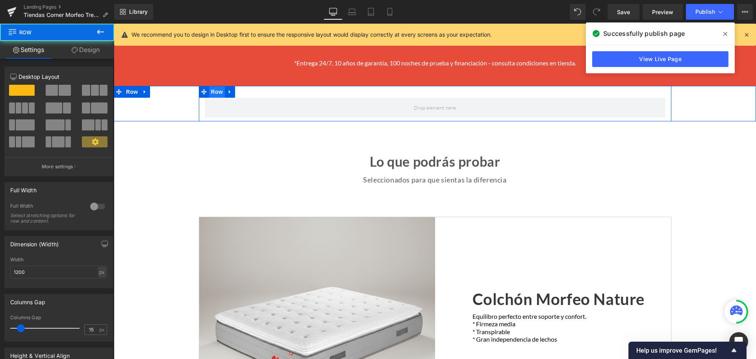
click at [213, 86] on span "Row" at bounding box center [217, 92] width 16 height 12
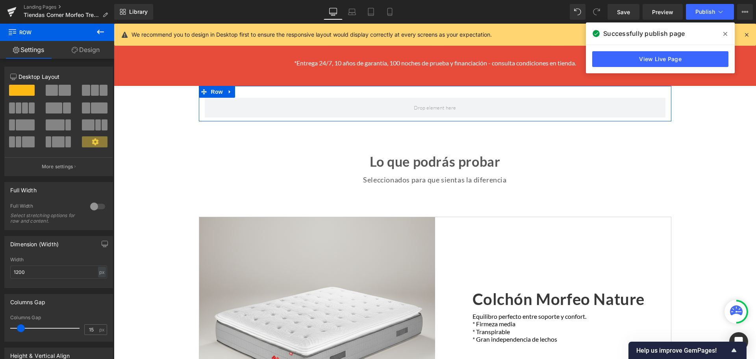
click at [106, 49] on link "Design" at bounding box center [85, 50] width 57 height 18
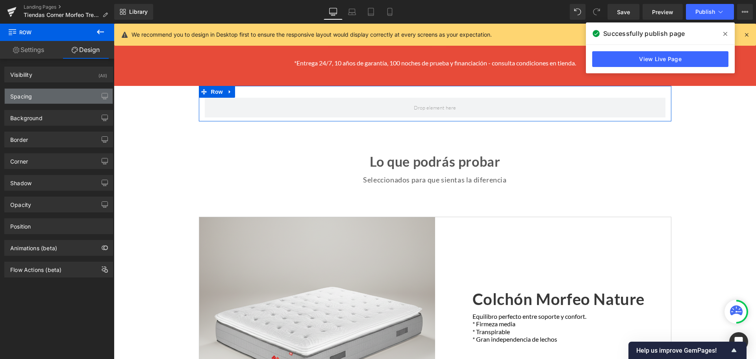
click at [74, 94] on div "Spacing" at bounding box center [59, 96] width 108 height 15
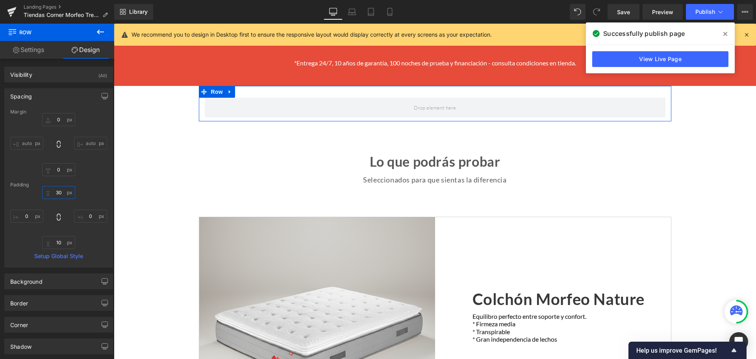
click at [57, 193] on input "30" at bounding box center [58, 192] width 33 height 13
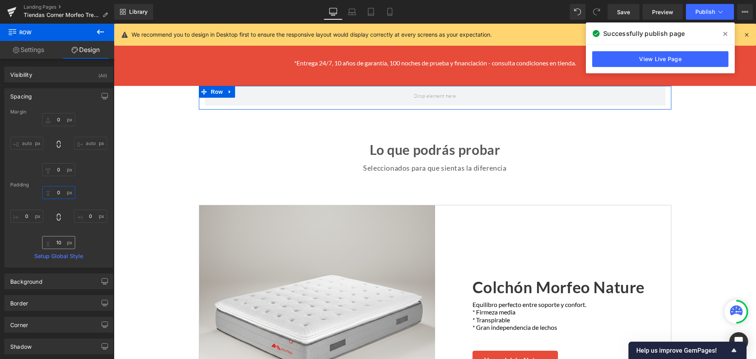
type input "0"
click at [63, 241] on input "10" at bounding box center [58, 242] width 33 height 13
type input "0"
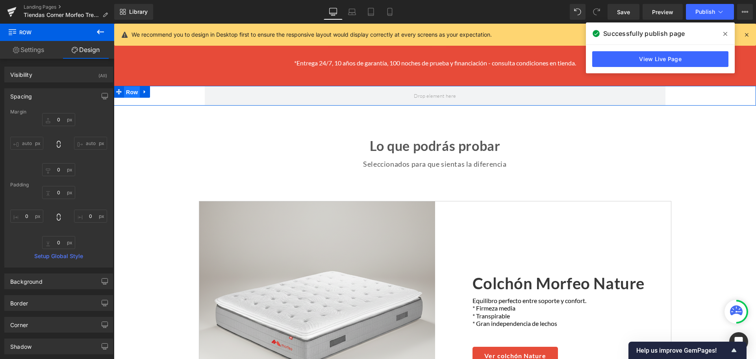
click at [130, 86] on span "Row" at bounding box center [132, 92] width 16 height 12
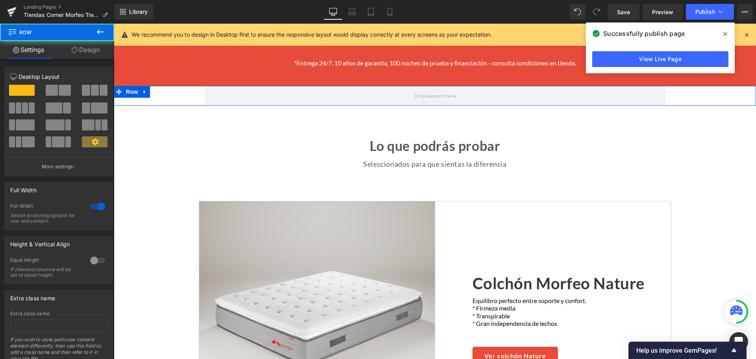
click at [78, 47] on link "Design" at bounding box center [85, 50] width 57 height 18
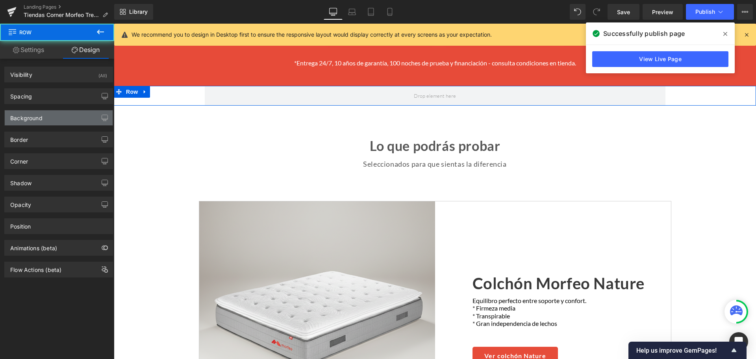
click at [43, 114] on div "Background" at bounding box center [59, 117] width 108 height 15
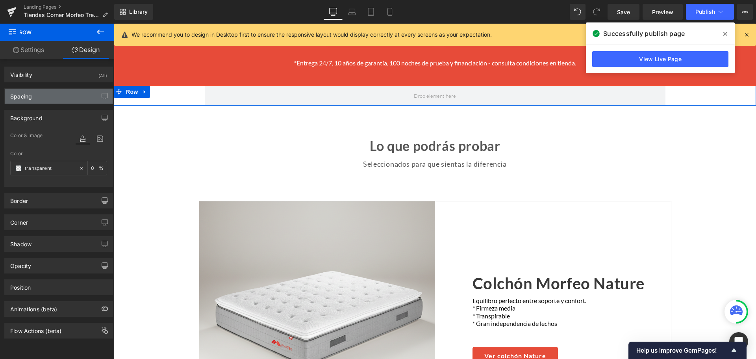
click at [48, 98] on div "Spacing" at bounding box center [59, 96] width 108 height 15
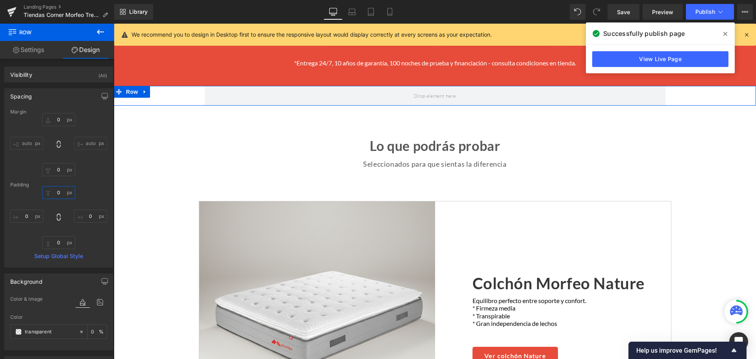
click at [59, 193] on input "0" at bounding box center [58, 192] width 33 height 13
click at [28, 218] on input "0" at bounding box center [26, 215] width 33 height 13
type input "40"
click at [87, 216] on input "0" at bounding box center [90, 215] width 33 height 13
type input "40"
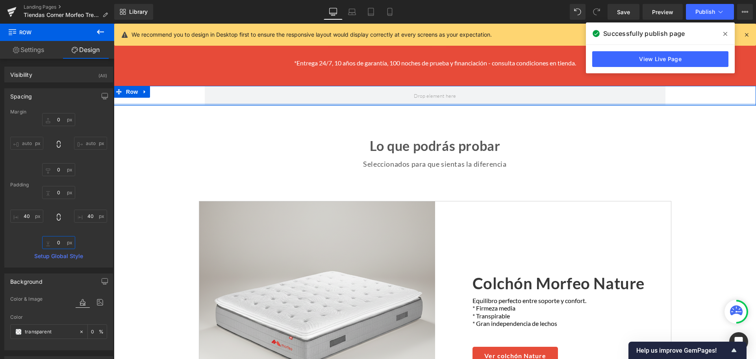
click at [55, 238] on input "0" at bounding box center [58, 242] width 33 height 13
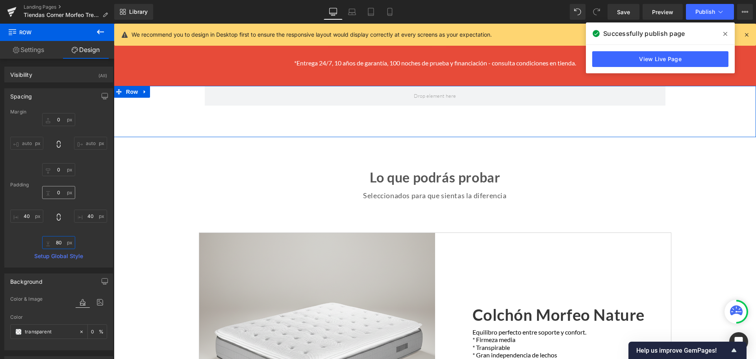
type input "80"
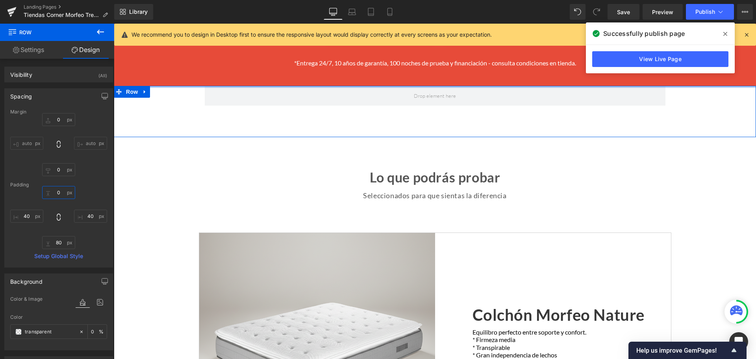
click at [56, 192] on input "0" at bounding box center [58, 192] width 33 height 13
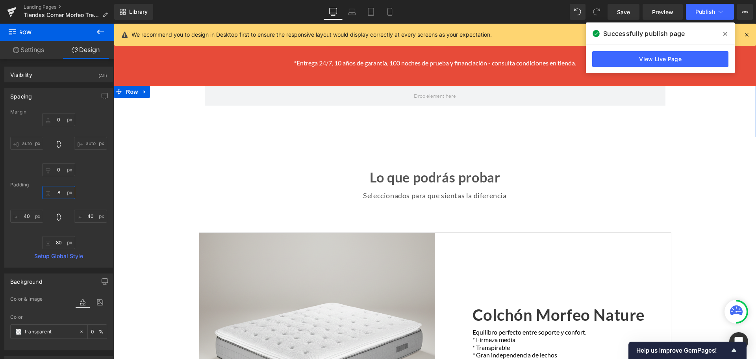
type input "80"
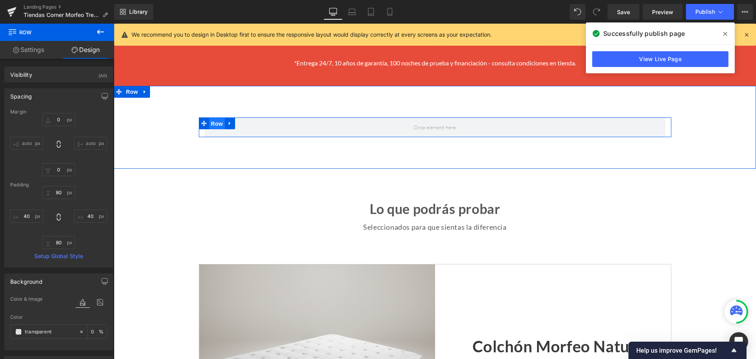
click at [219, 118] on span "Row" at bounding box center [217, 124] width 16 height 12
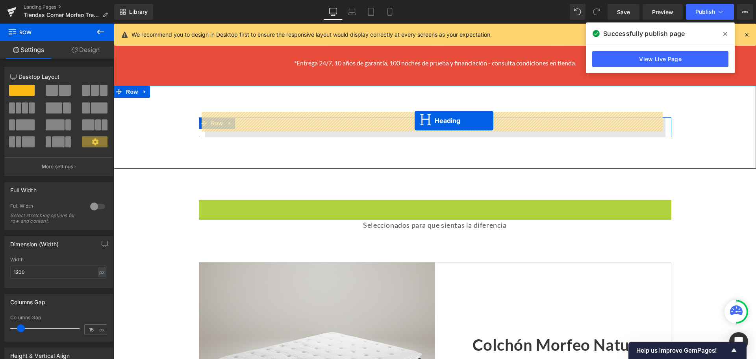
drag, startPoint x: 426, startPoint y: 205, endPoint x: 414, endPoint y: 120, distance: 85.4
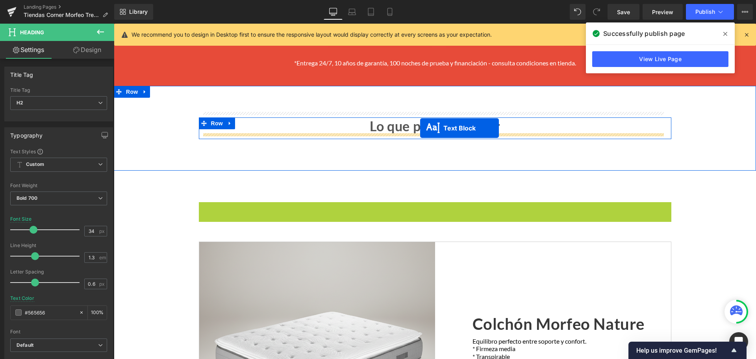
drag, startPoint x: 421, startPoint y: 207, endPoint x: 420, endPoint y: 128, distance: 79.1
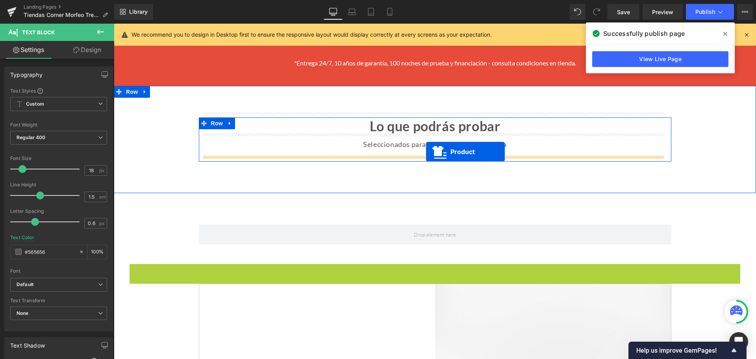
drag, startPoint x: 431, startPoint y: 264, endPoint x: 426, endPoint y: 152, distance: 112.7
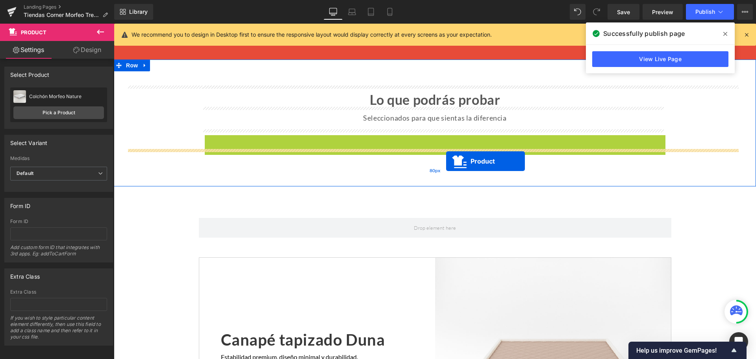
scroll to position [628, 0]
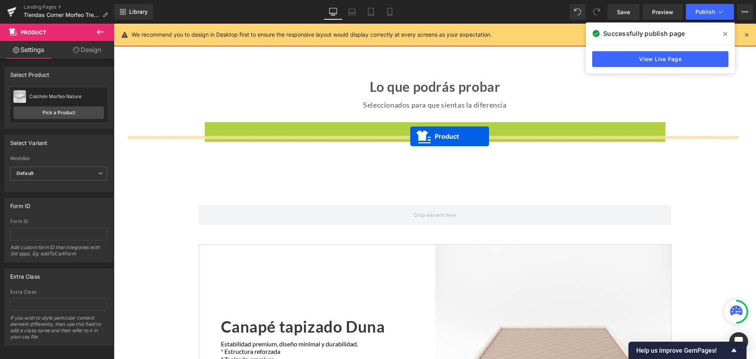
drag, startPoint x: 435, startPoint y: 163, endPoint x: 410, endPoint y: 136, distance: 36.2
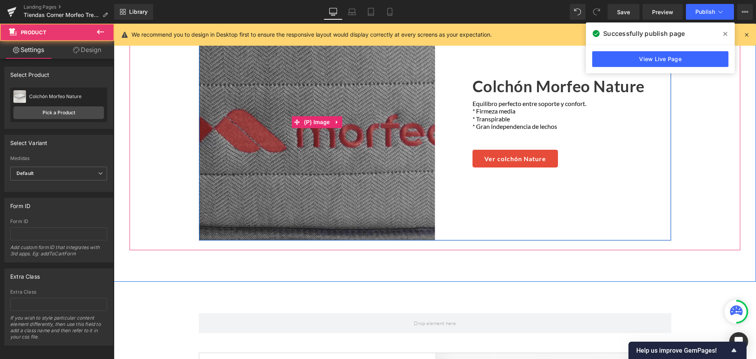
scroll to position [588, 0]
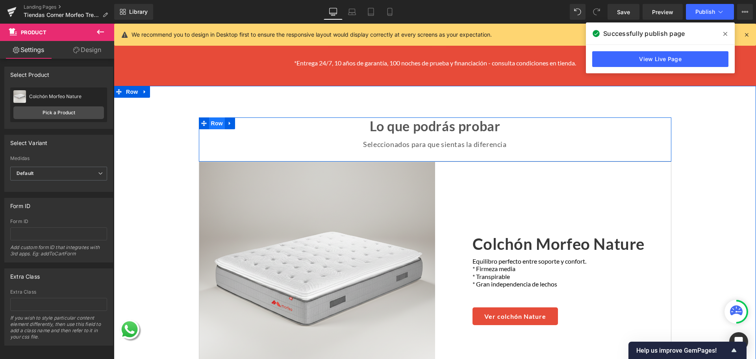
click at [216, 118] on span "Row" at bounding box center [217, 123] width 16 height 12
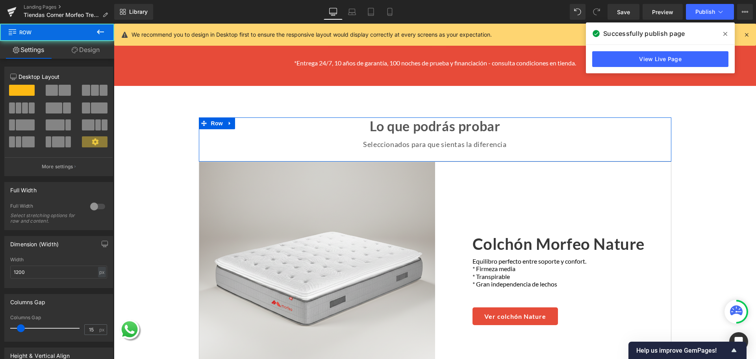
click at [80, 51] on link "Design" at bounding box center [85, 50] width 57 height 18
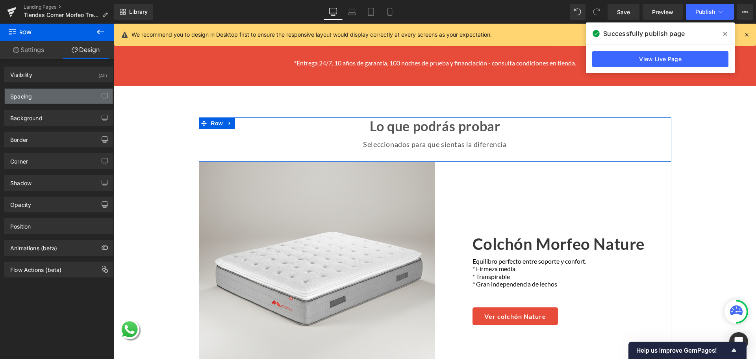
click at [59, 101] on div "Spacing" at bounding box center [59, 96] width 108 height 15
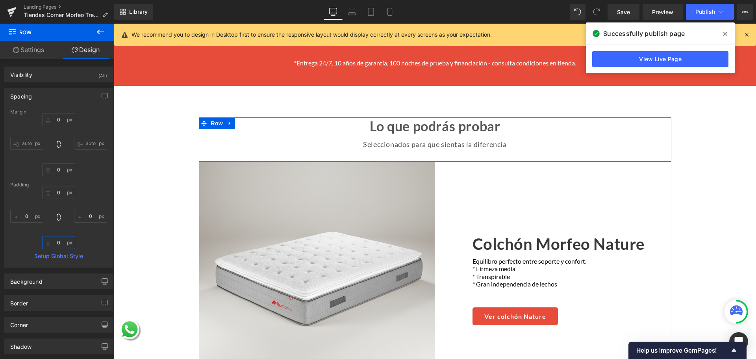
click at [59, 243] on input "0" at bounding box center [58, 242] width 33 height 13
type input "20"
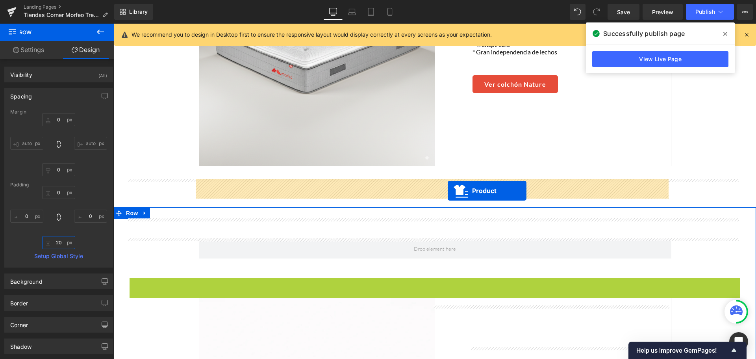
scroll to position [824, 0]
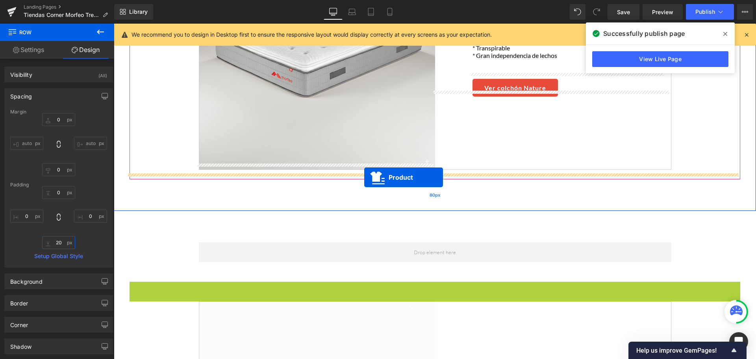
drag, startPoint x: 439, startPoint y: 203, endPoint x: 364, endPoint y: 177, distance: 79.2
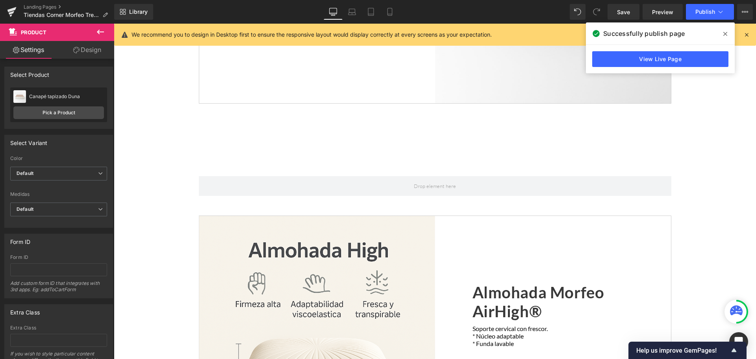
scroll to position [1139, 0]
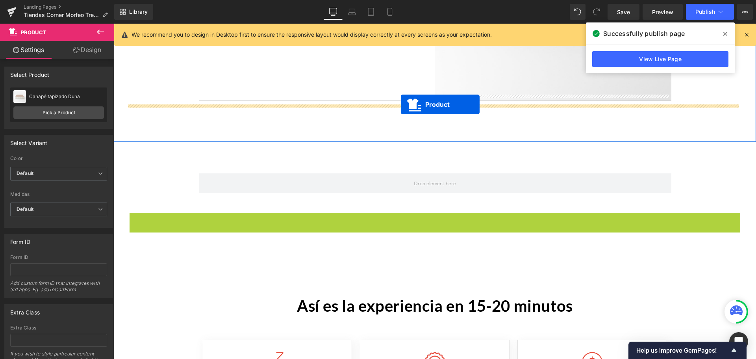
drag, startPoint x: 416, startPoint y: 213, endPoint x: 401, endPoint y: 104, distance: 110.1
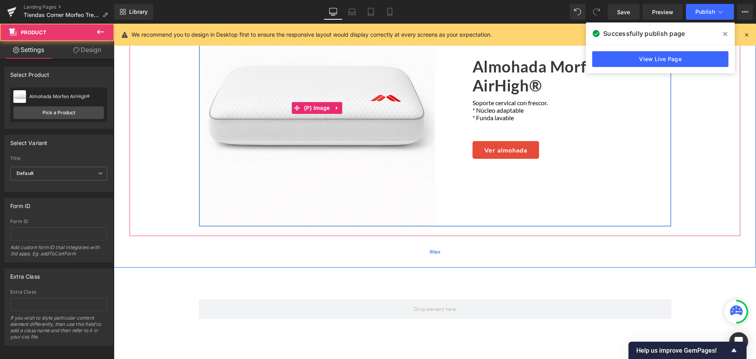
scroll to position [1297, 0]
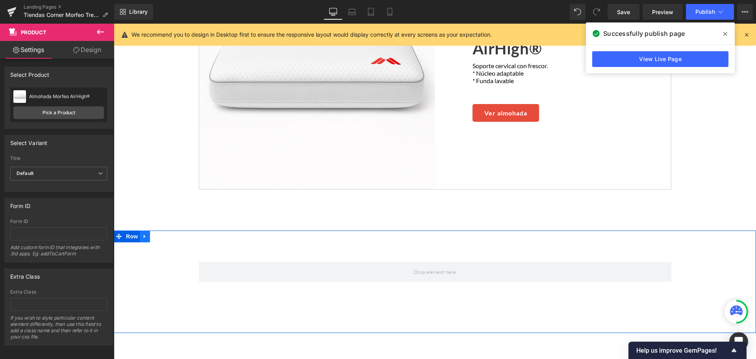
click at [144, 234] on icon at bounding box center [145, 236] width 2 height 4
click at [163, 233] on icon at bounding box center [166, 236] width 6 height 6
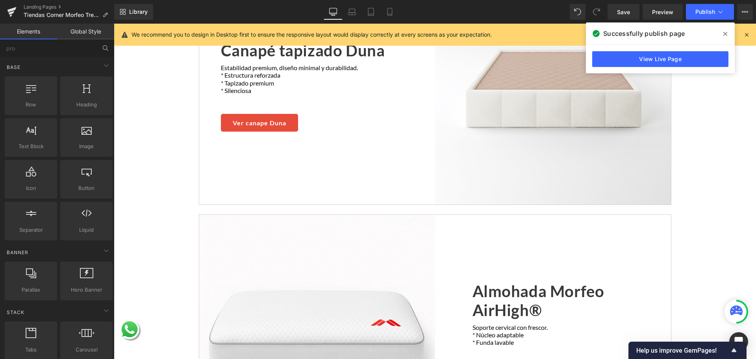
scroll to position [1021, 0]
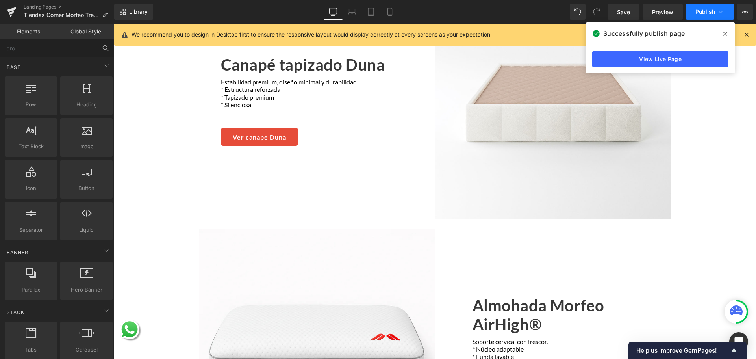
click at [701, 9] on span "Publish" at bounding box center [705, 12] width 20 height 6
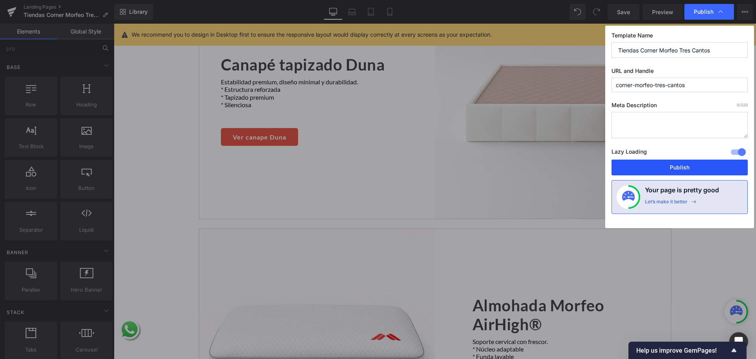
click at [685, 164] on button "Publish" at bounding box center [679, 167] width 136 height 16
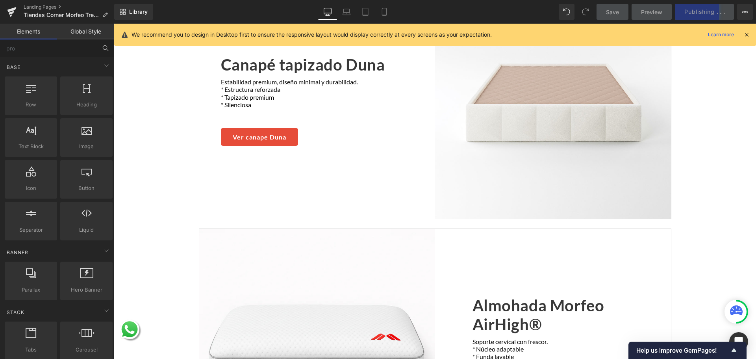
click at [745, 34] on icon at bounding box center [746, 34] width 7 height 7
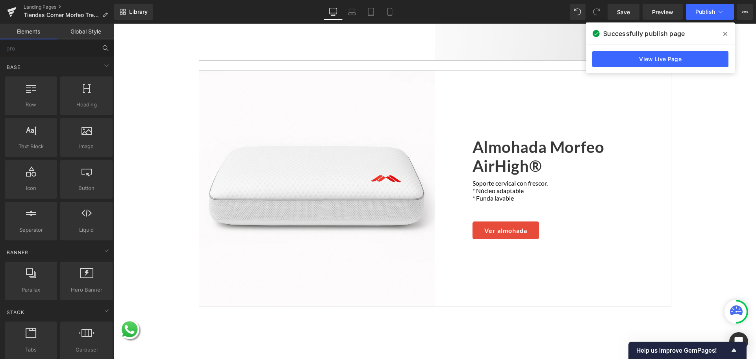
scroll to position [1179, 0]
click at [728, 15] on button "Publish" at bounding box center [710, 12] width 48 height 16
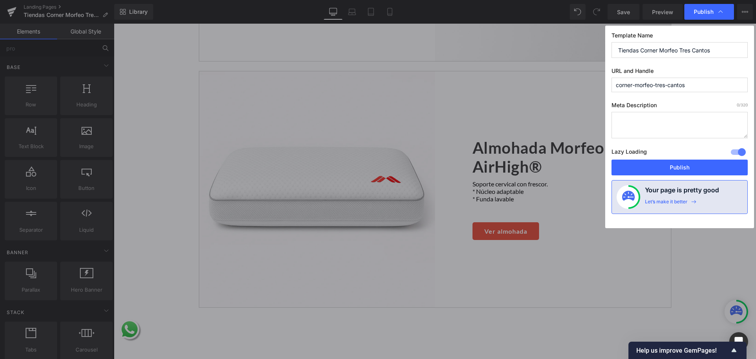
click at [737, 150] on div at bounding box center [737, 152] width 19 height 13
click at [719, 159] on div "Lazy Loading Build Upgrade plan to unlock" at bounding box center [679, 152] width 136 height 13
drag, startPoint x: 719, startPoint y: 165, endPoint x: 129, endPoint y: 28, distance: 606.6
click at [719, 165] on button "Publish" at bounding box center [679, 167] width 136 height 16
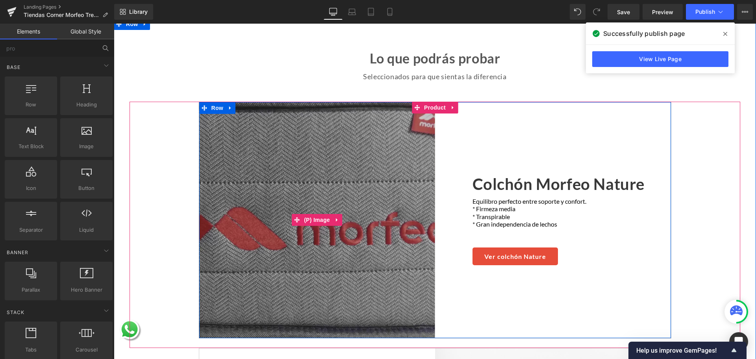
scroll to position [706, 0]
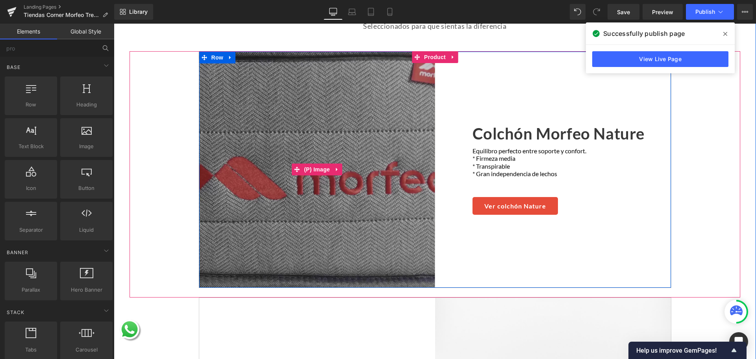
click at [302, 99] on img at bounding box center [317, 170] width 236 height 236
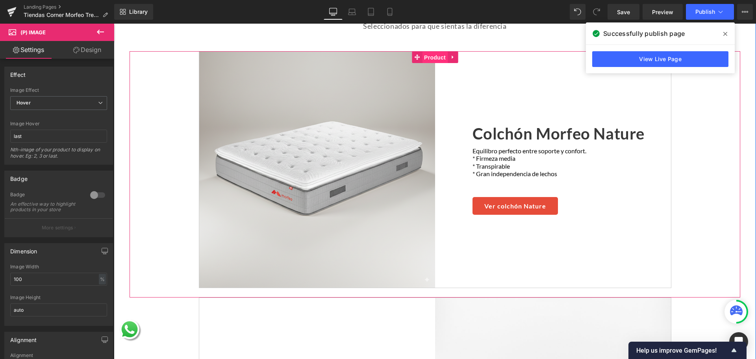
click at [431, 52] on span "Product" at bounding box center [435, 58] width 26 height 12
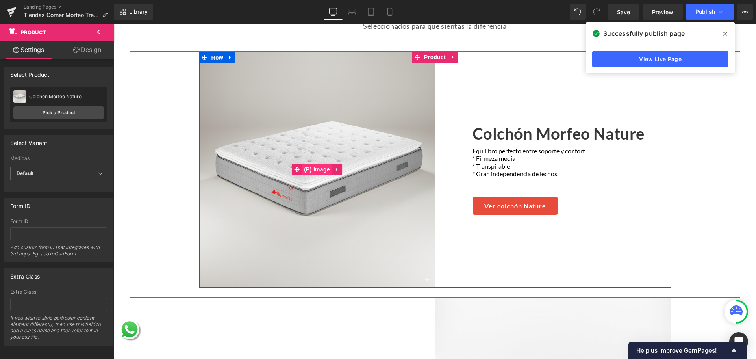
click at [312, 163] on span "(P) Image" at bounding box center [317, 169] width 30 height 12
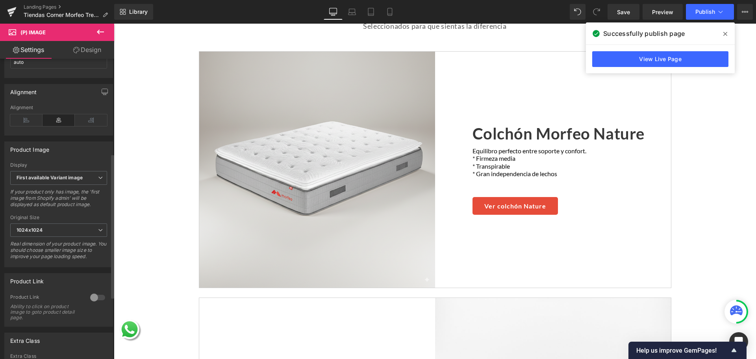
scroll to position [315, 0]
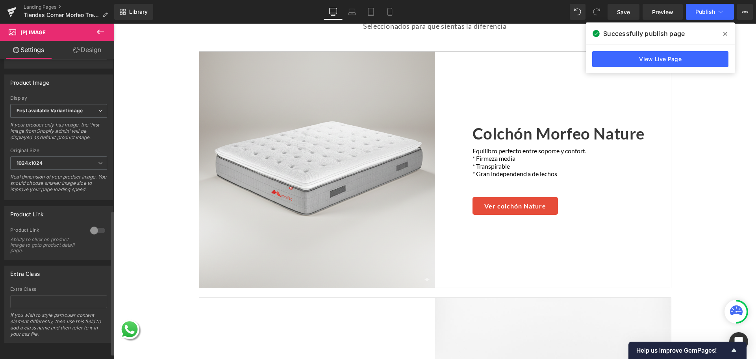
click at [92, 234] on div at bounding box center [97, 230] width 19 height 13
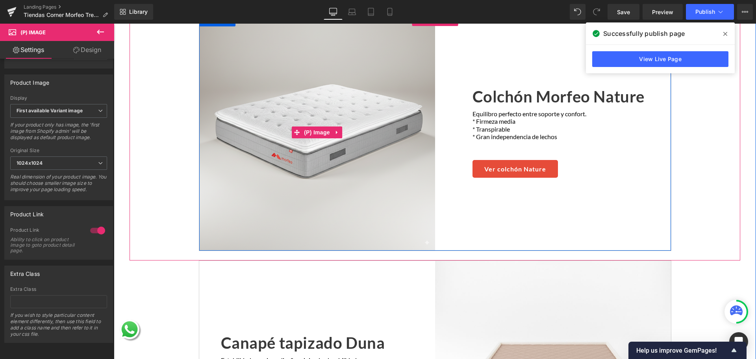
scroll to position [864, 0]
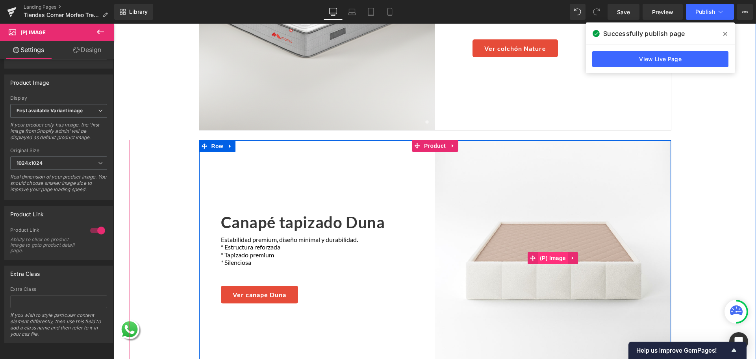
click at [552, 252] on span "(P) Image" at bounding box center [553, 258] width 30 height 12
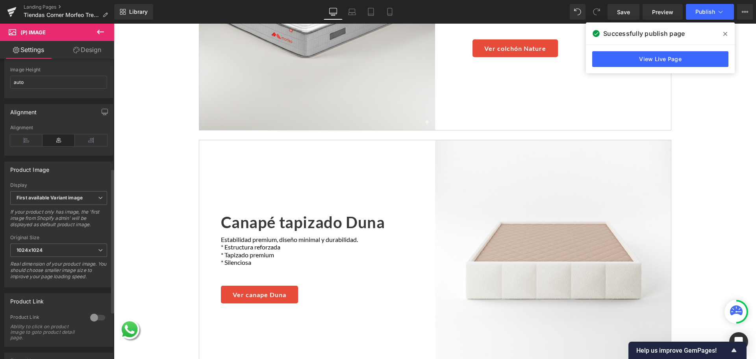
scroll to position [315, 0]
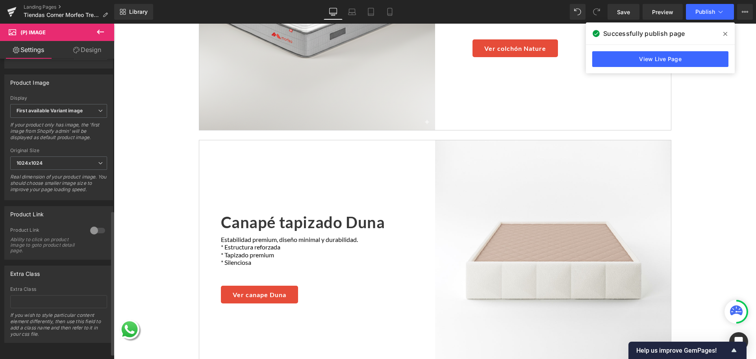
click at [93, 233] on div at bounding box center [97, 230] width 19 height 13
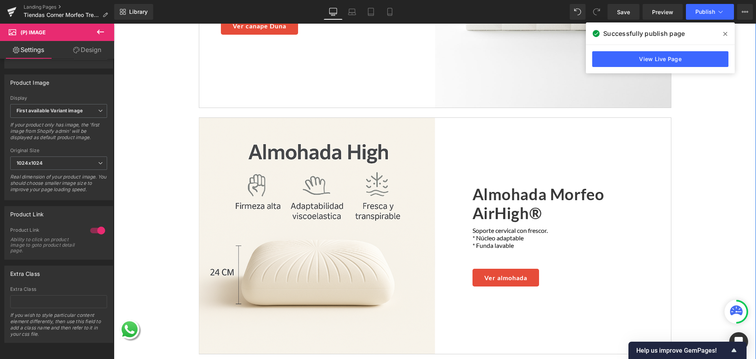
scroll to position [1139, 0]
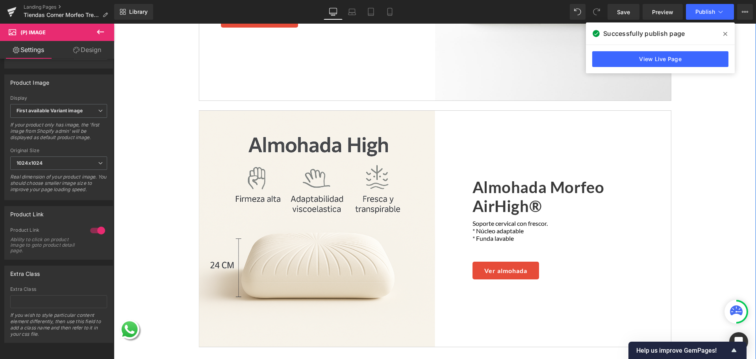
click at [305, 207] on img at bounding box center [317, 229] width 236 height 236
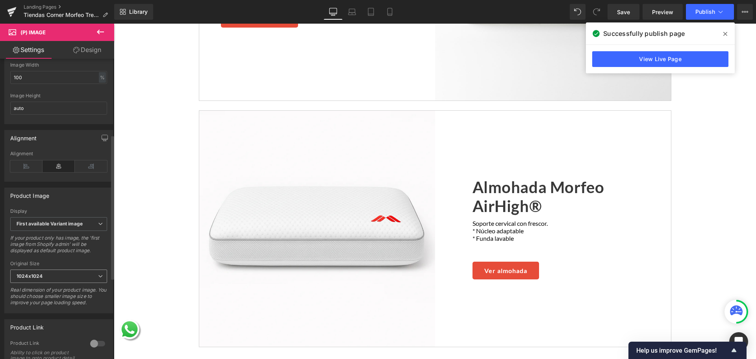
scroll to position [236, 0]
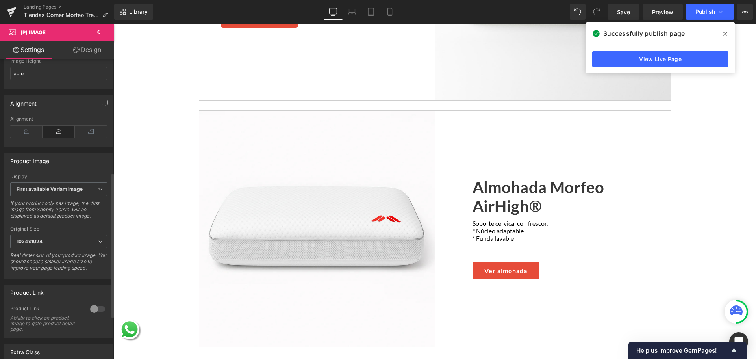
click at [93, 312] on div at bounding box center [97, 308] width 19 height 13
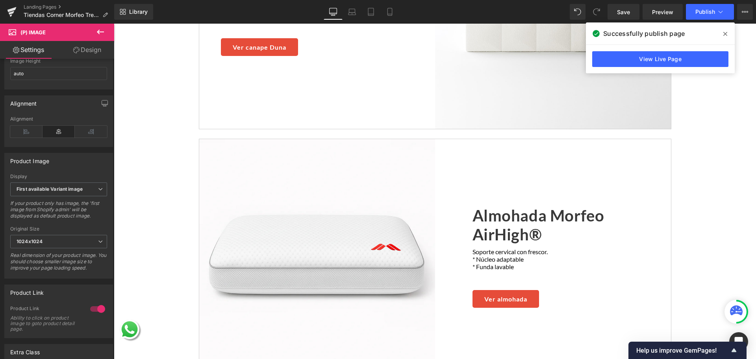
scroll to position [1100, 0]
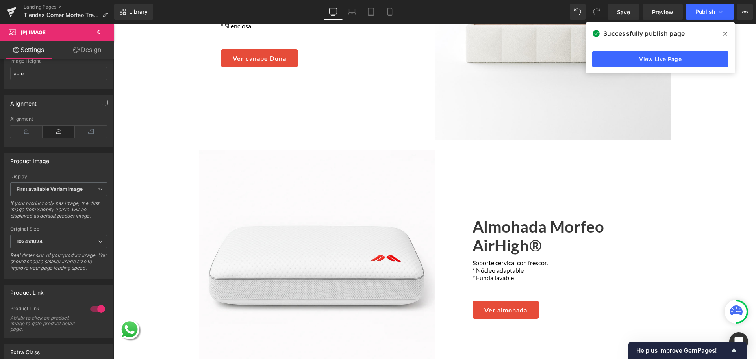
click at [527, 222] on link "Almohada Morfeo AirHigh®" at bounding box center [568, 238] width 192 height 42
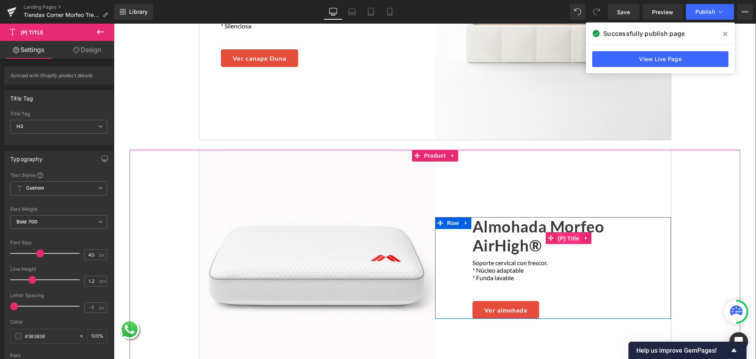
click at [560, 232] on span "(P) Title" at bounding box center [568, 238] width 25 height 12
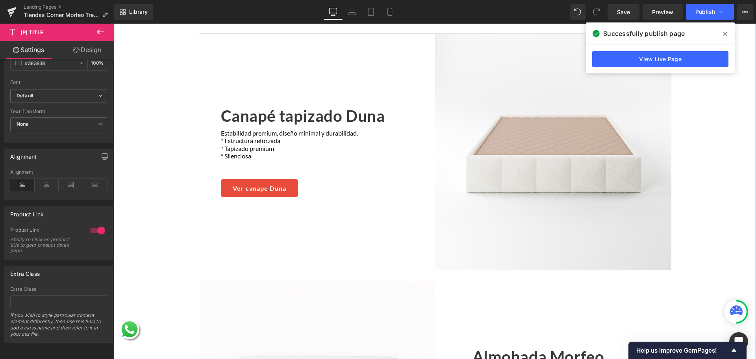
scroll to position [824, 0]
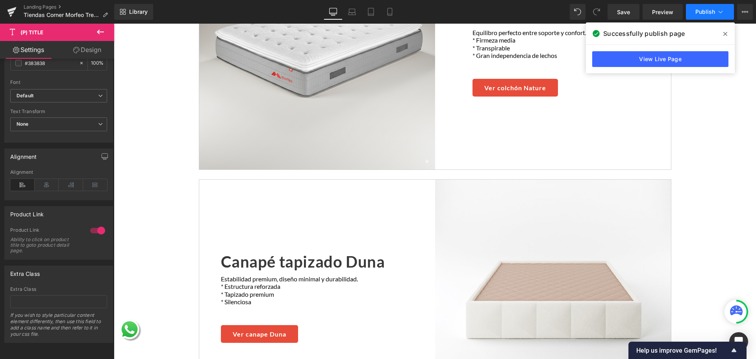
click at [704, 13] on span "Publish" at bounding box center [705, 12] width 20 height 6
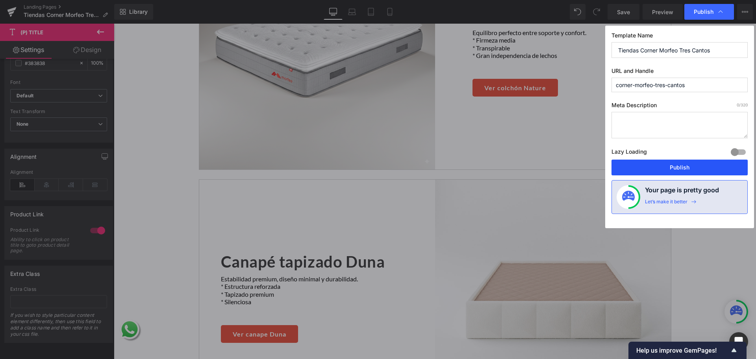
click at [663, 165] on button "Publish" at bounding box center [679, 167] width 136 height 16
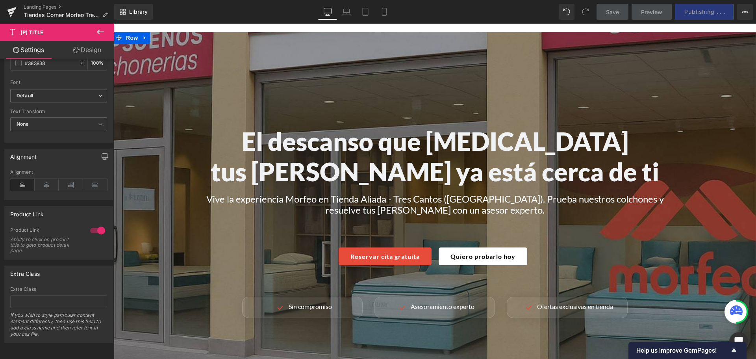
scroll to position [234, 0]
